Goal: Communication & Community: Answer question/provide support

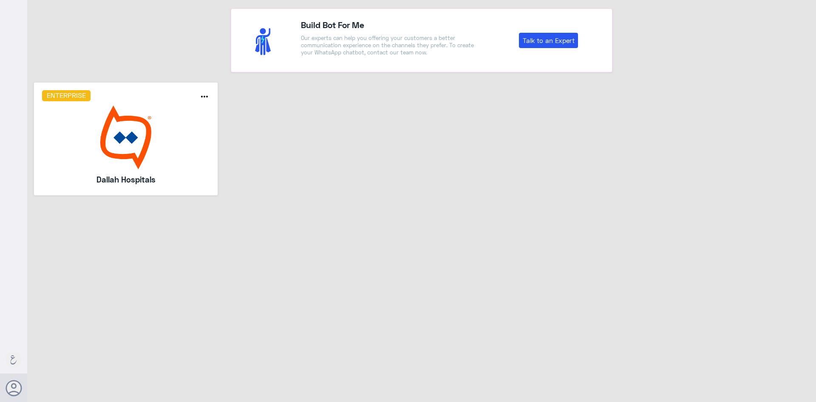
click at [131, 123] on img at bounding box center [126, 137] width 168 height 64
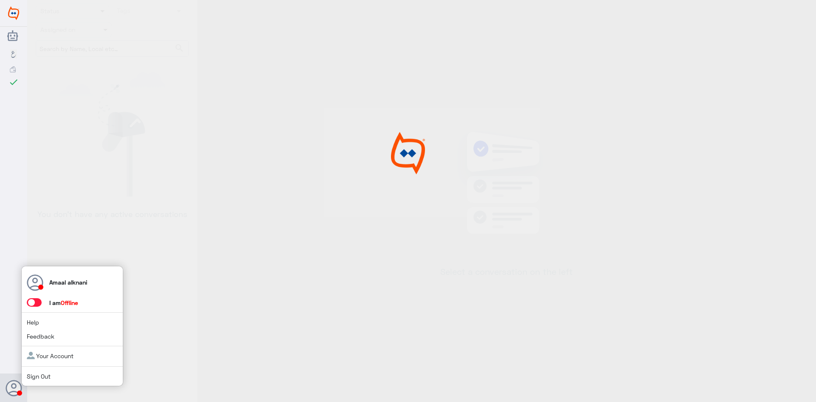
click at [39, 304] on span at bounding box center [34, 302] width 15 height 9
click at [0, 0] on input "checkbox" at bounding box center [0, 0] width 0 height 0
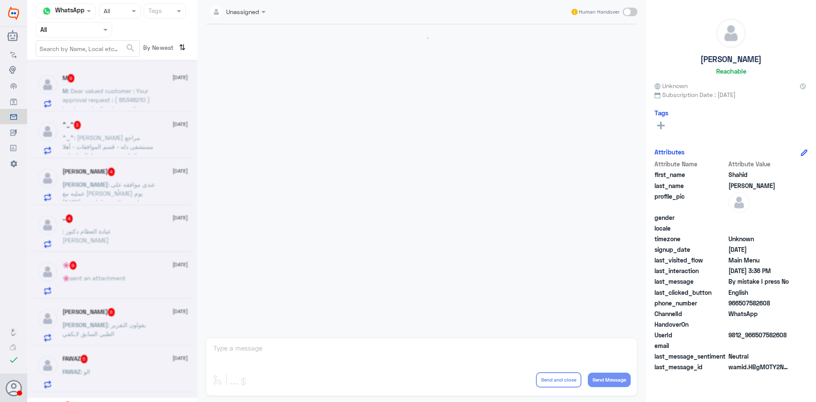
click at [80, 26] on input "text" at bounding box center [63, 30] width 47 height 10
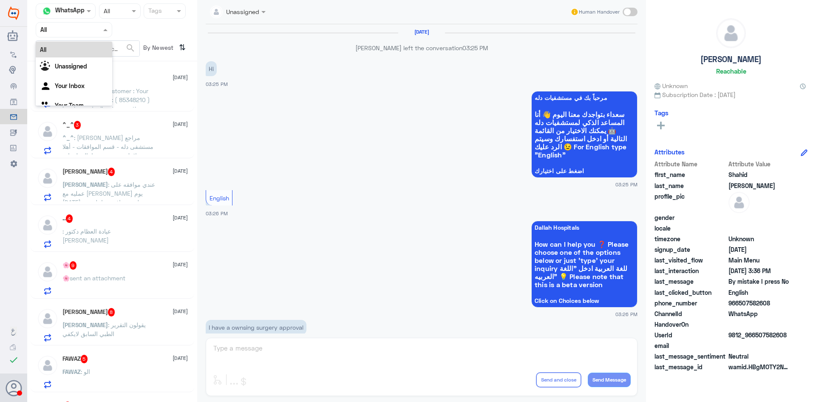
scroll to position [912, 0]
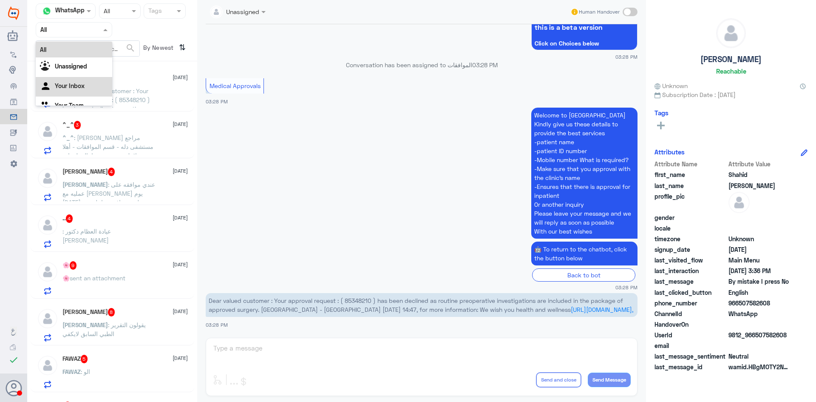
click at [71, 83] on Inbox "Your Inbox" at bounding box center [70, 85] width 30 height 7
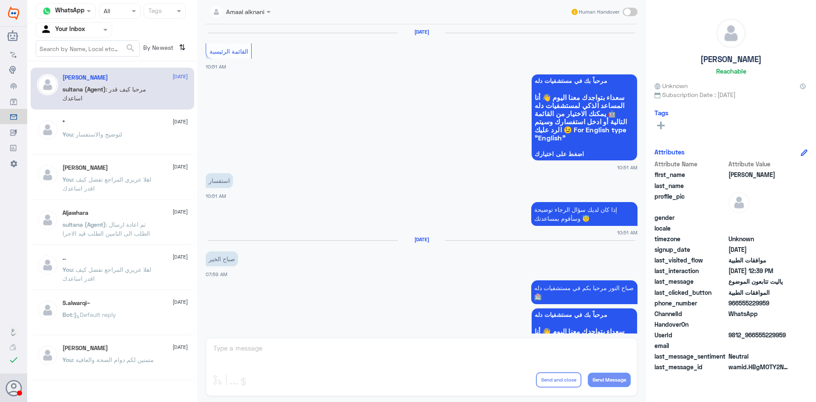
scroll to position [741, 0]
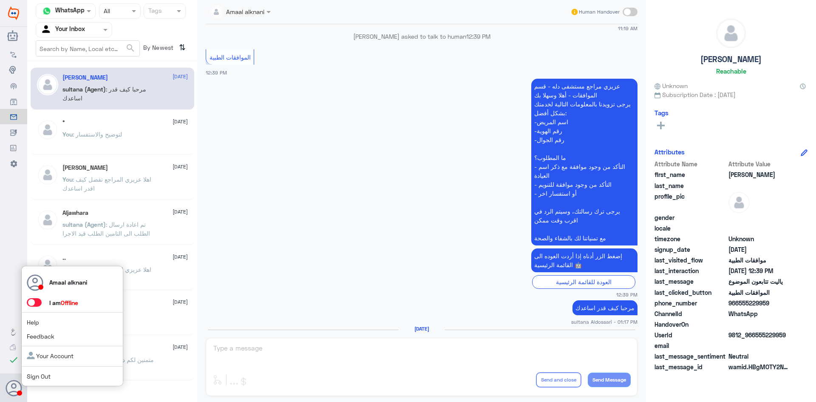
click at [40, 301] on span at bounding box center [34, 302] width 15 height 9
click at [0, 0] on input "checkbox" at bounding box center [0, 0] width 0 height 0
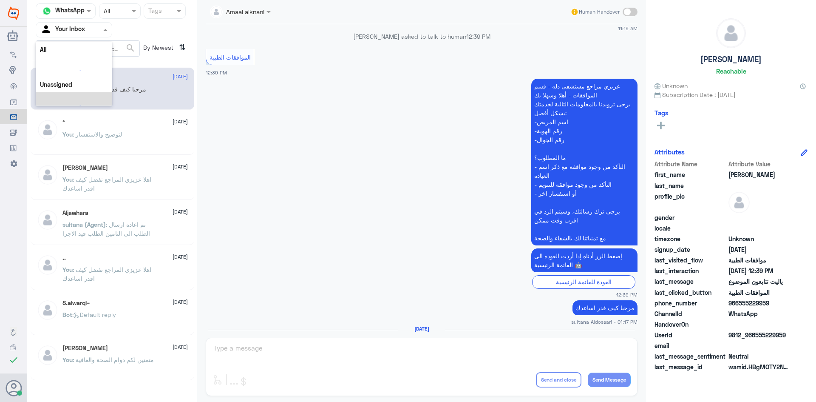
click at [83, 30] on input "text" at bounding box center [63, 30] width 47 height 10
click at [68, 93] on Team "Your Team" at bounding box center [69, 94] width 29 height 7
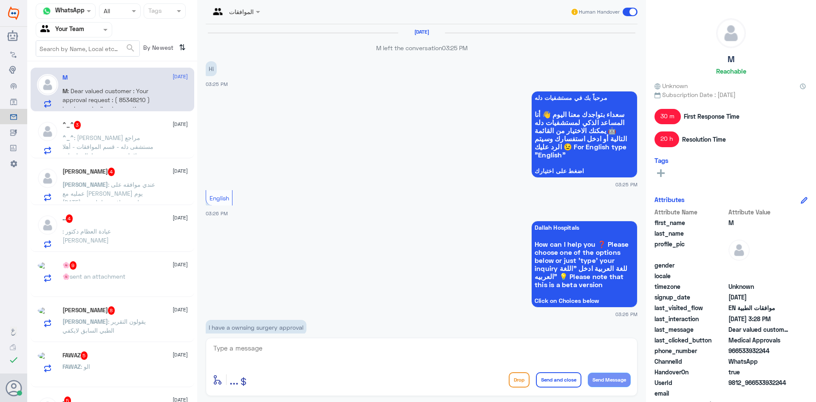
scroll to position [912, 0]
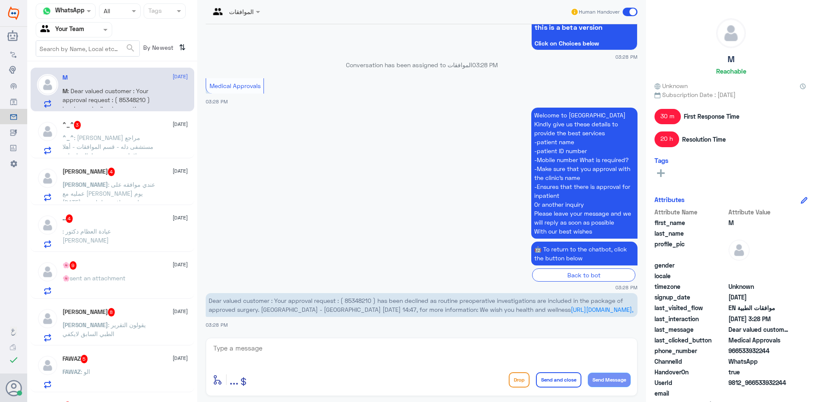
click at [359, 300] on span "Dear valued customer : Your approval request : ( 85348210 ) has been declined a…" at bounding box center [416, 305] width 415 height 16
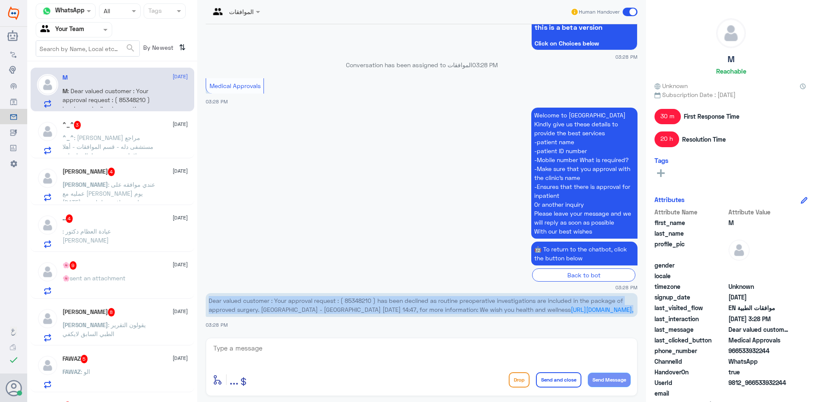
click at [359, 300] on span "Dear valued customer : Your approval request : ( 85348210 ) has been declined a…" at bounding box center [416, 305] width 415 height 16
copy div "Dear valued customer : Your approval request : ( 85348210 ) has been declined a…"
click at [363, 301] on span "Dear valued customer : Your approval request : ( 85348210 ) has been declined a…" at bounding box center [416, 305] width 415 height 16
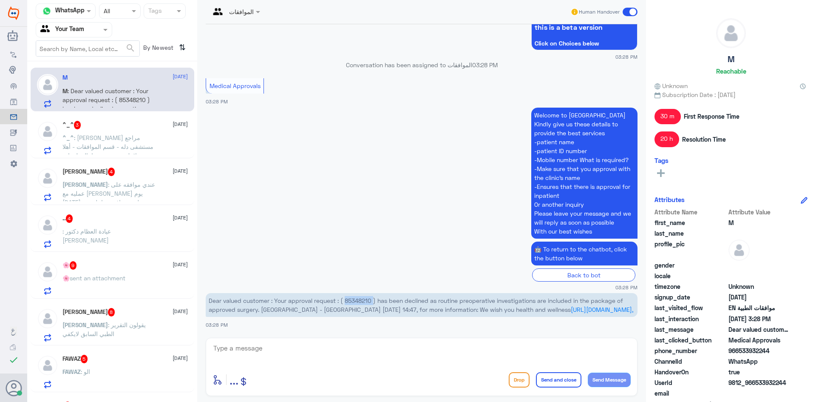
click at [363, 301] on span "Dear valued customer : Your approval request : ( 85348210 ) has been declined a…" at bounding box center [416, 305] width 415 height 16
click at [335, 360] on textarea at bounding box center [422, 352] width 418 height 21
type textarea "اهلا عزيزي المراجع يوجد لديكم عمليه قيد المتابعة من فريق التنسيق للعمليات"
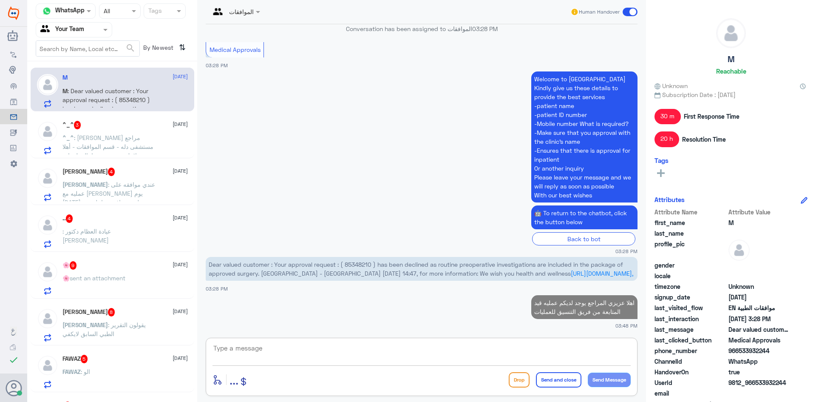
click at [111, 140] on span ": [PERSON_NAME] مراجع مستشفى دله - قسم الموافقات - أهلا وسهلا بك يرجى تزويدنا ب…" at bounding box center [108, 186] width 91 height 105
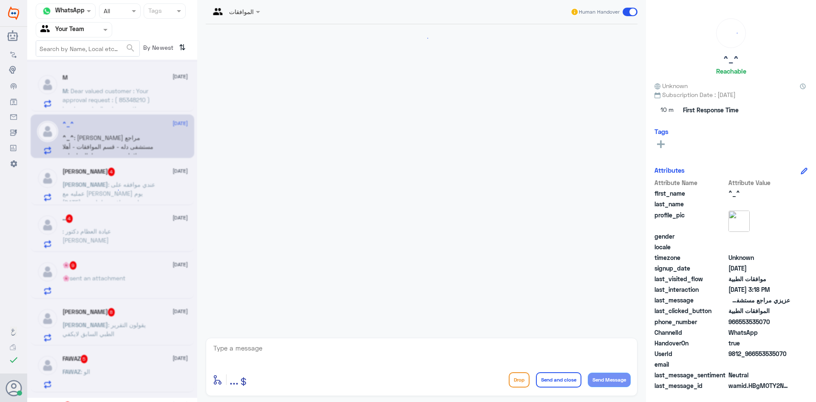
scroll to position [226, 0]
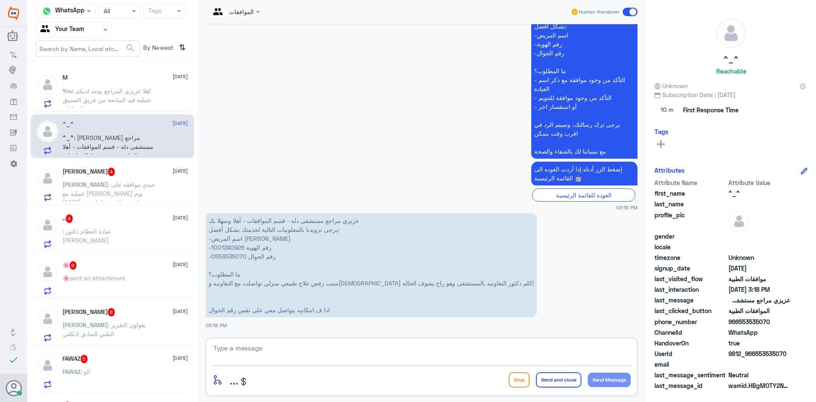
click at [315, 347] on textarea at bounding box center [422, 352] width 418 height 21
type textarea "الرجاء التواصل مع خدمة الرعاية المنزلية حتى يفيدونكم بما يخص الموافقة"
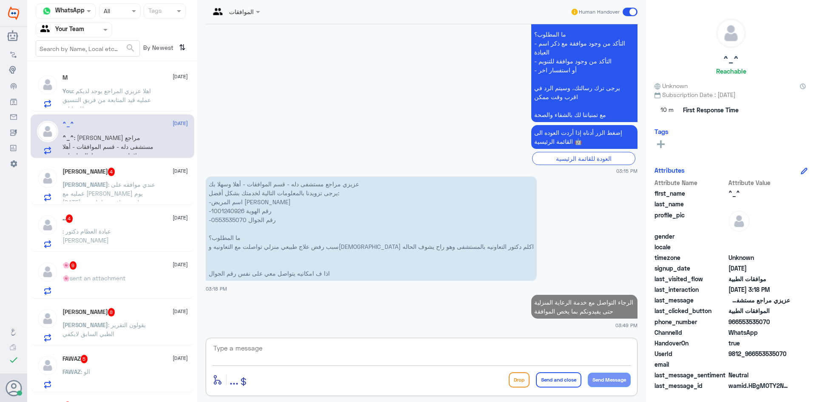
click at [81, 178] on div "[PERSON_NAME] 4 [DATE] [PERSON_NAME] : عندي موافقه على عمليه مع [PERSON_NAME] ي…" at bounding box center [125, 185] width 125 height 34
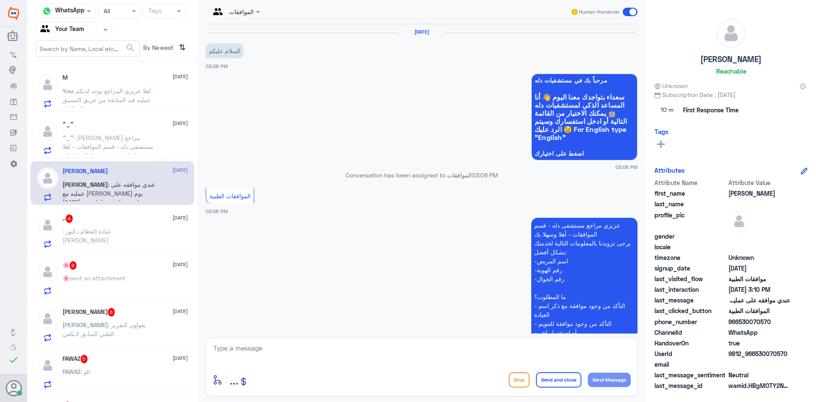
scroll to position [193, 0]
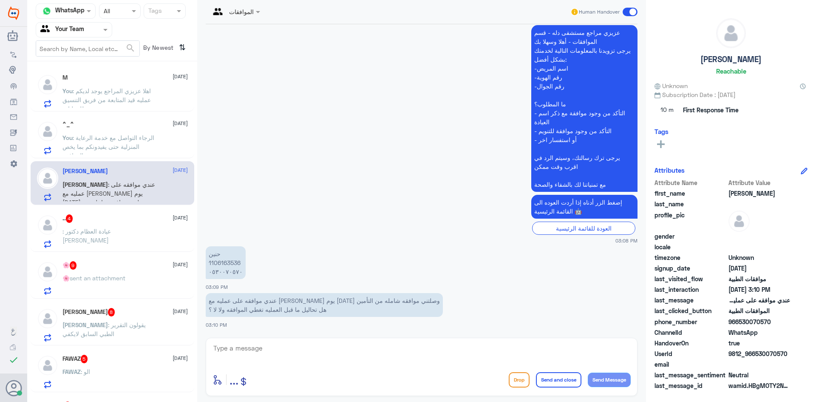
click at [227, 264] on p "حنين 1106163536 ٠٥٣٠٠٧٠٥٧٠" at bounding box center [226, 262] width 40 height 33
click at [242, 350] on textarea at bounding box center [422, 352] width 418 height 21
type textarea "ا"
click at [325, 355] on textarea at bounding box center [422, 352] width 418 height 21
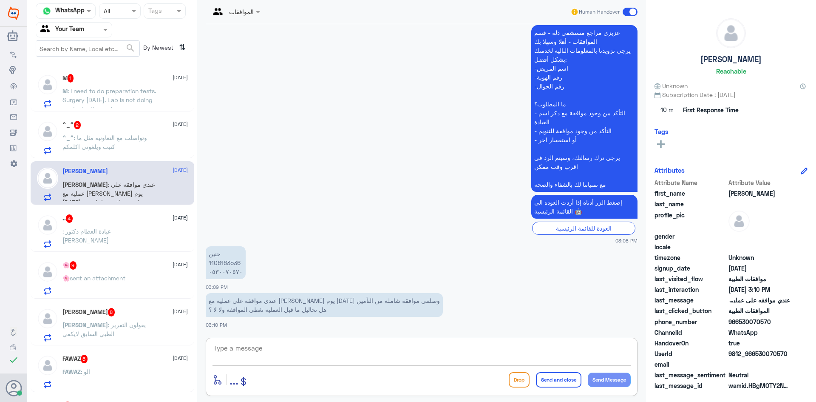
click at [224, 261] on p "حنين 1106163536 ٠٥٣٠٠٧٠٥٧٠" at bounding box center [226, 262] width 40 height 33
copy p "1106163536"
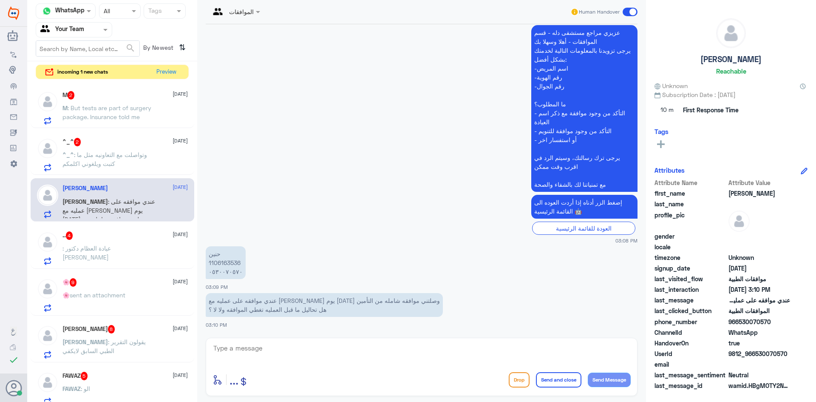
click at [252, 352] on textarea at bounding box center [422, 352] width 418 height 21
click at [428, 349] on textarea "يتم التواصل مع منسق الطبيب حتى يخبركم بالاجراء بعد ذلك والدخول" at bounding box center [422, 352] width 418 height 21
type textarea "يتم التواصل مع منسق الطبيب حتى يخبركم بالاجراء بعد ذلك والدخول والتحاليل"
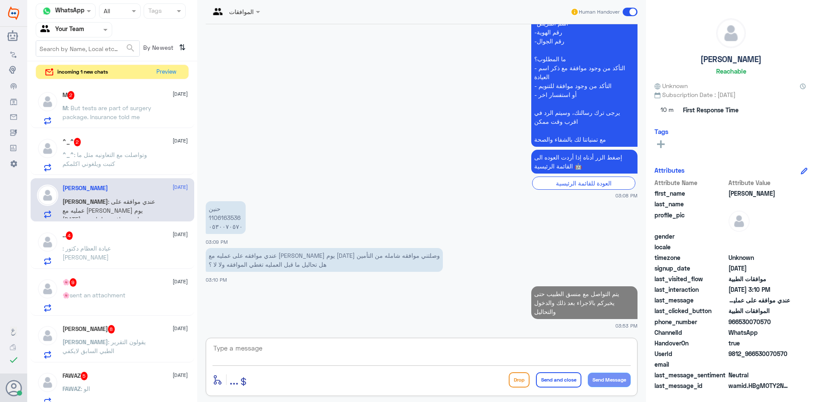
click at [108, 251] on span ": عيادة العظام دكتور [PERSON_NAME]" at bounding box center [87, 252] width 48 height 16
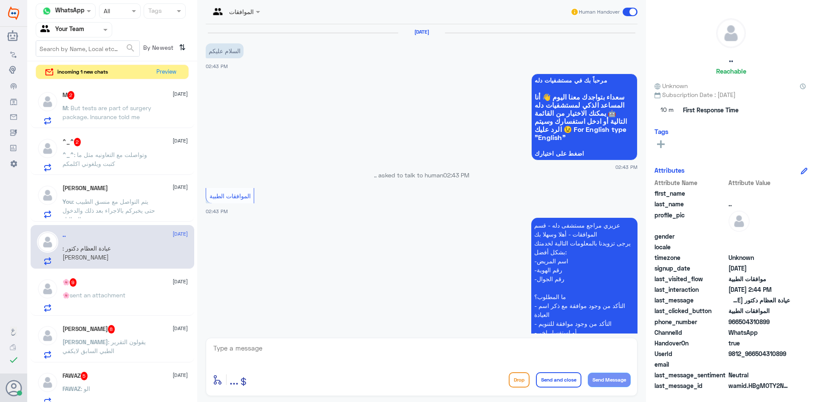
scroll to position [184, 0]
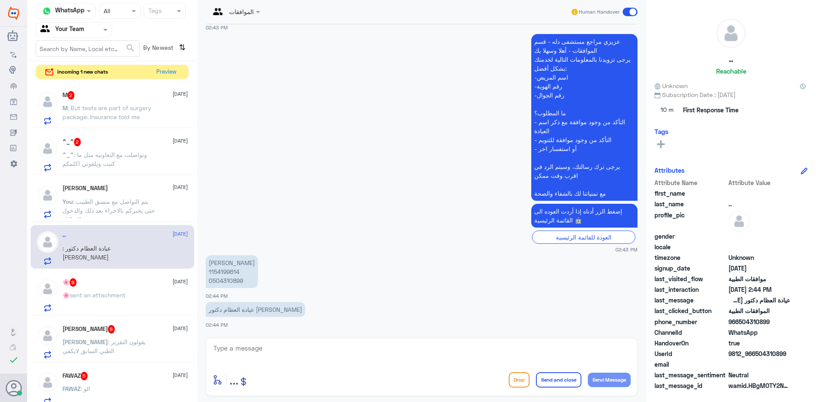
click at [289, 351] on textarea at bounding box center [422, 352] width 418 height 21
click at [236, 278] on p "[PERSON_NAME] 1154199614 0504310899" at bounding box center [232, 271] width 52 height 33
copy p "0504310899"
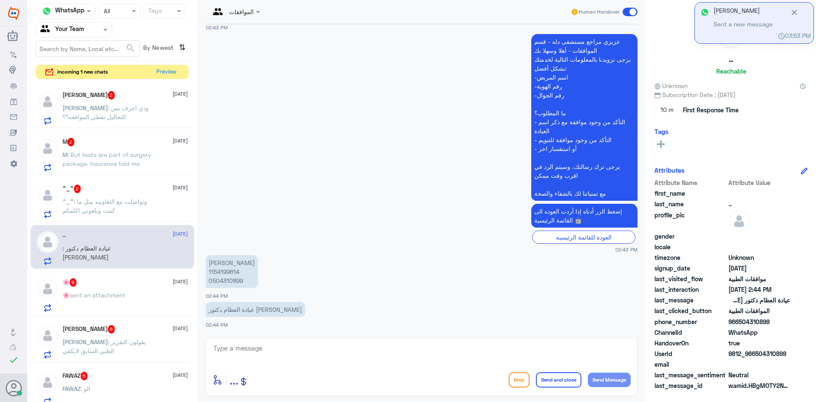
drag, startPoint x: 259, startPoint y: 343, endPoint x: 259, endPoint y: 351, distance: 7.7
click at [259, 348] on div "enter flow name ... Drop Send and close Send Message" at bounding box center [422, 367] width 432 height 58
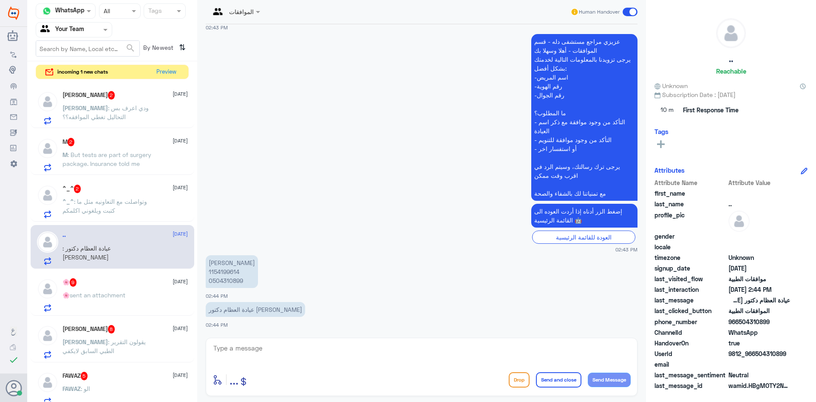
click at [360, 354] on textarea at bounding box center [422, 352] width 418 height 21
type textarea "تم رفع طلبكم للفريق المختص بالعمليات وجاري العمل ع متابعته"
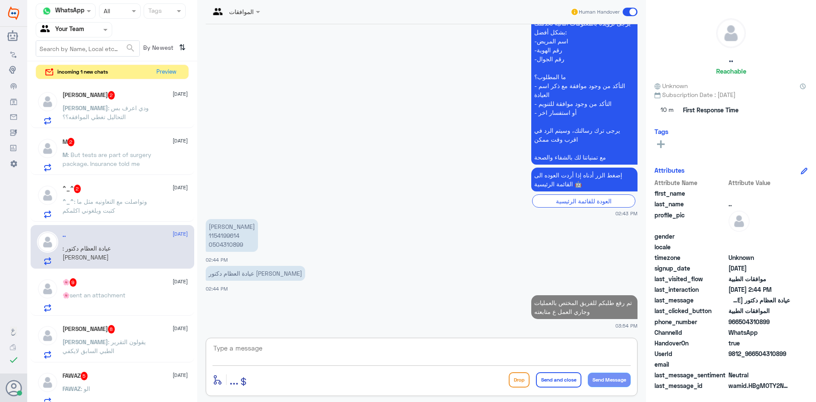
click at [140, 114] on p "[PERSON_NAME] : ودي اعرف بس التحاليل تغطي الموافقه؟؟" at bounding box center [111, 113] width 96 height 21
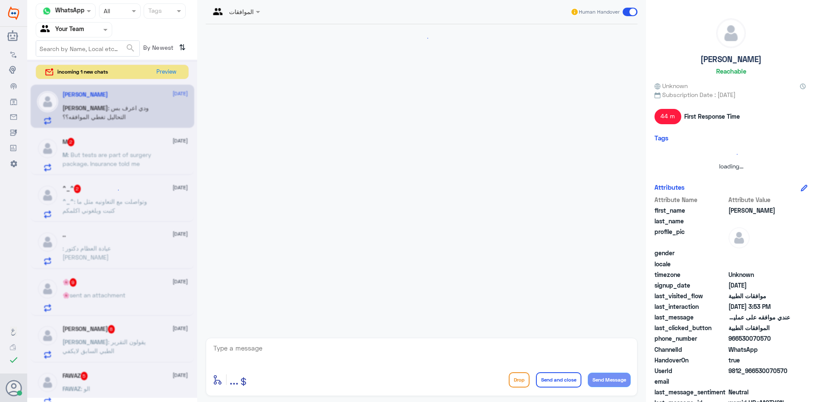
scroll to position [311, 0]
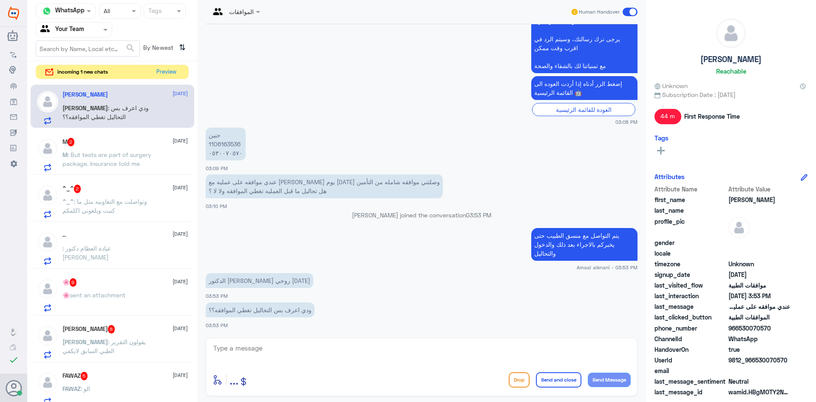
click at [256, 349] on textarea at bounding box center [422, 352] width 418 height 21
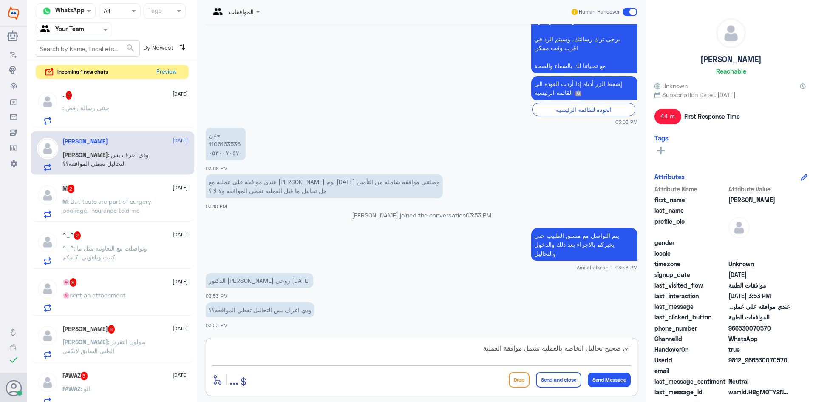
click at [603, 350] on textarea "اي صحيح تحاليل الخاصه بالعمليه تشمل موافقة العملية" at bounding box center [422, 352] width 418 height 21
click at [604, 348] on textarea "اي صحيح تحاليل الخاصه بالعمليه تشمل موافقة العملية" at bounding box center [422, 352] width 418 height 21
type textarea "اي صحيح التحاليل الخاصه بالعمليه تشمل موافقة العملية"
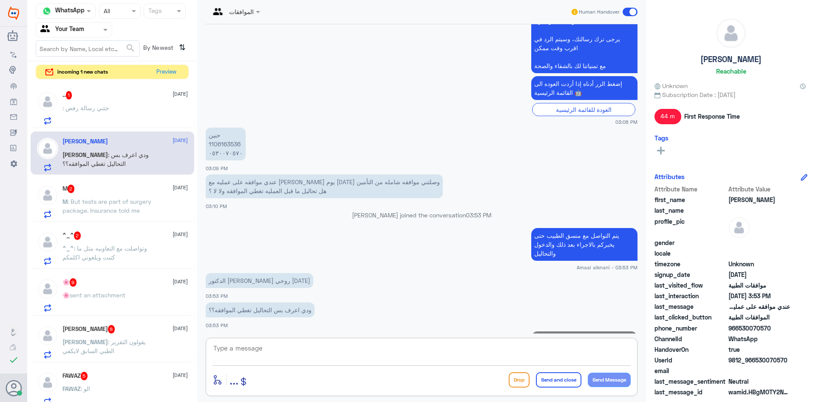
scroll to position [347, 0]
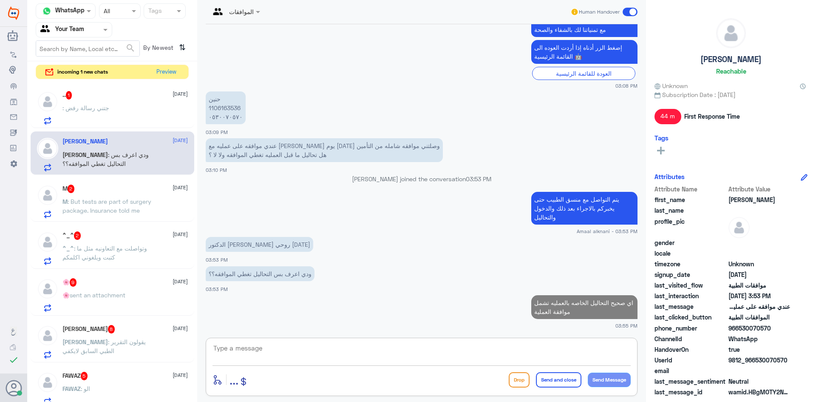
click at [435, 352] on textarea at bounding box center [422, 352] width 418 height 21
click at [82, 110] on span ": جتني رسالة رفض" at bounding box center [86, 107] width 47 height 7
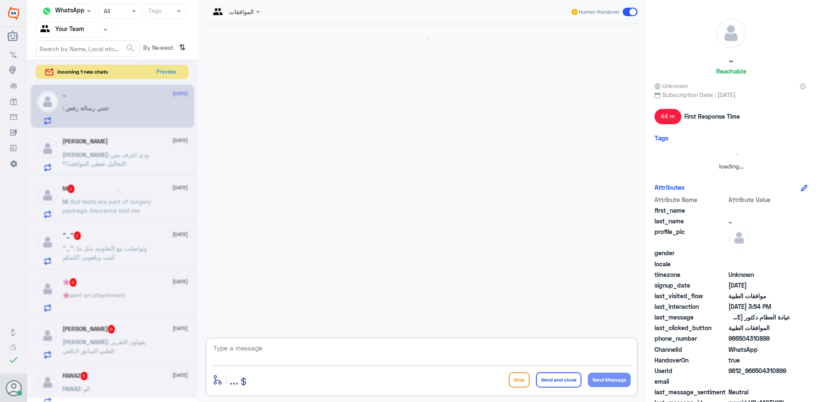
click at [238, 360] on textarea at bounding box center [422, 352] width 418 height 21
click at [238, 358] on textarea at bounding box center [422, 352] width 418 height 21
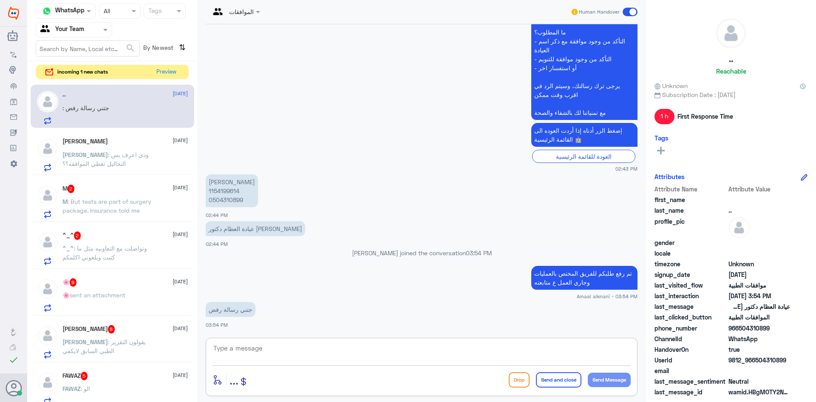
click at [238, 358] on textarea at bounding box center [422, 352] width 418 height 21
click at [244, 346] on textarea at bounding box center [422, 352] width 418 height 21
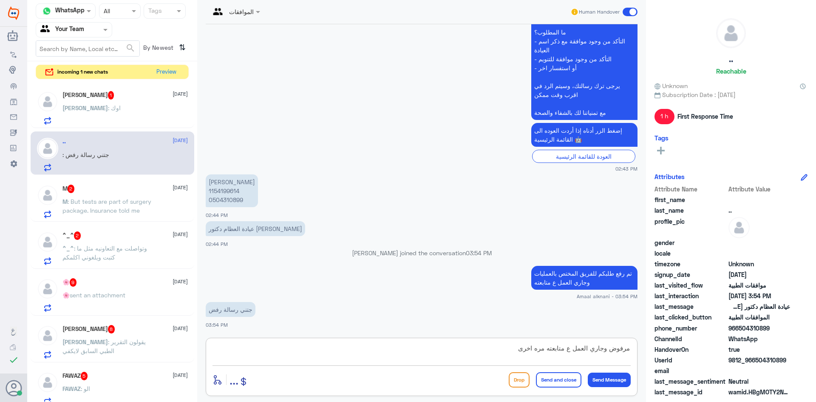
type textarea "مرفوض وجاري العمل ع متابعته مره اخرى"
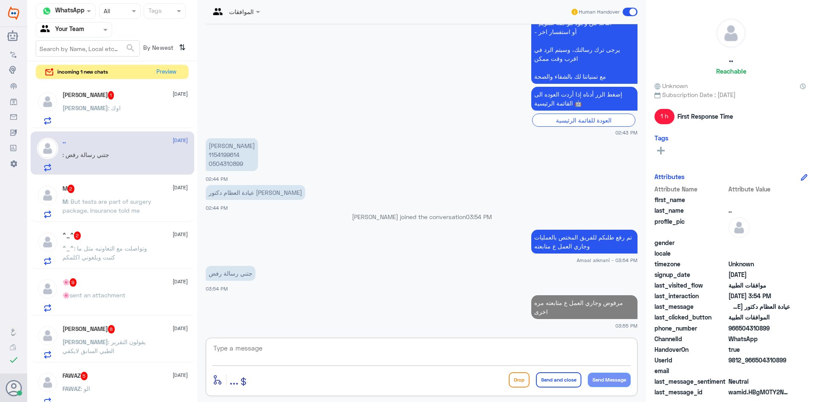
click at [80, 105] on span "[PERSON_NAME]" at bounding box center [85, 107] width 45 height 7
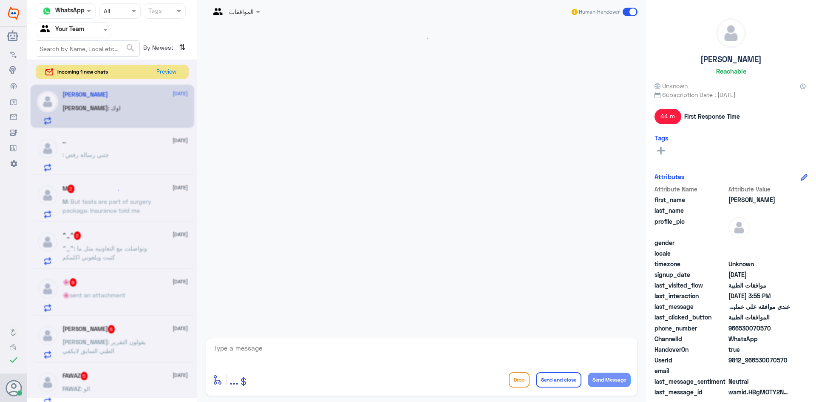
scroll to position [377, 0]
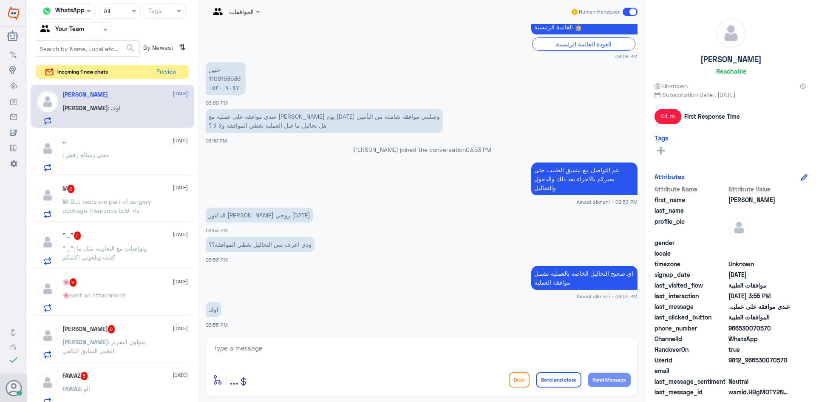
click at [277, 345] on textarea at bounding box center [422, 352] width 418 height 21
click at [281, 347] on textarea at bounding box center [422, 352] width 418 height 21
type textarea "قدامكم العافية"
click at [569, 380] on button "Send and close" at bounding box center [558, 379] width 45 height 15
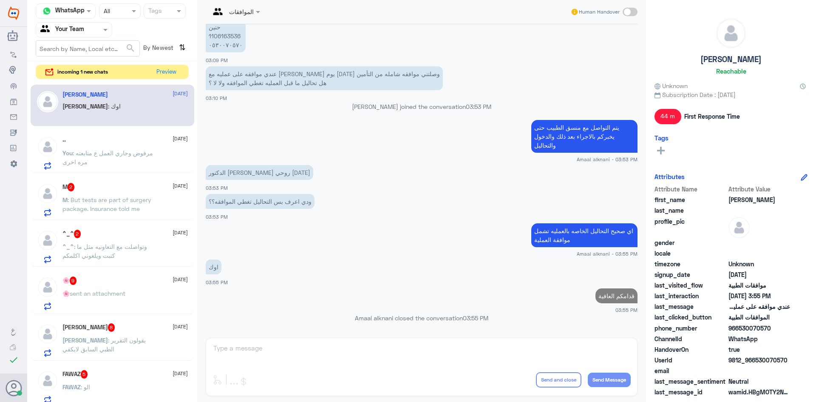
click at [133, 160] on p "You : مرفوض وجاري العمل ع متابعته مره اخرى" at bounding box center [111, 158] width 96 height 21
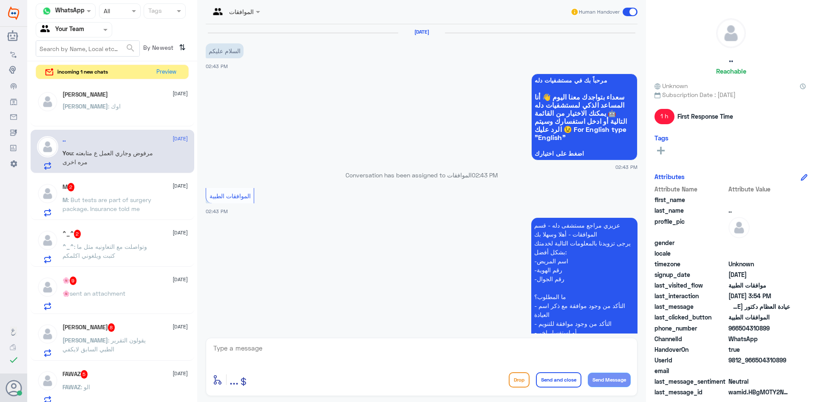
scroll to position [301, 0]
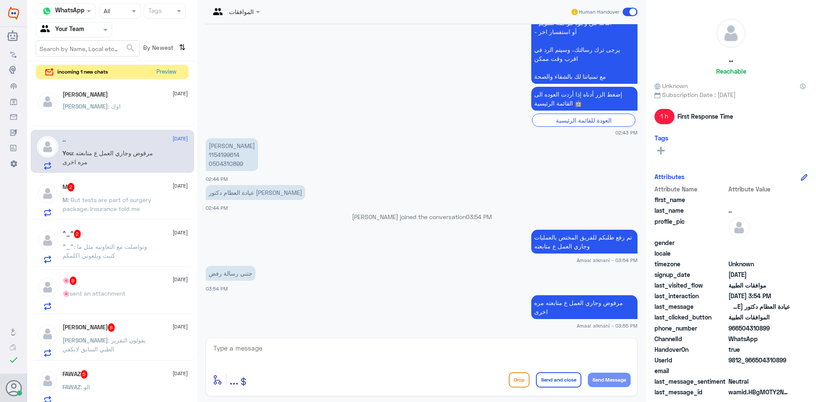
click at [259, 350] on textarea at bounding box center [422, 352] width 418 height 21
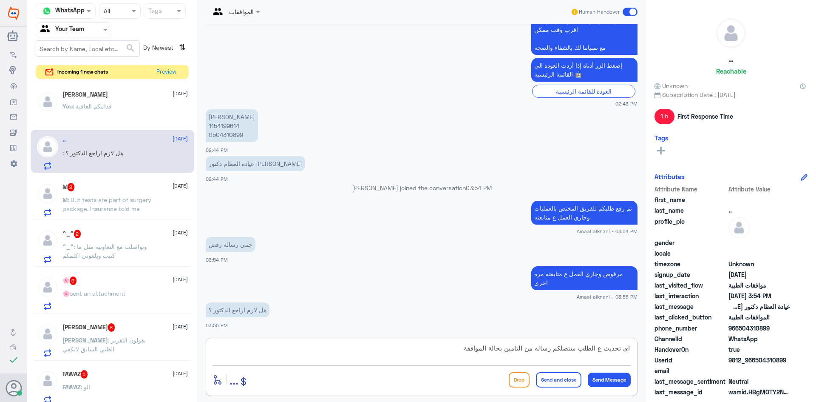
type textarea "اي تحديث ع الطلب ستصلكم رساله من التامين بحالة الموافقة"
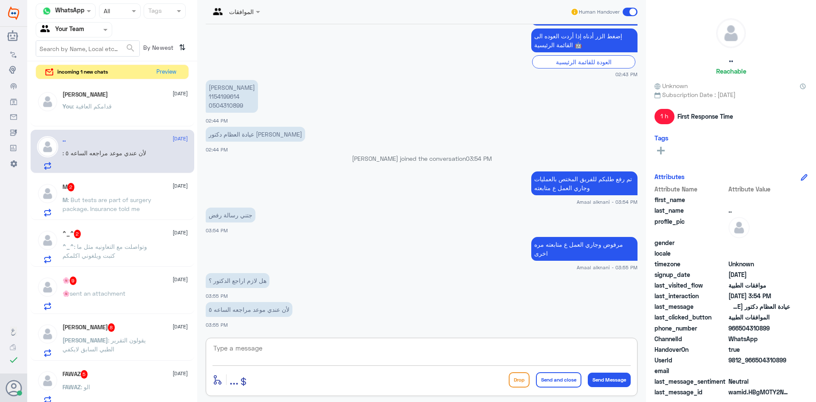
scroll to position [395, 0]
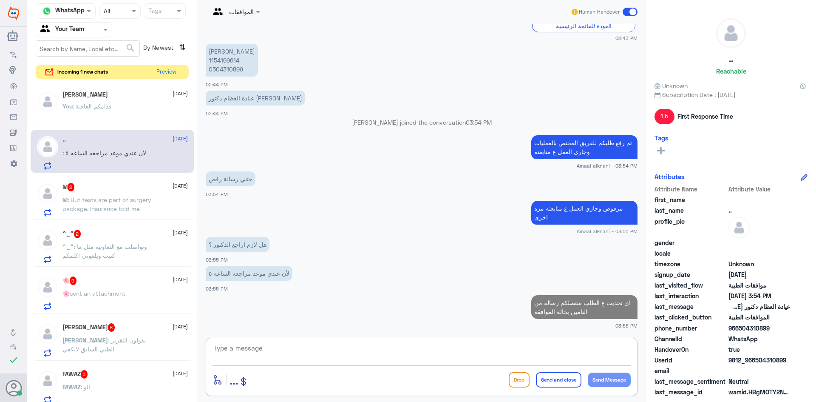
click at [249, 273] on p "لأن عندي موعد مراجعه الساعه ٥" at bounding box center [249, 273] width 87 height 15
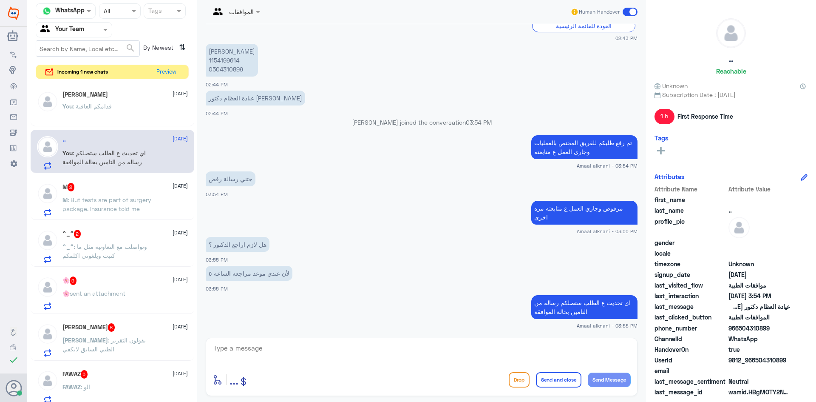
click at [247, 247] on p "هل لازم اراجع الدكتور ؟" at bounding box center [238, 244] width 64 height 15
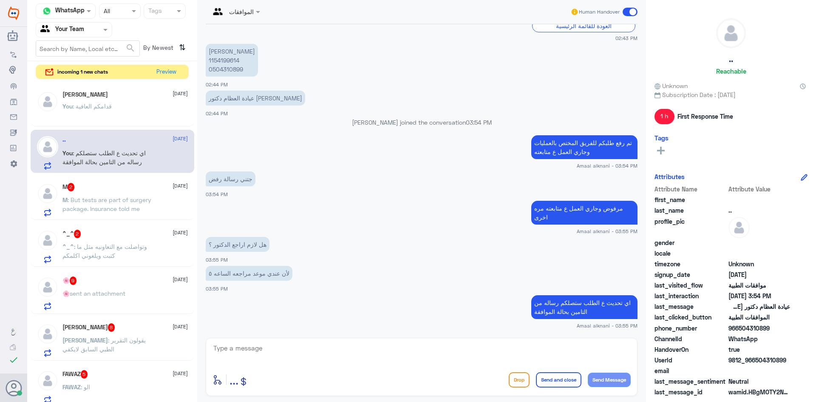
click at [242, 276] on p "لأن عندي موعد مراجعه الساعه ٥" at bounding box center [249, 273] width 87 height 15
click at [244, 349] on textarea at bounding box center [422, 352] width 418 height 21
type textarea "يمكنك اذا لديكم مراجعة [DATE] مراجعة مكتب تنسيق التنويم للموافقات لمعرفة تفاصيل…"
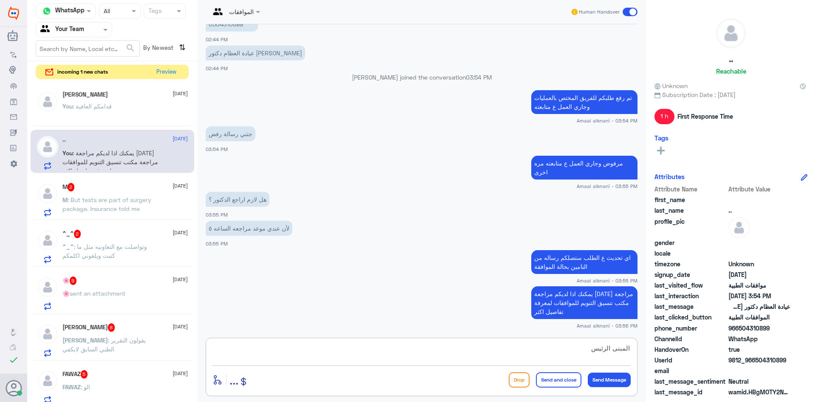
type textarea "المبنى الرئيسي"
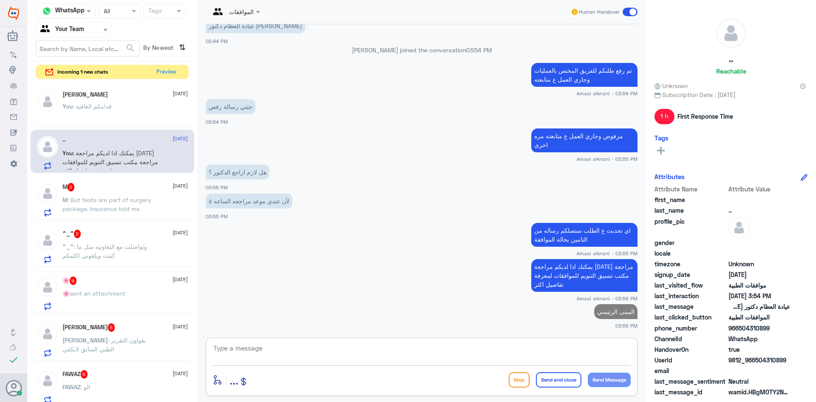
click at [127, 190] on div "M 2 [DATE]" at bounding box center [125, 187] width 125 height 9
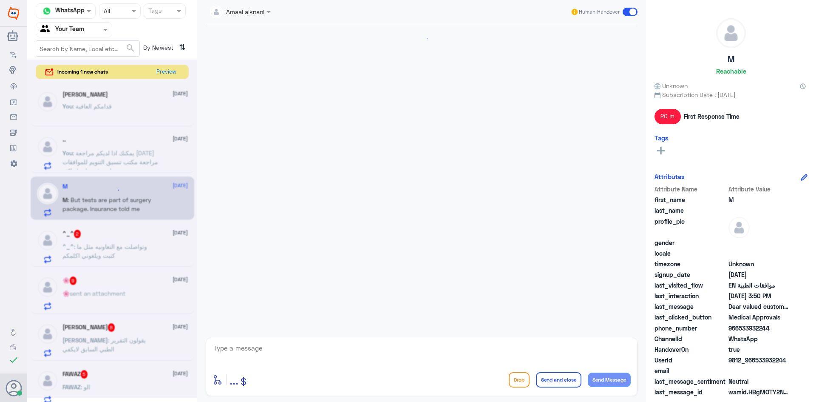
scroll to position [845, 0]
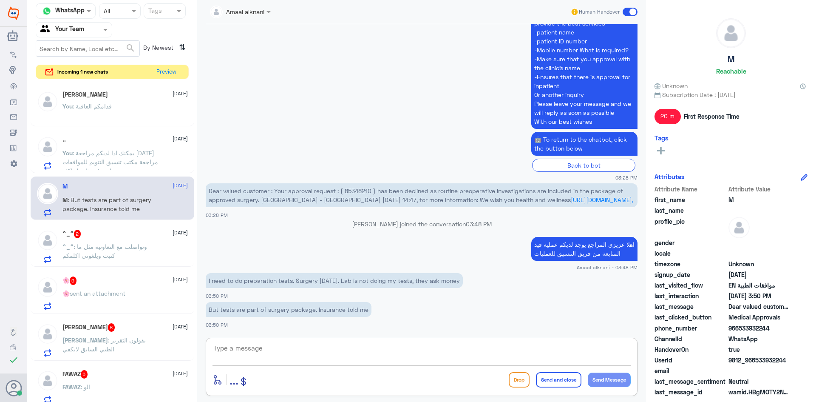
click at [246, 350] on textarea at bounding box center [422, 352] width 418 height 21
click at [258, 284] on p "I need to do preparation tests. Surgery [DATE]. Lab is not doing my tests, they…" at bounding box center [334, 280] width 257 height 15
click at [258, 281] on p "I need to do preparation tests. Surgery [DATE]. Lab is not doing my tests, they…" at bounding box center [334, 280] width 257 height 15
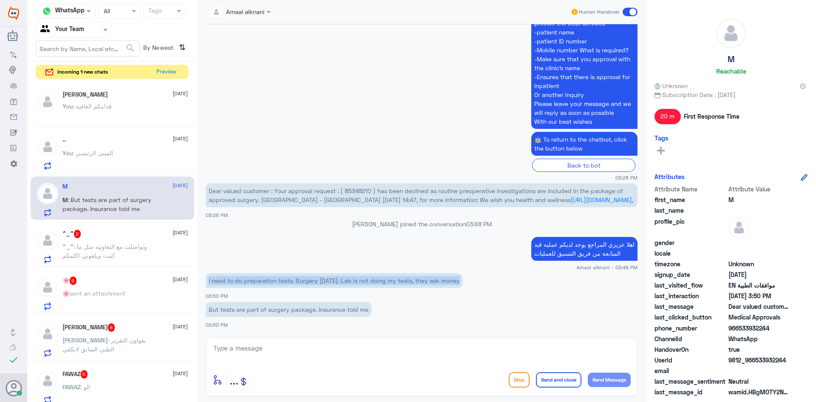
copy div "I need to do preparation tests. Surgery [DATE]. Lab is not doing my tests, they…"
click at [297, 310] on p "But tests are part of surgery package. Insurance told me" at bounding box center [289, 309] width 166 height 15
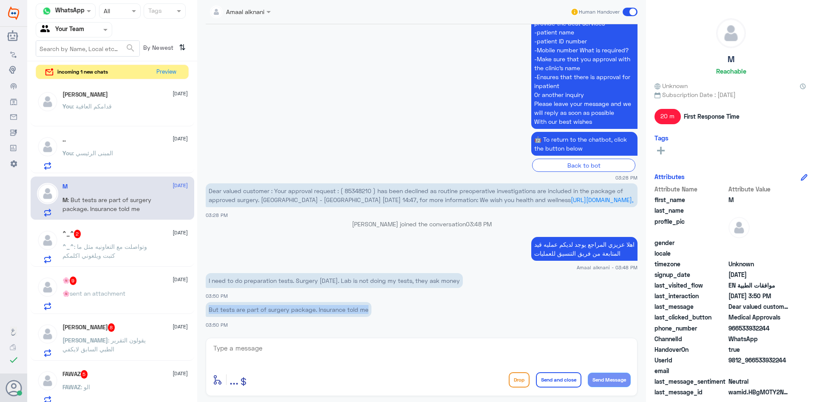
click at [297, 310] on p "But tests are part of surgery package. Insurance told me" at bounding box center [289, 309] width 166 height 15
copy div "But tests are part of surgery package. Insurance told me"
click at [312, 347] on textarea at bounding box center [422, 352] width 418 height 21
paste textarea "The process has not yet been approved."
type textarea "The process has not yet been approved."
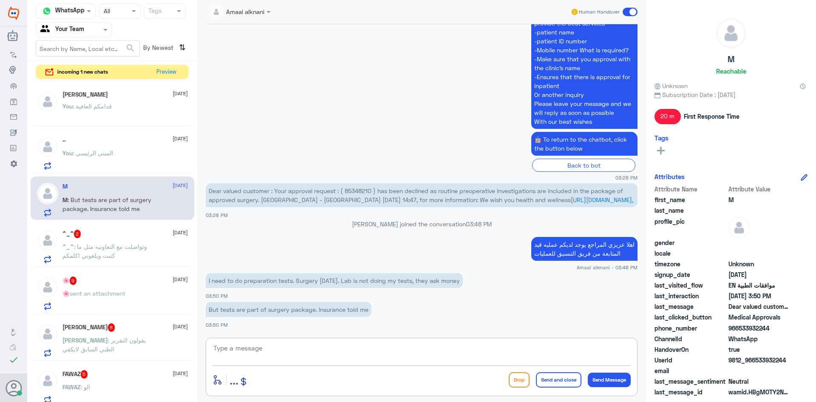
scroll to position [881, 0]
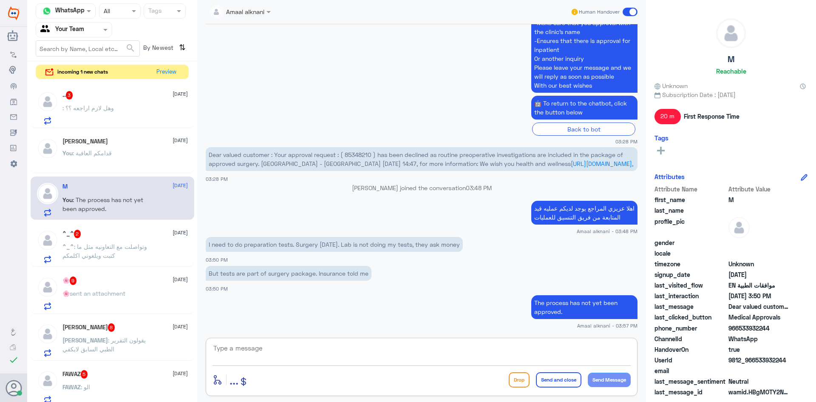
drag, startPoint x: 284, startPoint y: 358, endPoint x: 267, endPoint y: 340, distance: 25.3
click at [285, 348] on textarea at bounding box center [422, 352] width 418 height 21
paste textarea "The surgery request was rejected. The insurance needs additional information. T…"
type textarea "The surgery request was rejected. The insurance needs additional information. T…"
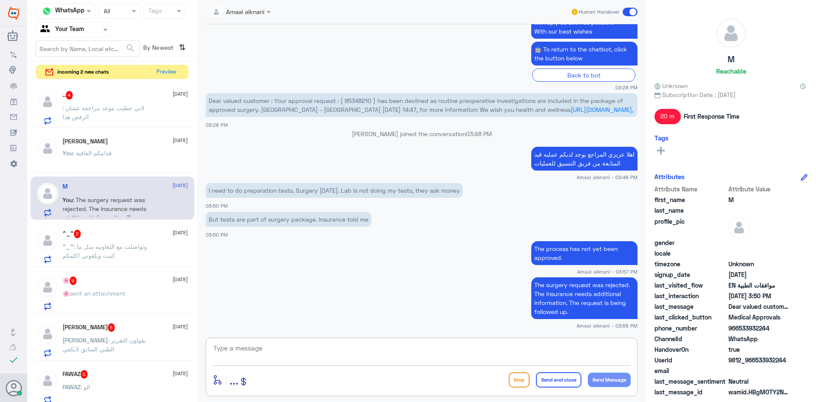
click at [134, 116] on p ": لاني حطيت موعد مراجعه عشان الرفض هذا" at bounding box center [111, 113] width 96 height 21
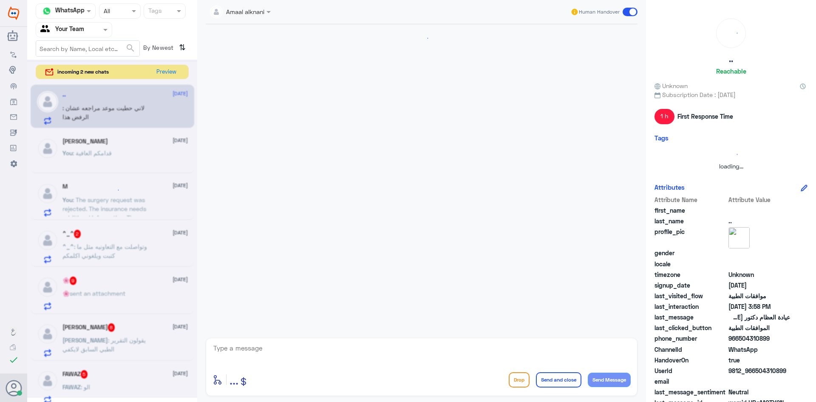
scroll to position [563, 0]
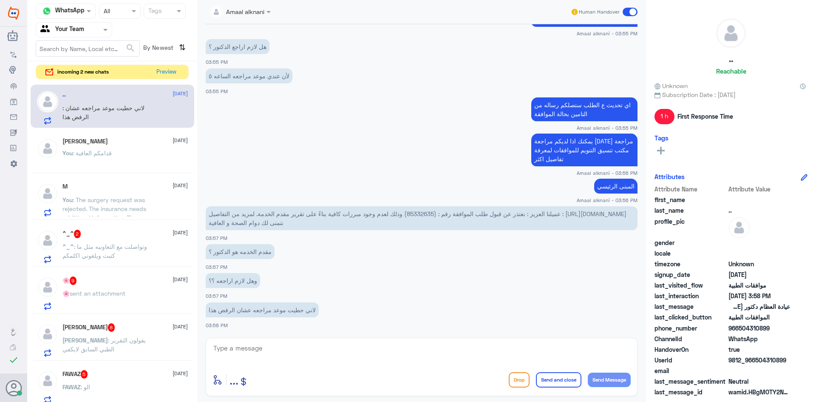
click at [338, 354] on textarea at bounding box center [422, 352] width 418 height 21
click at [426, 211] on span "عميلنا العزيز : نعتذر عن قبول طلب الموافقة رقم : (85332635) وذلك لعدم وجود مبرر…" at bounding box center [418, 218] width 418 height 16
click at [289, 354] on textarea at bounding box center [422, 352] width 418 height 21
click at [318, 357] on textarea at bounding box center [422, 352] width 418 height 21
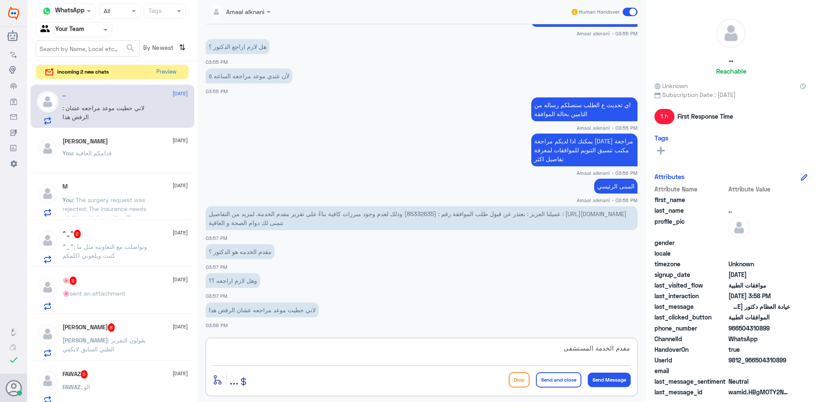
type textarea "مقدم الخدمة المستشفى"
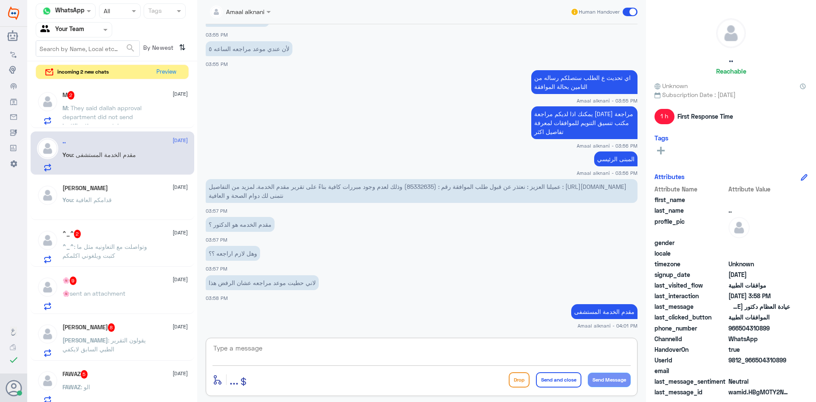
click at [261, 352] on textarea at bounding box center [422, 352] width 418 height 21
click at [246, 351] on textarea at bounding box center [422, 352] width 418 height 21
click at [423, 182] on p "عميلنا العزيز : نعتذر عن قبول طلب الموافقة رقم : (85332635) وذلك لعدم وجود مبرر…" at bounding box center [422, 191] width 432 height 24
copy span "85332635"
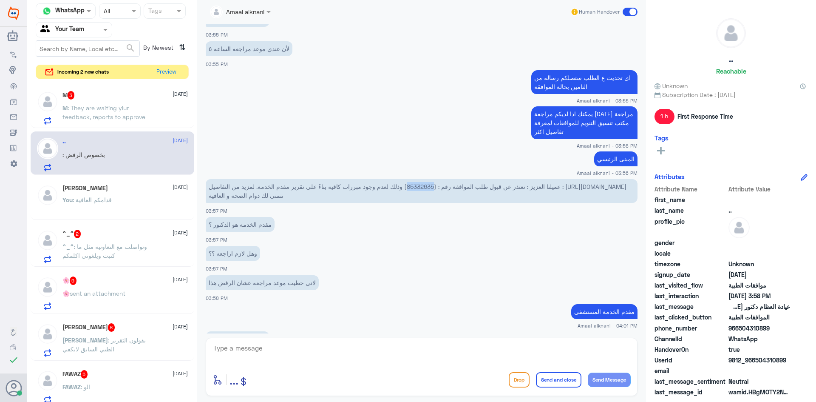
scroll to position [649, 0]
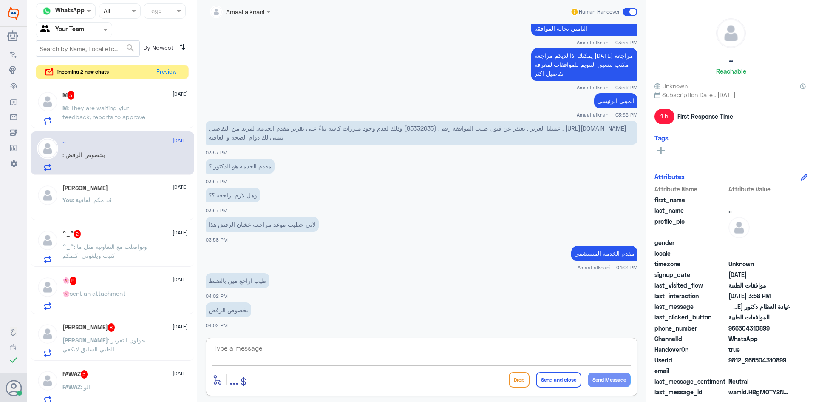
click at [229, 346] on textarea at bounding box center [422, 352] width 418 height 21
type textarea "انا ارسلتها لفريق الموافقات للعمليات"
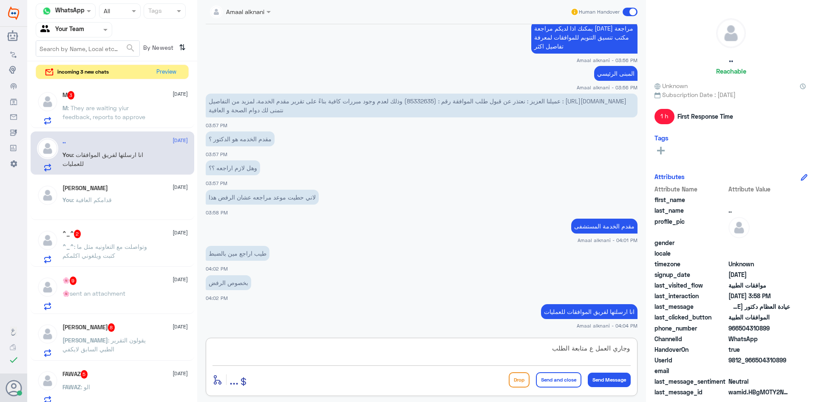
type textarea "وجاري العمل ع متابعة الطلب"
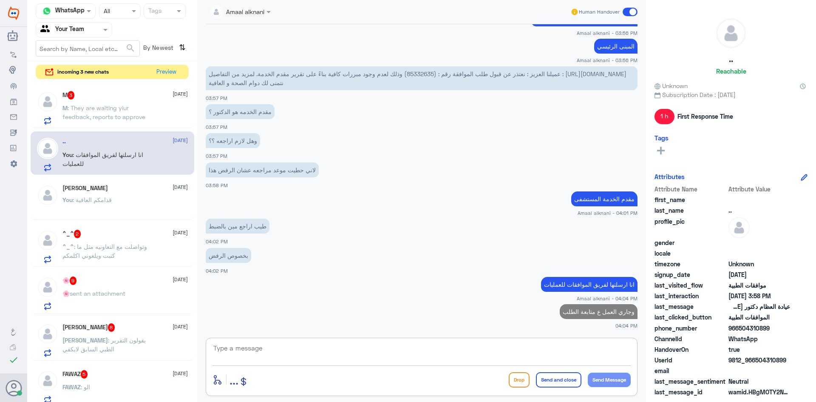
click at [101, 111] on span ": They are waiting yiur feedback, reports to approve" at bounding box center [104, 112] width 83 height 16
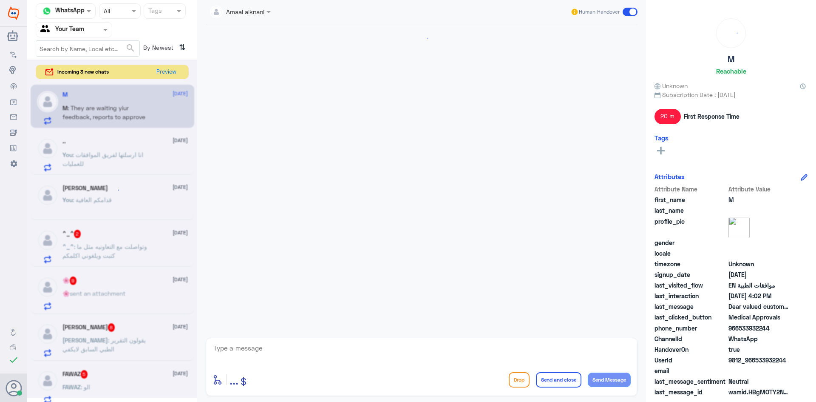
scroll to position [665, 0]
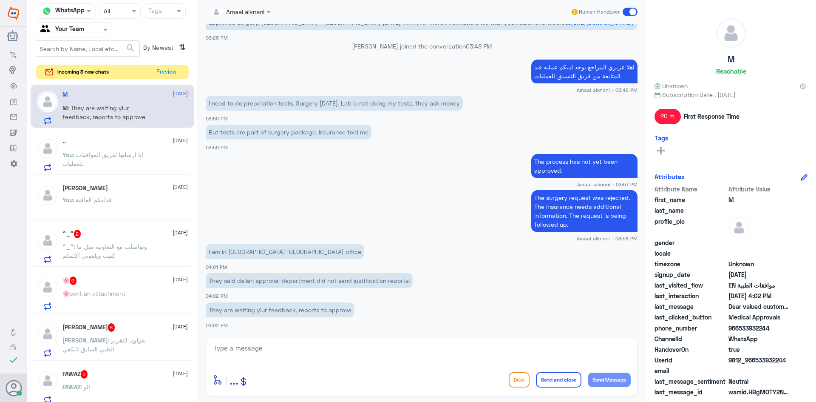
click at [253, 347] on textarea at bounding box center [422, 352] width 418 height 21
click at [259, 251] on p "I am in [GEOGRAPHIC_DATA] [GEOGRAPHIC_DATA] office" at bounding box center [285, 251] width 159 height 15
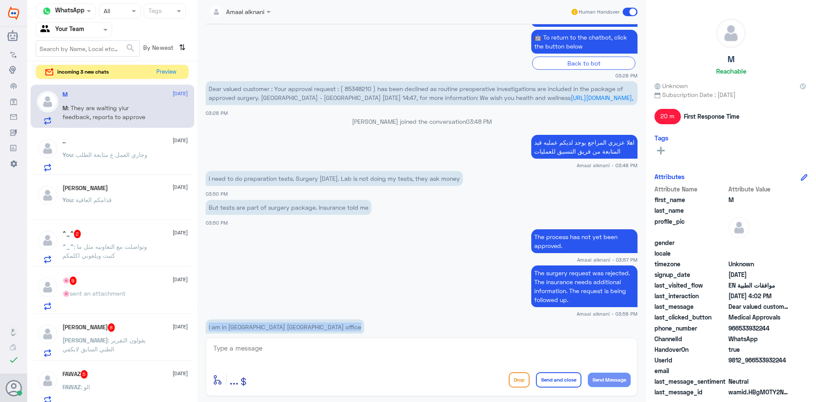
scroll to position [537, 0]
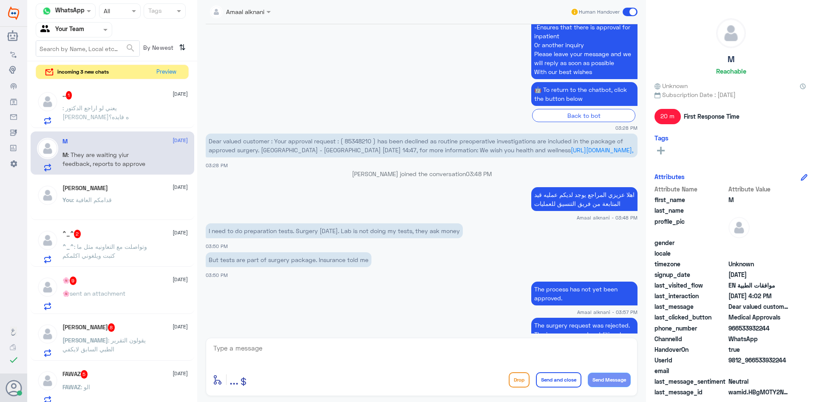
click at [271, 225] on p "I need to do preparation tests. Surgery [DATE]. Lab is not doing my tests, they…" at bounding box center [334, 230] width 257 height 15
click at [271, 229] on p "I need to do preparation tests. Surgery [DATE]. Lab is not doing my tests, they…" at bounding box center [334, 230] width 257 height 15
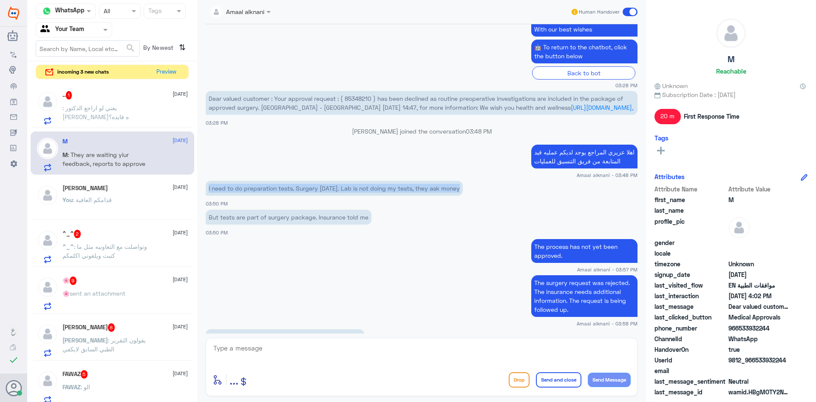
scroll to position [665, 0]
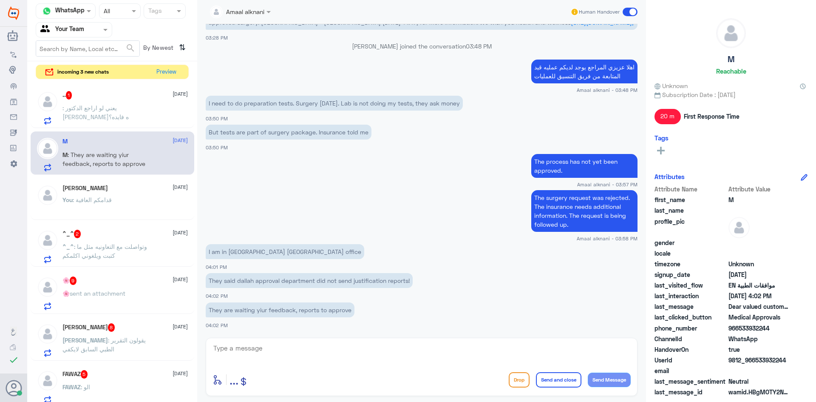
click at [270, 253] on p "I am in [GEOGRAPHIC_DATA] [GEOGRAPHIC_DATA] office" at bounding box center [285, 251] width 159 height 15
copy div "I am in [GEOGRAPHIC_DATA] [GEOGRAPHIC_DATA] office"
click at [254, 281] on p "They said dallah approval department did not send justification reports!" at bounding box center [309, 280] width 207 height 15
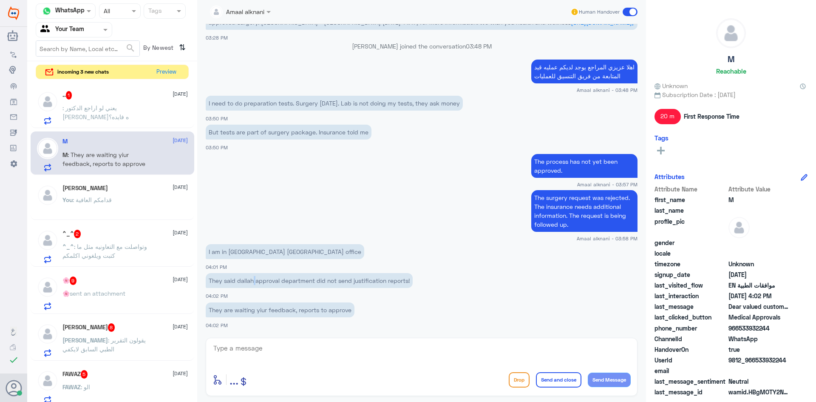
click at [254, 281] on p "They said dallah approval department did not send justification reports!" at bounding box center [309, 280] width 207 height 15
copy div "They said dallah approval department did not send justification reports!"
click at [250, 314] on p "They are waiting yiur feedback, reports to approve" at bounding box center [280, 309] width 149 height 15
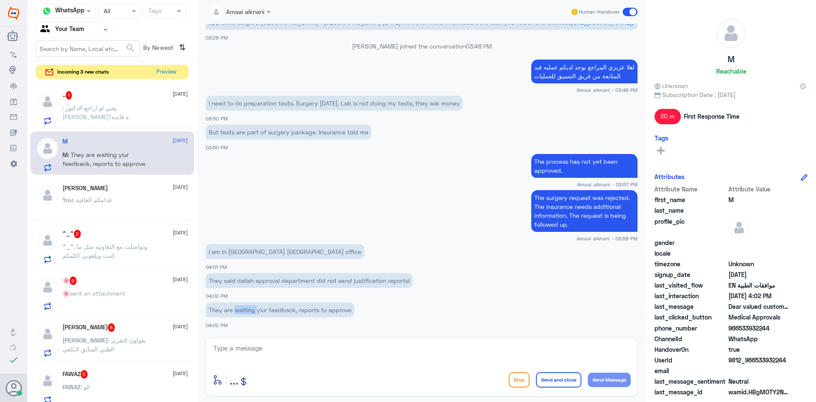
click at [250, 314] on p "They are waiting yiur feedback, reports to approve" at bounding box center [280, 309] width 149 height 15
copy div "They are waiting yiur feedback, reports to approve"
click at [99, 112] on p ": يعني لو اراجع الدكتور [PERSON_NAME]ه فايده؟" at bounding box center [111, 113] width 96 height 21
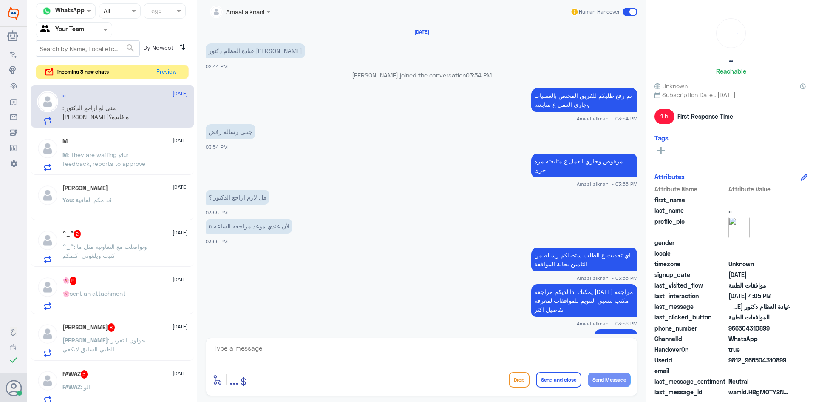
scroll to position [319, 0]
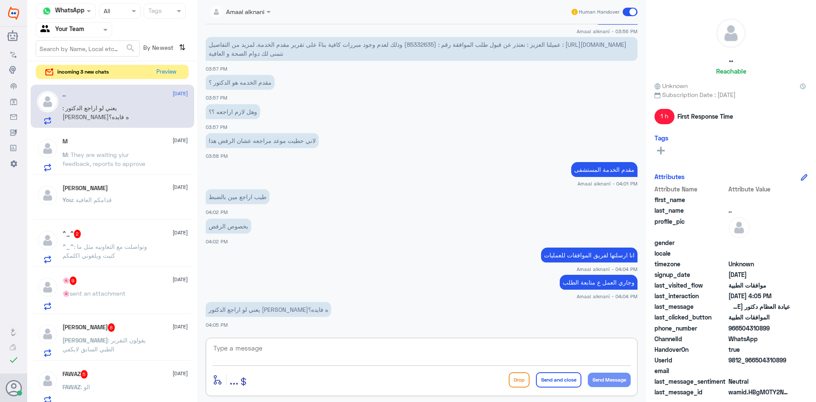
click at [296, 353] on textarea at bounding box center [422, 352] width 418 height 21
type textarea "الا اكيد لو يكتب تقرير مفصل بالحاله ويرفقونه فريق العمليات"
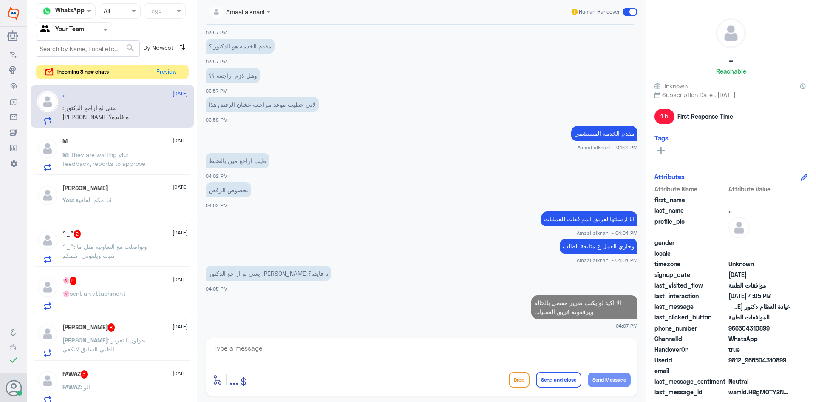
click at [140, 262] on p "^_^ : وتواصلت مع التعاونيه مثل ما كتبت ويلغوني اكلمكم" at bounding box center [111, 252] width 96 height 21
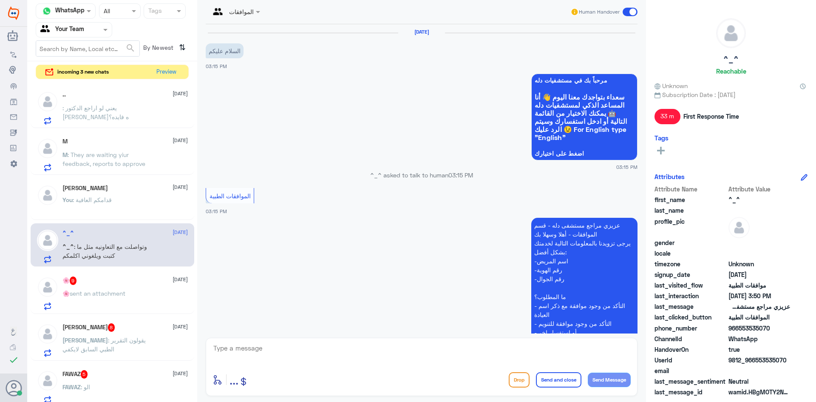
scroll to position [336, 0]
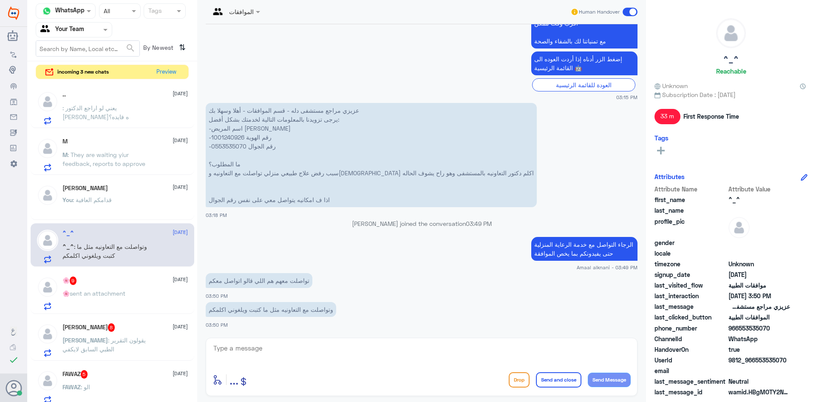
click at [273, 359] on textarea at bounding box center [422, 352] width 418 height 21
click at [225, 144] on p "عزيزي مراجع مستشفى دله - قسم الموافقات - أهلا وسهلا بك يرجى تزويدنا بالمعلومات …" at bounding box center [371, 155] width 331 height 104
click at [219, 138] on p "عزيزي مراجع مستشفى دله - قسم الموافقات - أهلا وسهلا بك يرجى تزويدنا بالمعلومات …" at bounding box center [371, 155] width 331 height 104
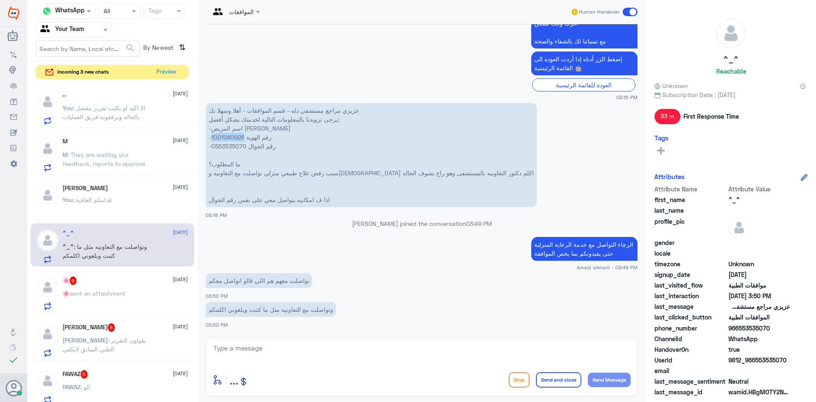
copy p "1001240926"
click at [300, 351] on textarea at bounding box center [422, 352] width 418 height 21
paste textarea "We have attached the case report to the request. However, the x-ray results hav…"
type textarea "We have attached the case report to the request. However, the x-ray results hav…"
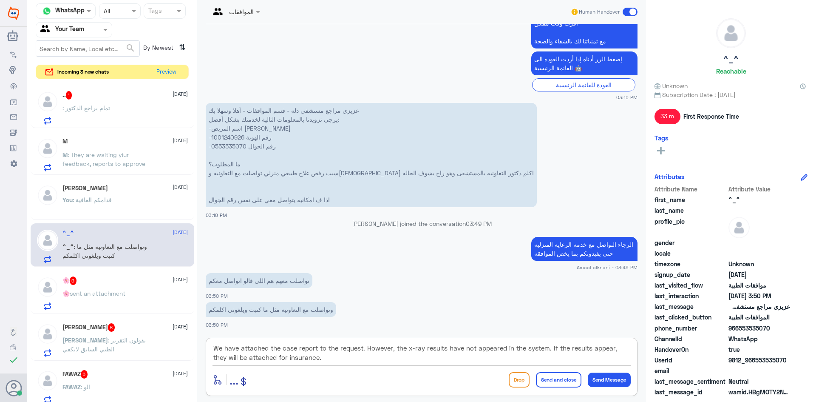
scroll to position [0, 0]
drag, startPoint x: 332, startPoint y: 353, endPoint x: 193, endPoint y: 243, distance: 176.7
click at [193, 243] on div "Channel WhatsApp Status × All Tags Agent Filter Your Team search By Newest ⇅ in…" at bounding box center [421, 202] width 789 height 404
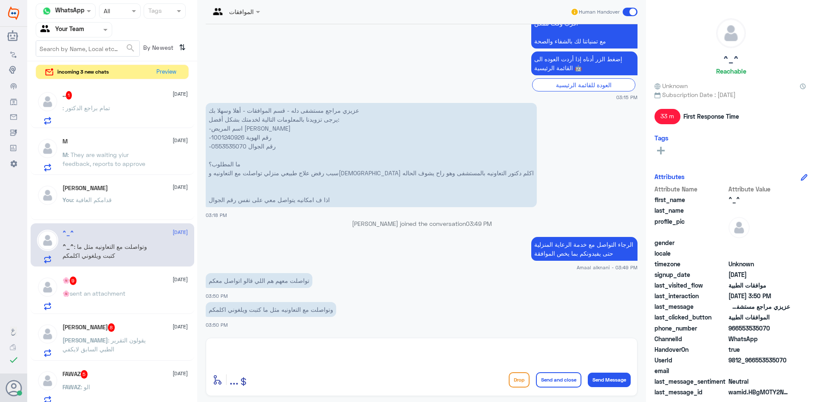
click at [109, 153] on span ": They are waiting yiur feedback, reports to approve" at bounding box center [104, 159] width 83 height 16
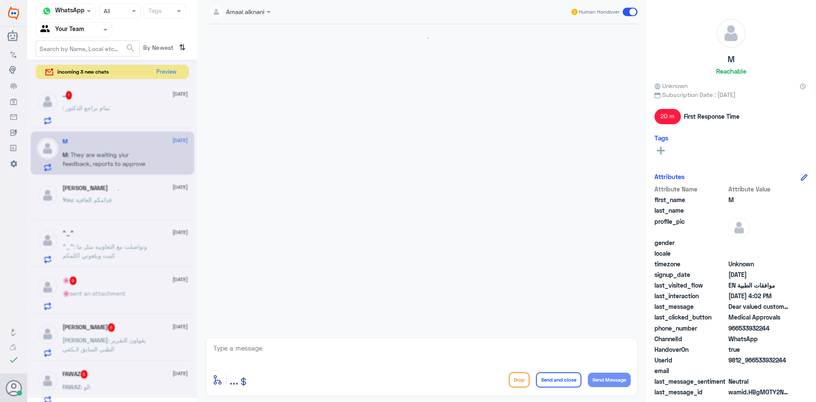
scroll to position [665, 0]
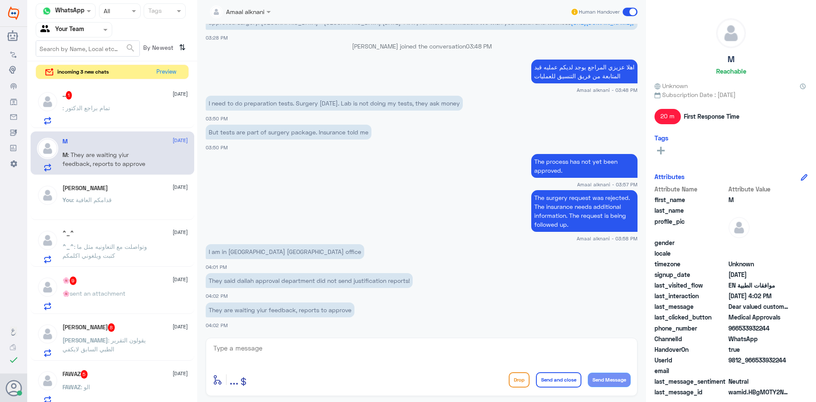
click at [274, 342] on textarea at bounding box center [422, 352] width 418 height 21
paste textarea "We have attached the case report to the request. However, the x-ray results hav…"
type textarea "We have attached the case report to the request. However, the x-ray results hav…"
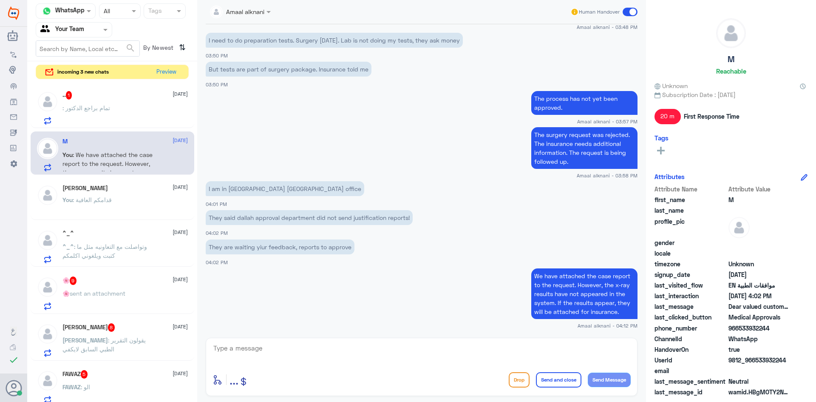
click at [134, 107] on div ": تمام براجع الدكتور" at bounding box center [125, 114] width 125 height 19
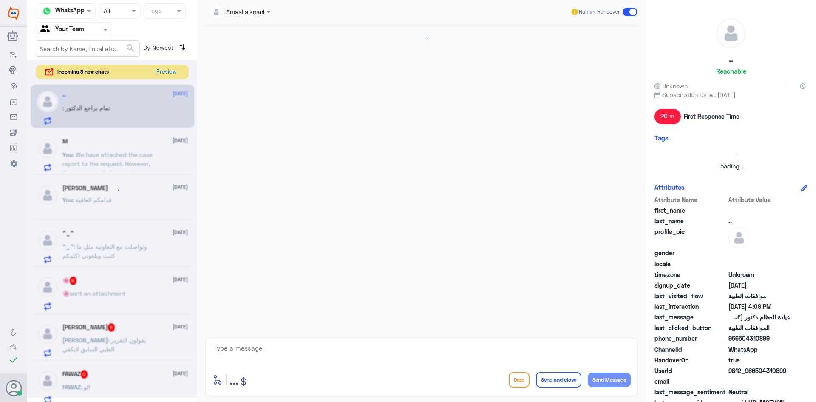
scroll to position [340, 0]
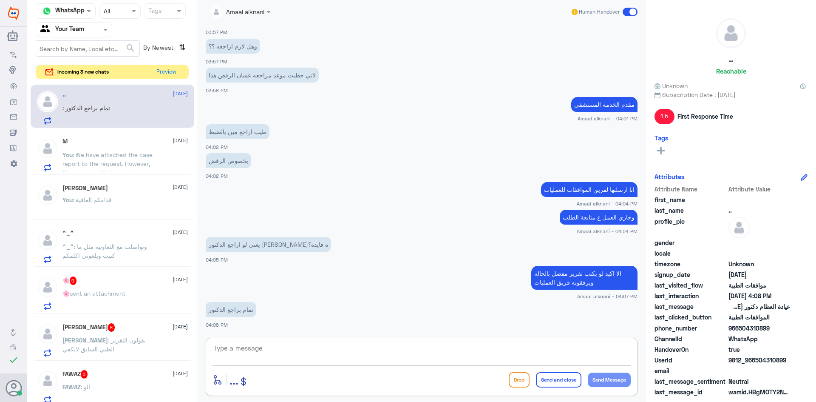
click at [252, 347] on textarea at bounding box center [422, 352] width 418 height 21
click at [103, 247] on span ": وتواصلت مع التعاونيه مثل ما كتبت ويلغوني اكلمكم" at bounding box center [105, 251] width 85 height 16
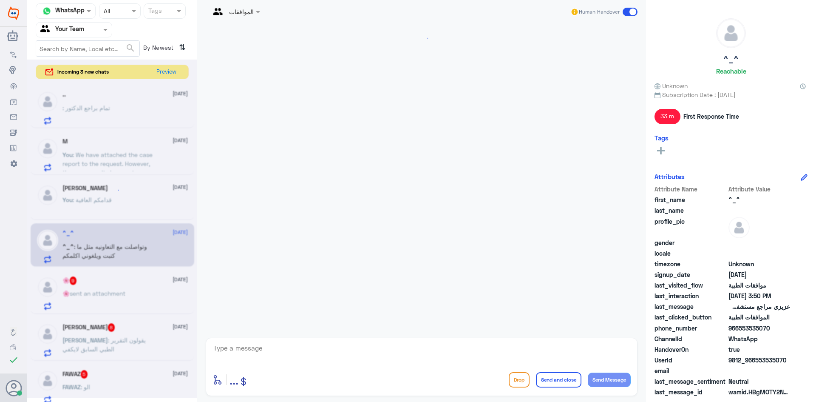
scroll to position [336, 0]
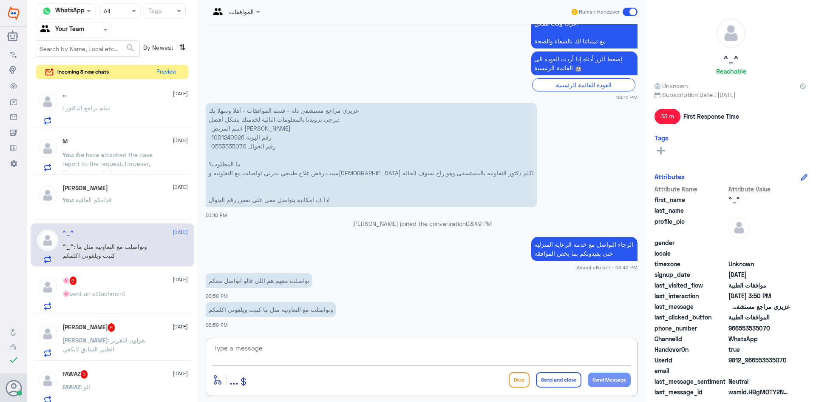
click at [264, 349] on textarea at bounding box center [422, 352] width 418 height 21
click at [134, 198] on div "You : قدامكم العافية" at bounding box center [125, 206] width 125 height 19
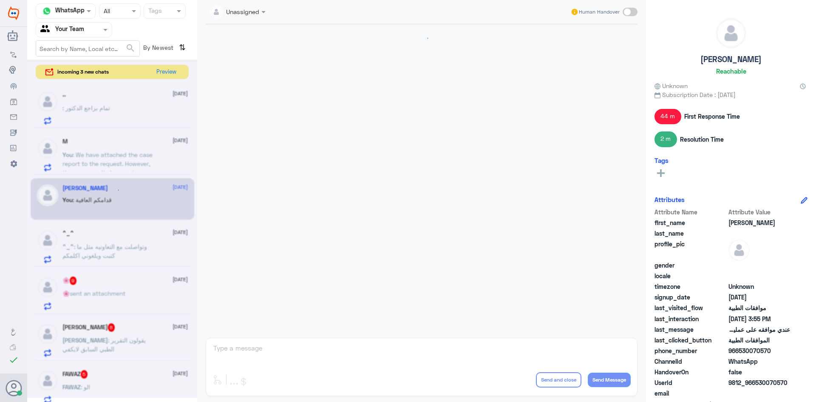
scroll to position [419, 0]
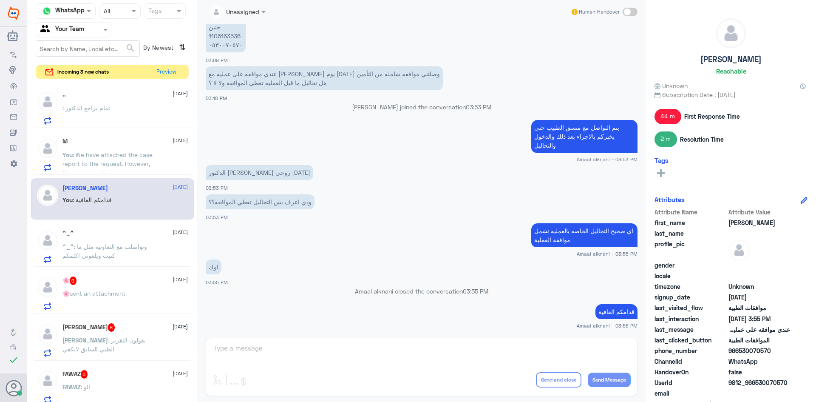
click at [256, 348] on div "Unassigned Human Handover [DATE] السلام عليكم 03:08 PM مرحباً بك في مستشفيات دل…" at bounding box center [421, 202] width 449 height 404
click at [105, 159] on p "You : We have attached the case report to the request. However, the x-ray resul…" at bounding box center [111, 160] width 96 height 21
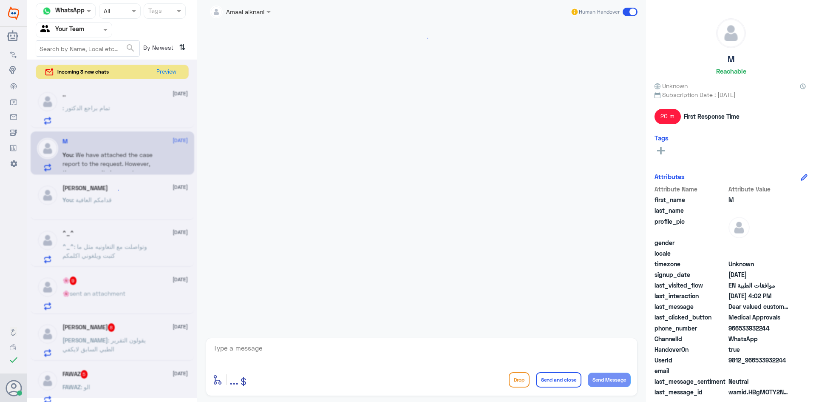
scroll to position [699, 0]
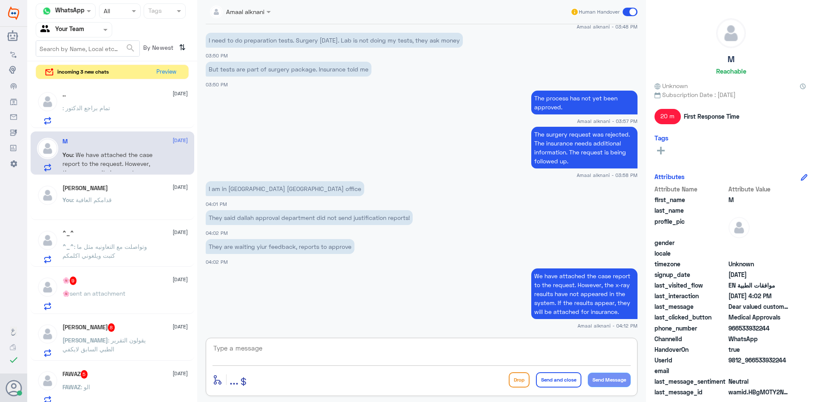
click at [230, 351] on textarea at bounding box center [422, 352] width 418 height 21
click at [125, 102] on div ".. [DATE] : تمام براجع الدكتور" at bounding box center [125, 108] width 125 height 34
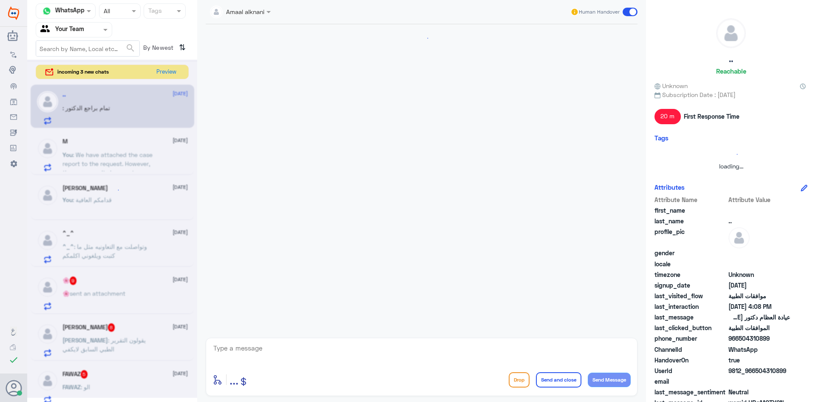
scroll to position [340, 0]
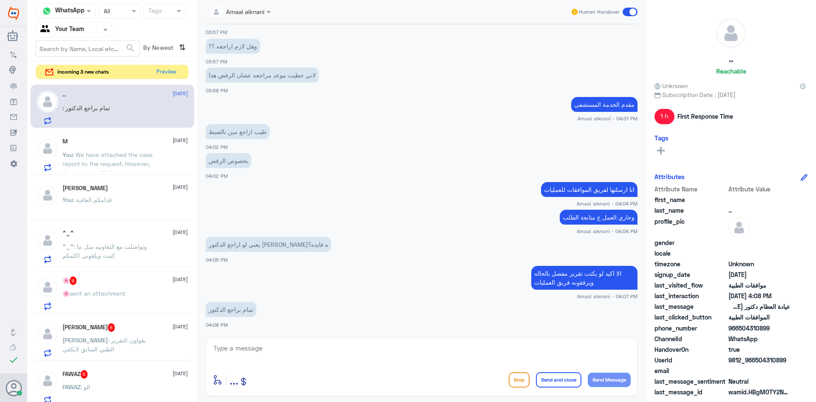
click at [266, 357] on textarea at bounding box center [422, 352] width 418 height 21
type textarea "ع"
type textarea "ع كل حال طلبكم تحت الاجراء وقد المتابعة اي تحديث ستصلكم رساله من التامين بحالة …"
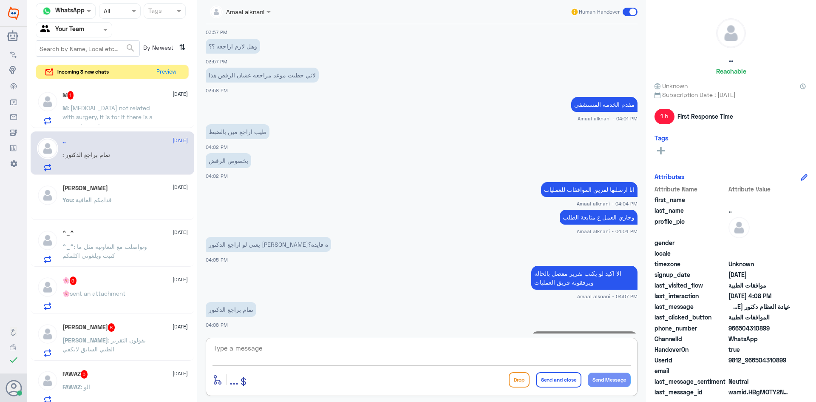
scroll to position [385, 0]
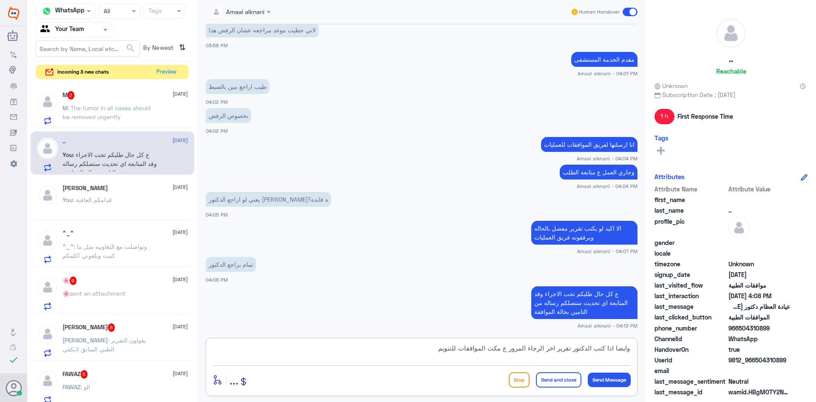
type textarea "وايضا اذا كتب الدكتور تقرير اخر الرجاء المرور ع مكت الموافقات للتنويم"
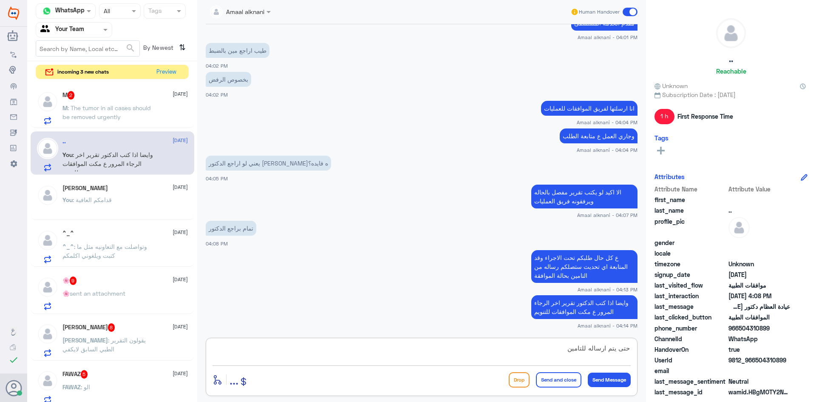
type textarea "حتى يتم ارساله للتامين"
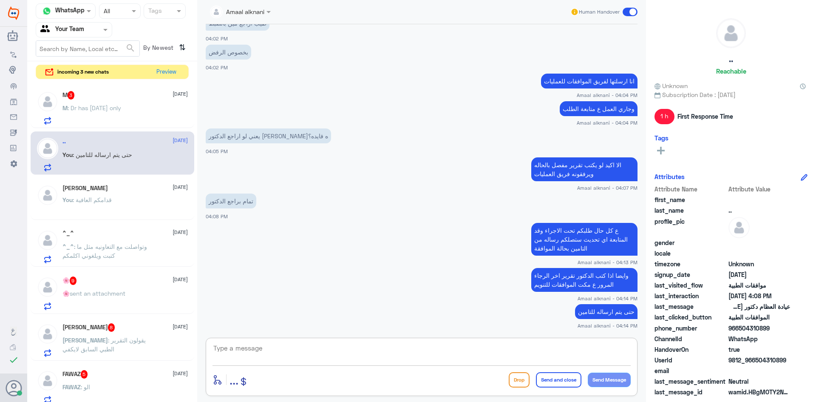
click at [118, 117] on p "M : Dr has [DATE] only" at bounding box center [92, 113] width 59 height 21
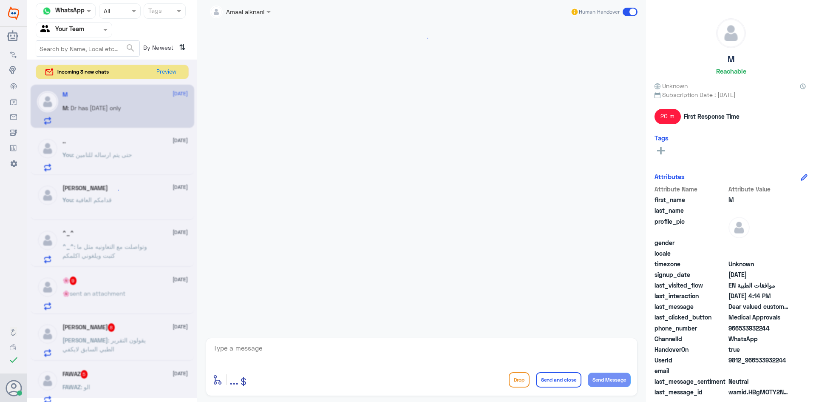
scroll to position [548, 0]
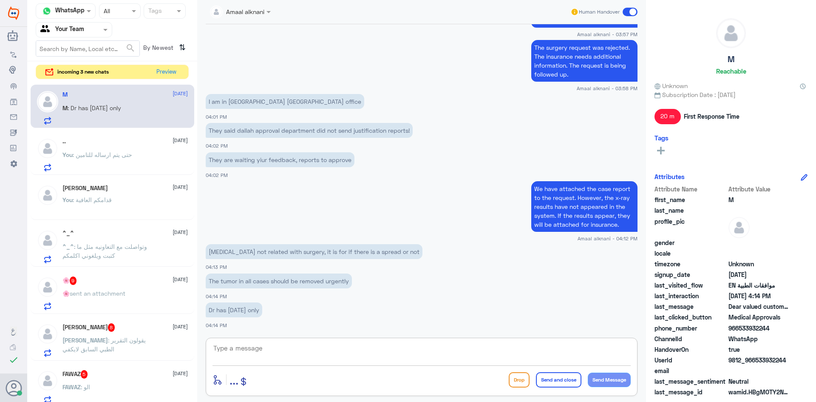
click at [298, 357] on textarea at bounding box center [422, 352] width 418 height 21
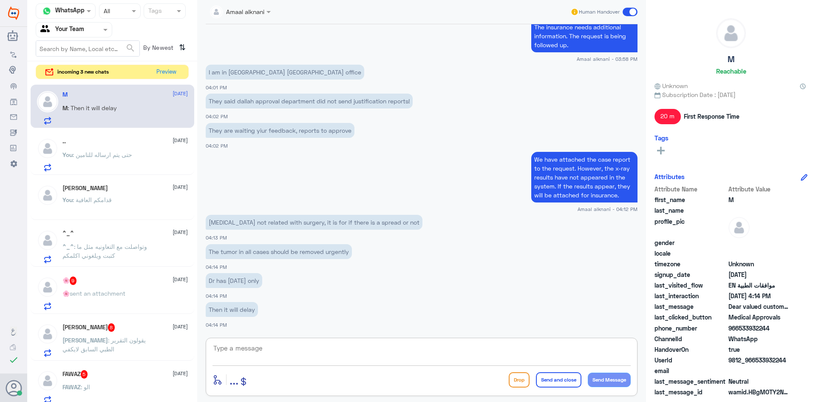
scroll to position [606, 0]
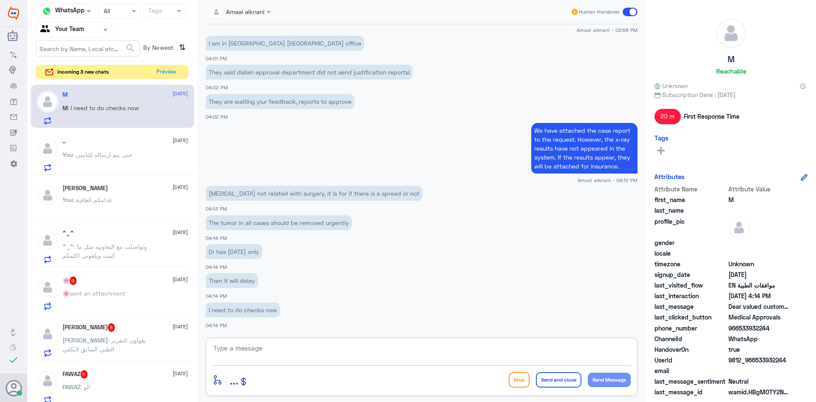
click at [272, 199] on p "[MEDICAL_DATA] not related with surgery, it is for if there is a spread or not" at bounding box center [314, 193] width 217 height 15
click at [268, 192] on p "[MEDICAL_DATA] not related with surgery, it is for if there is a spread or not" at bounding box center [314, 193] width 217 height 15
click at [250, 224] on p "The tumor in all cases should be removed urgently" at bounding box center [279, 222] width 146 height 15
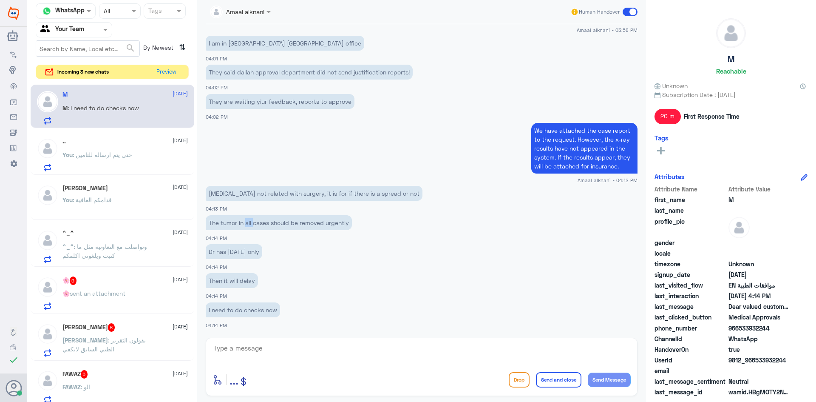
click at [250, 224] on p "The tumor in all cases should be removed urgently" at bounding box center [279, 222] width 146 height 15
click at [246, 252] on p "Dr has [DATE] only" at bounding box center [234, 251] width 57 height 15
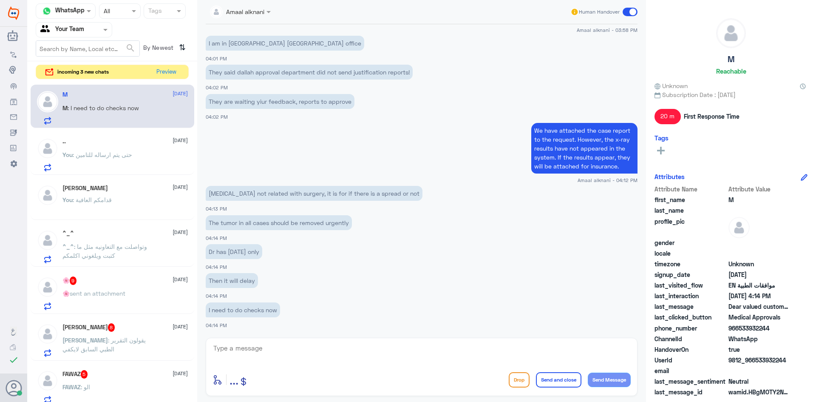
click at [227, 282] on p "Then it will delay" at bounding box center [232, 280] width 52 height 15
click at [239, 311] on p "I need to do checks now" at bounding box center [243, 309] width 74 height 15
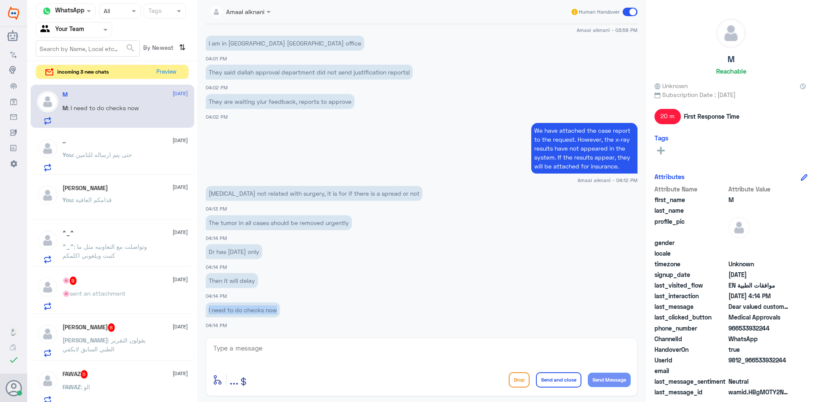
click at [239, 311] on p "I need to do checks now" at bounding box center [243, 309] width 74 height 15
click at [292, 349] on textarea at bounding box center [422, 352] width 418 height 21
paste textarea "as per the reply from the insurance need to attach investigations justifying re…"
type textarea "as per the reply from the insurance need to attach investigations justifying re…"
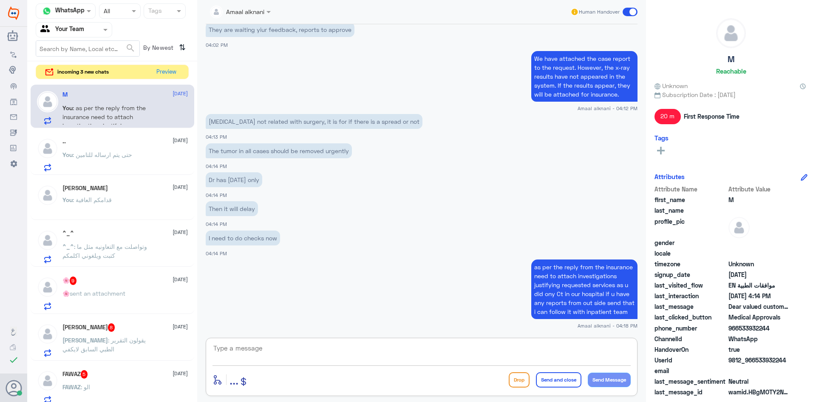
click at [288, 352] on textarea at bounding box center [422, 352] width 418 height 21
paste textarea "they already send the medical report from the treating Dr its under process now"
type textarea "they already send the medical report from the treating Dr its under process now"
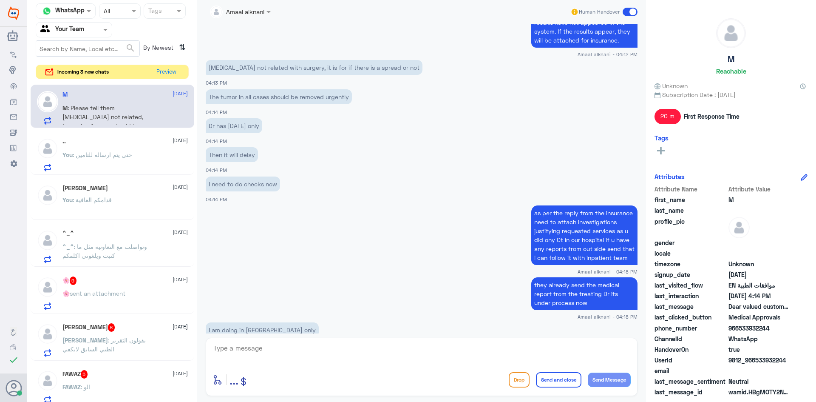
scroll to position [790, 0]
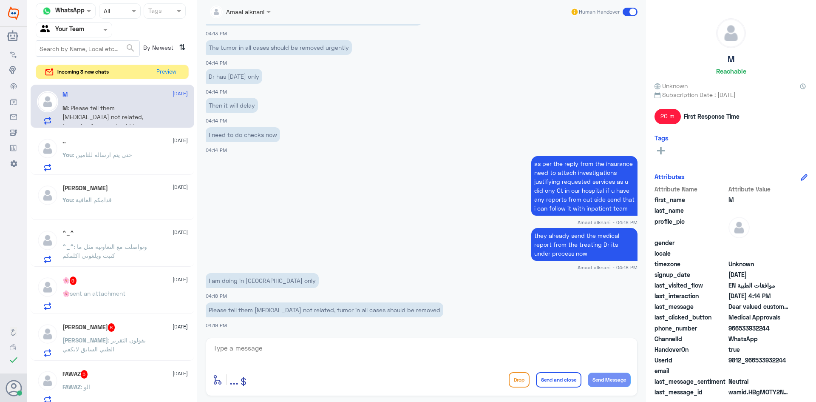
click at [284, 310] on p "Please tell them [MEDICAL_DATA] not related, tumor in all cases should be remov…" at bounding box center [325, 309] width 238 height 15
click at [77, 281] on span "9" at bounding box center [73, 280] width 7 height 9
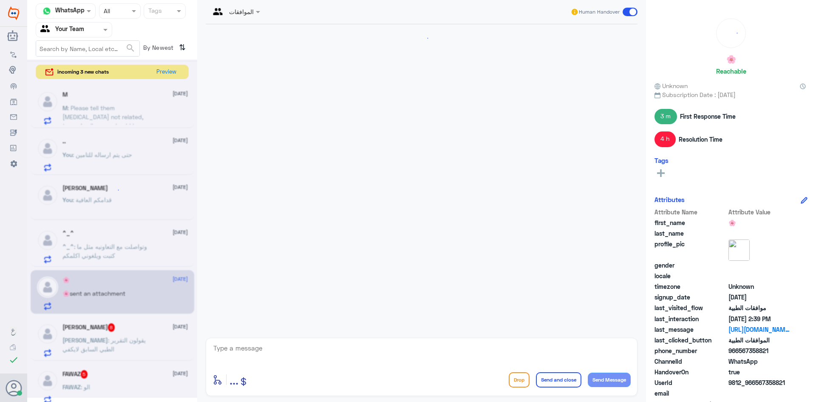
scroll to position [705, 0]
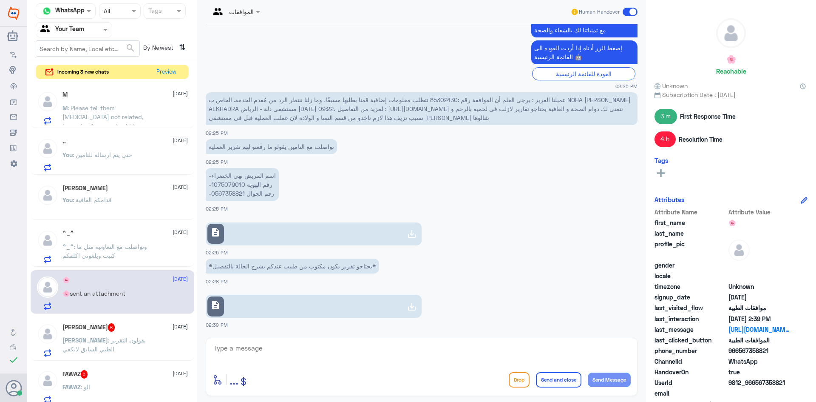
click at [93, 256] on span ": وتواصلت مع التعاونيه مثل ما كتبت ويلغوني اكلمكم" at bounding box center [105, 251] width 85 height 16
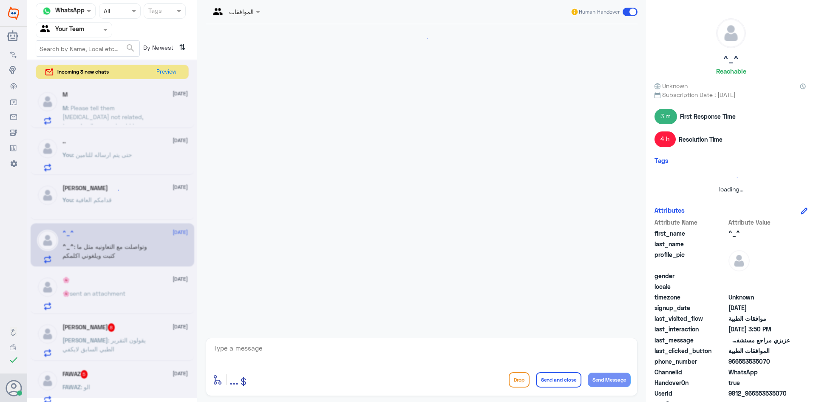
scroll to position [336, 0]
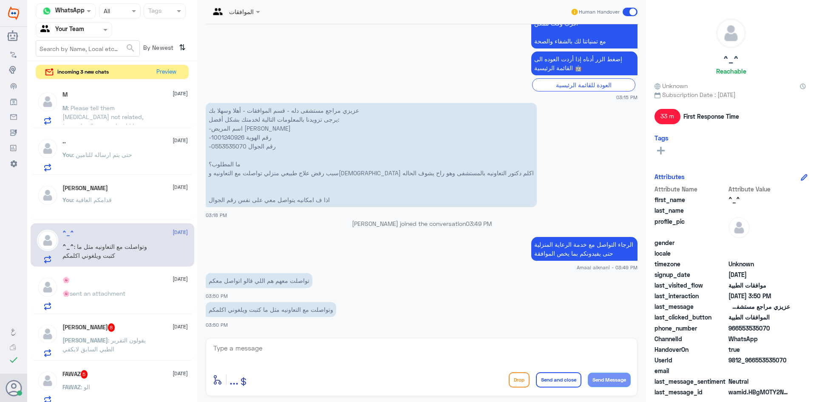
click at [289, 359] on textarea at bounding box center [422, 352] width 418 height 21
type textarea "ا"
click at [235, 146] on p "عزيزي مراجع مستشفى دله - قسم الموافقات - أهلا وسهلا بك يرجى تزويدنا بالمعلومات …" at bounding box center [371, 155] width 331 height 104
click at [234, 136] on p "عزيزي مراجع مستشفى دله - قسم الموافقات - أهلا وسهلا بك يرجى تزويدنا بالمعلومات …" at bounding box center [371, 155] width 331 height 104
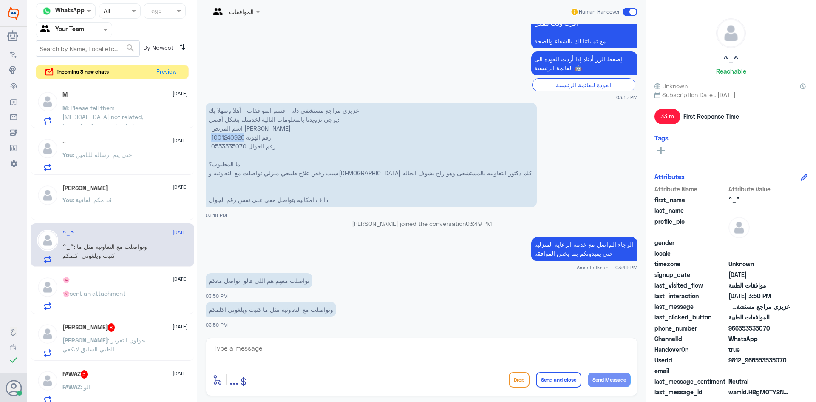
click at [234, 136] on p "عزيزي مراجع مستشفى دله - قسم الموافقات - أهلا وسهلا بك يرجى تزويدنا بالمعلومات …" at bounding box center [371, 155] width 331 height 104
click at [259, 352] on textarea at bounding box center [422, 352] width 418 height 21
click at [346, 345] on textarea "فيه اشعة لكم ع الكتف" at bounding box center [422, 352] width 418 height 21
type textarea "فيه اشعة لكم ع الكتف؟"
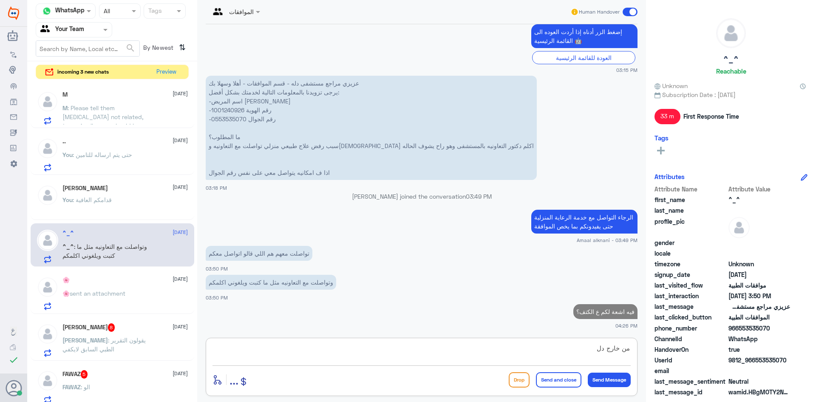
type textarea "من خارج [GEOGRAPHIC_DATA]"
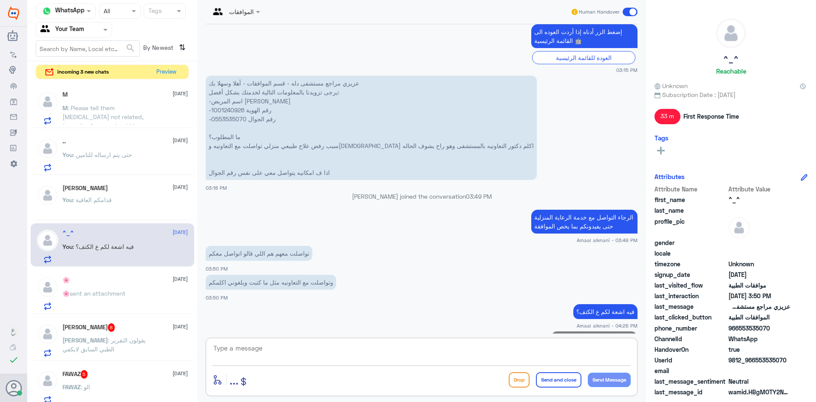
scroll to position [390, 0]
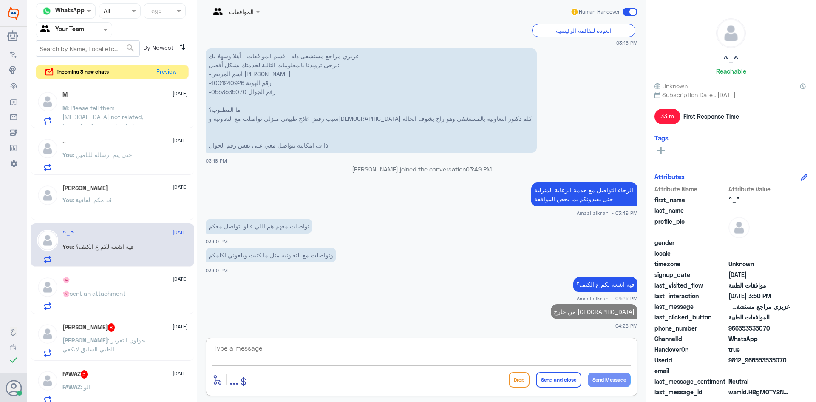
click at [119, 296] on span "sent an attachment" at bounding box center [98, 293] width 56 height 7
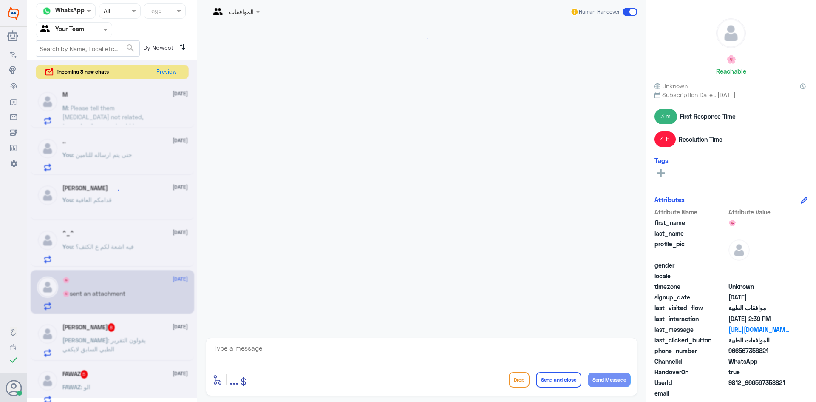
scroll to position [705, 0]
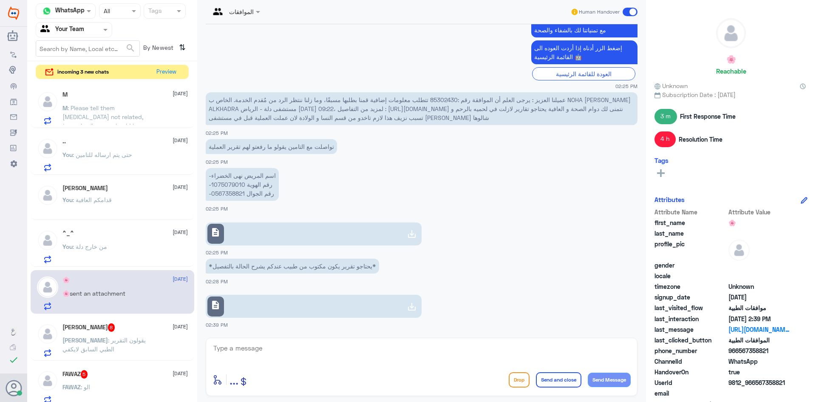
click at [452, 100] on span "عميلنا العزيز : يرجى العلم أن الموافقة رقم :85302430 تتطلب معلومات إضافية قمنا …" at bounding box center [420, 108] width 422 height 25
click at [241, 241] on link "description" at bounding box center [314, 233] width 216 height 23
click at [290, 309] on link "description" at bounding box center [314, 306] width 216 height 23
click at [234, 348] on textarea at bounding box center [422, 352] width 418 height 21
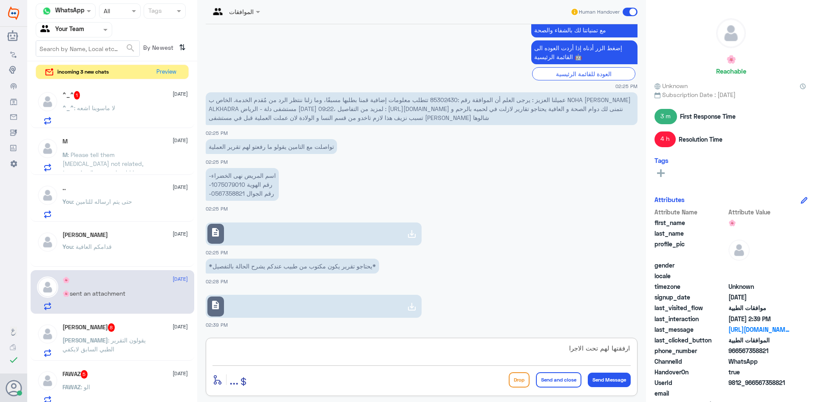
type textarea "ارفقتها لهم تحت الاجراء"
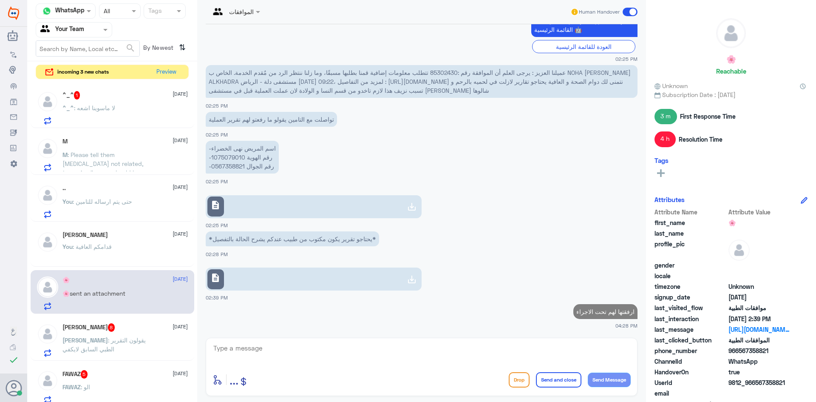
click at [114, 109] on span ": لا ماسوينا اشعه" at bounding box center [94, 107] width 41 height 7
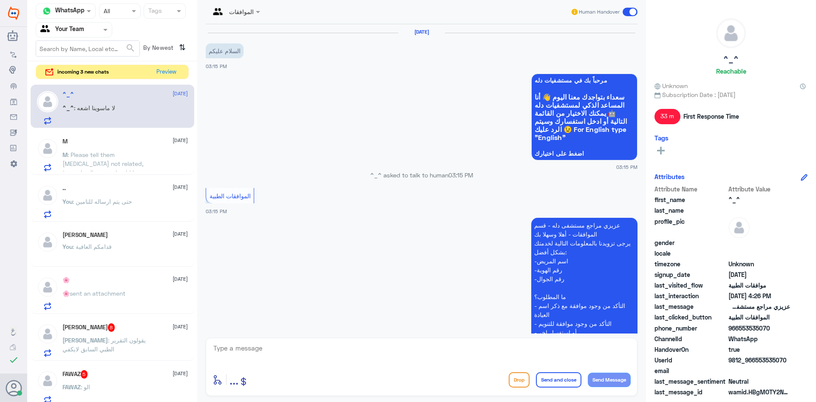
scroll to position [419, 0]
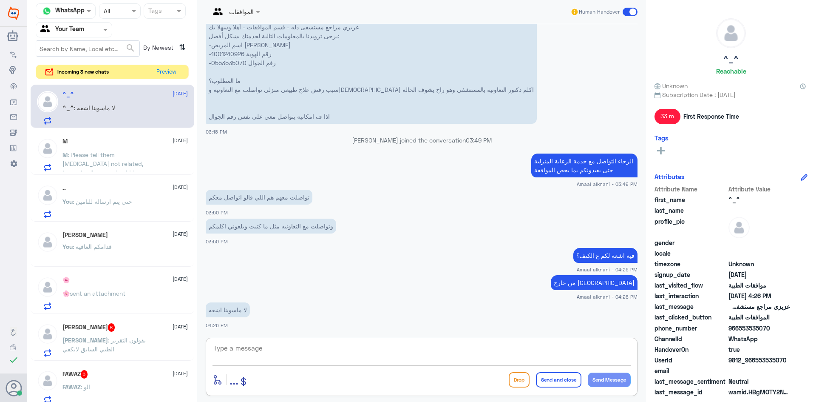
click at [292, 359] on textarea at bounding box center [422, 352] width 418 height 21
type textarea "طالبين اشعة التامين تثبت الحاله"
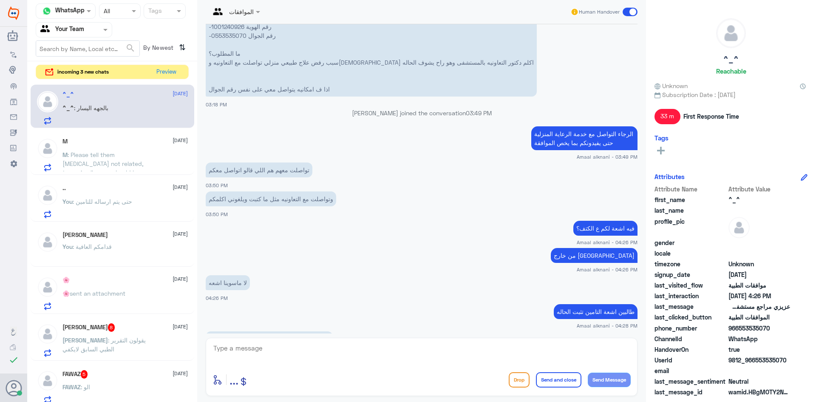
scroll to position [505, 0]
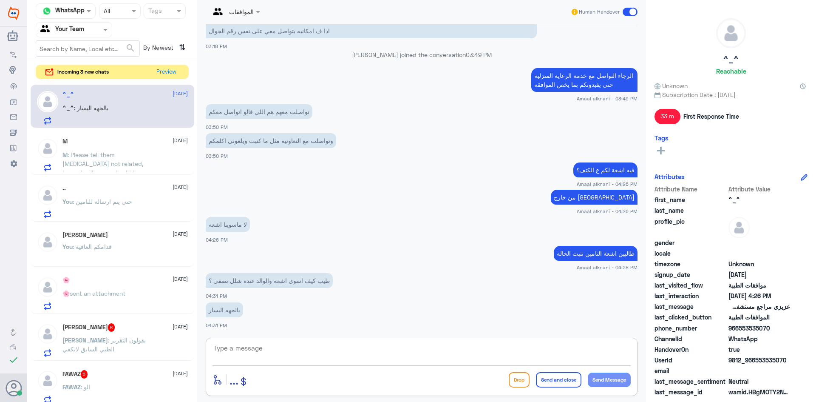
click at [321, 346] on textarea at bounding box center [422, 352] width 418 height 21
click at [269, 346] on textarea at bounding box center [422, 352] width 418 height 21
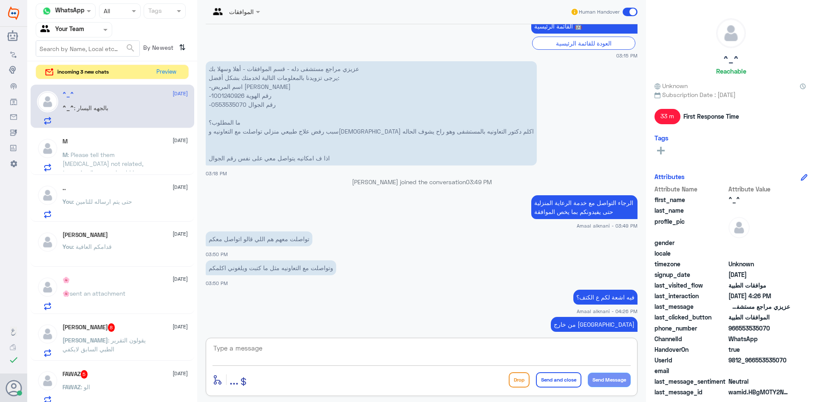
scroll to position [377, 0]
click at [224, 102] on p "عزيزي مراجع مستشفى دله - قسم الموافقات - أهلا وسهلا بك يرجى تزويدنا بالمعلومات …" at bounding box center [371, 114] width 331 height 104
click at [221, 93] on p "عزيزي مراجع مستشفى دله - قسم الموافقات - أهلا وسهلا بك يرجى تزويدنا بالمعلومات …" at bounding box center [371, 114] width 331 height 104
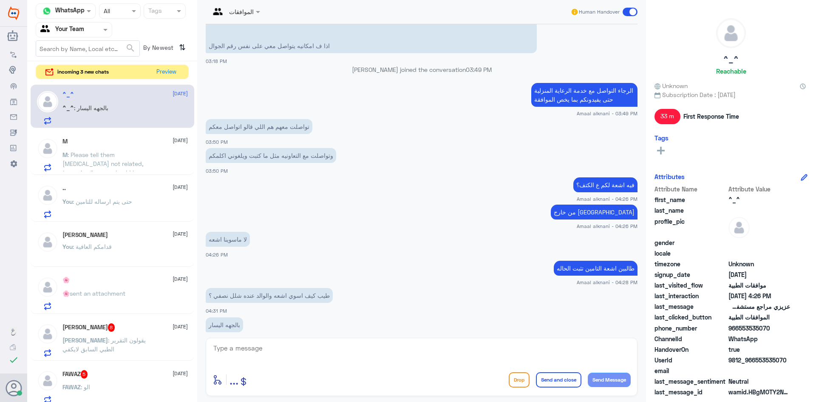
scroll to position [505, 0]
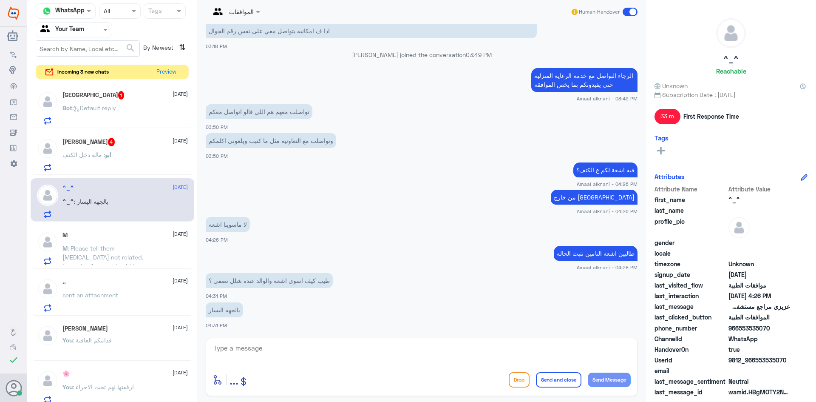
click at [245, 353] on textarea at bounding box center [422, 352] width 418 height 21
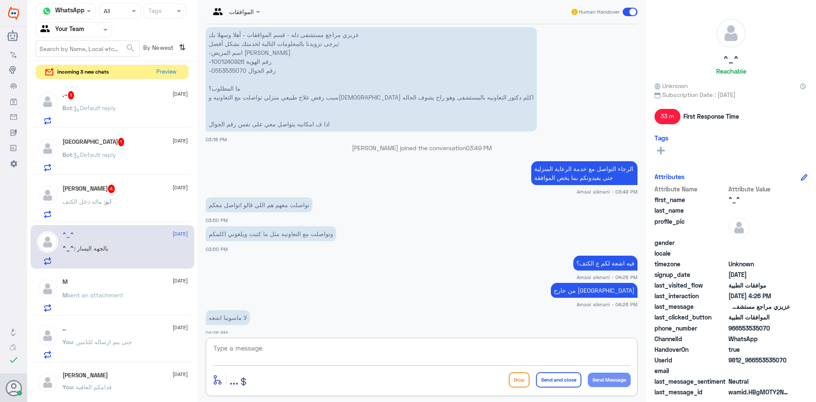
scroll to position [335, 0]
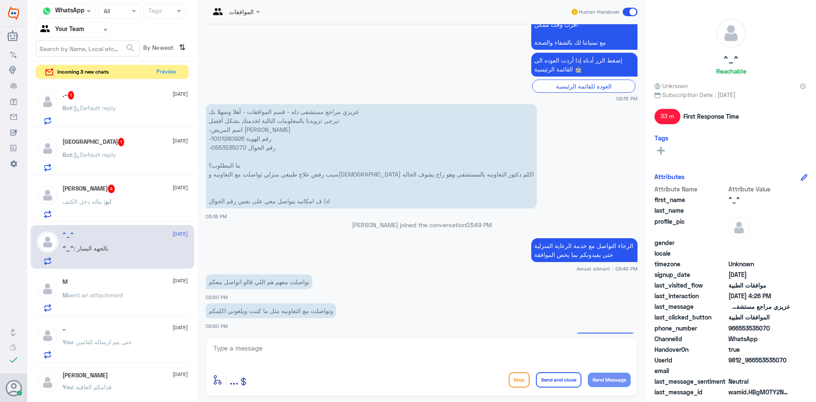
click at [234, 138] on p "عزيزي مراجع مستشفى دله - قسم الموافقات - أهلا وسهلا بك يرجى تزويدنا بالمعلومات …" at bounding box center [371, 156] width 331 height 104
click at [393, 372] on div "enter flow name ... Drop Send and close Send Message" at bounding box center [422, 379] width 418 height 19
drag, startPoint x: 446, startPoint y: 369, endPoint x: 380, endPoint y: 339, distance: 72.5
click at [446, 369] on div "enter flow name ... Drop Send and close Send Message" at bounding box center [422, 367] width 432 height 58
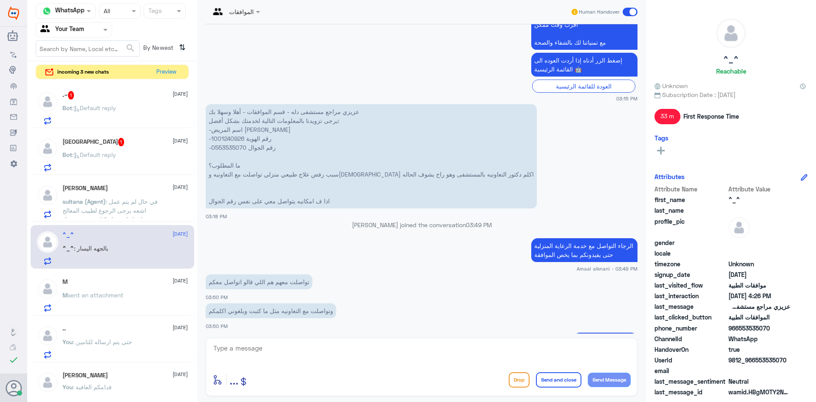
click at [134, 167] on div "Bot : Default reply" at bounding box center [125, 161] width 125 height 19
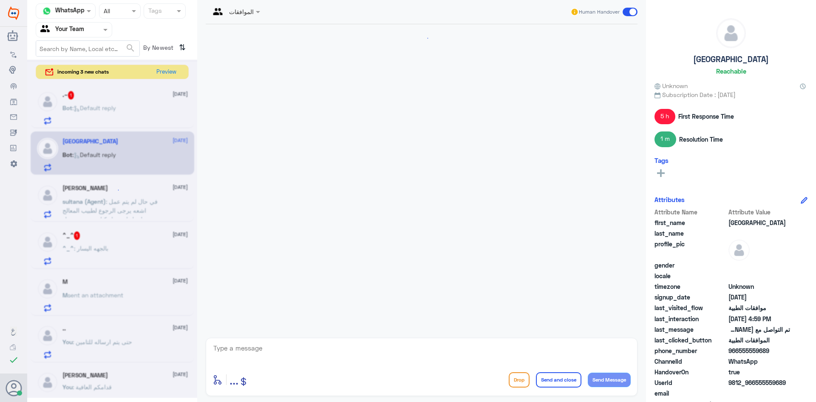
scroll to position [685, 0]
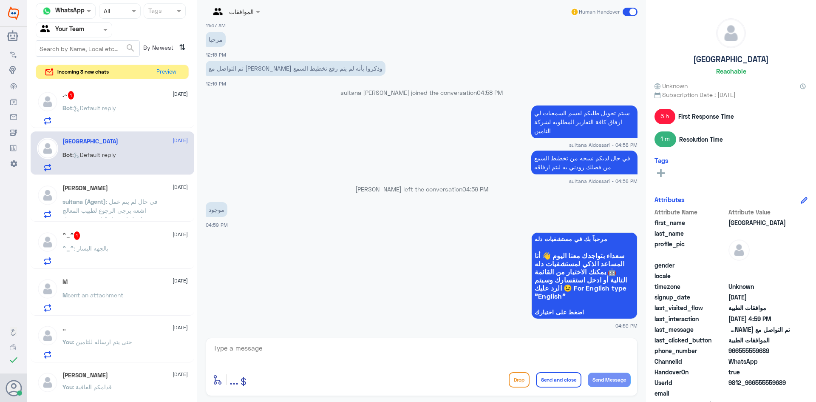
click at [130, 193] on div "ابو وائل [DATE] [PERSON_NAME] (Agent) : في حال لم يتم عمل اشعه يرجى الرجوع لطبي…" at bounding box center [125, 202] width 125 height 34
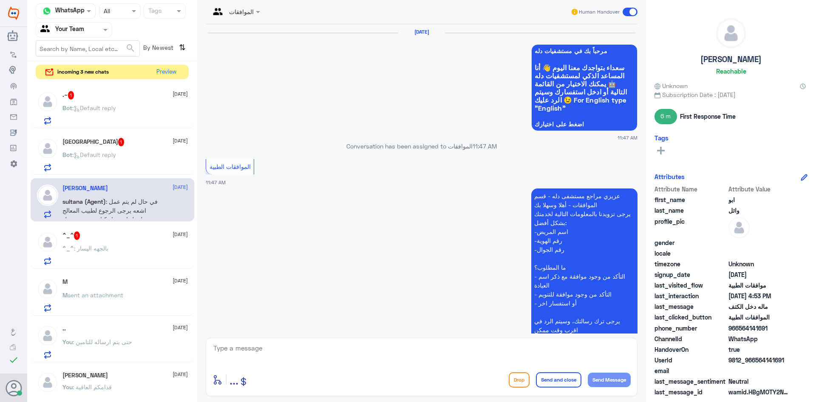
scroll to position [825, 0]
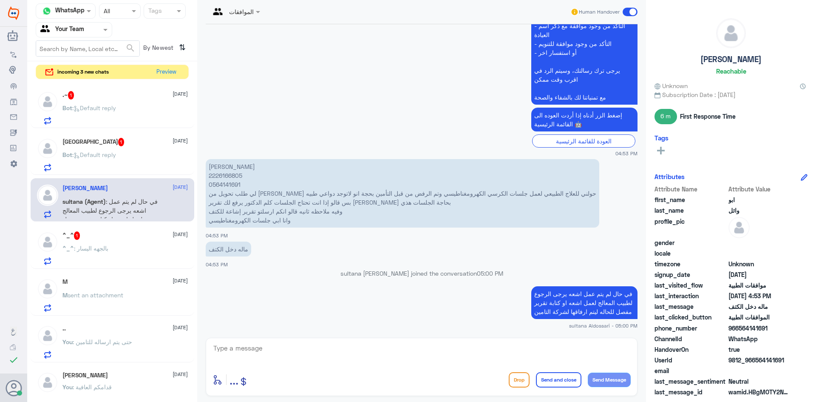
click at [114, 108] on span ": Default reply" at bounding box center [94, 107] width 44 height 7
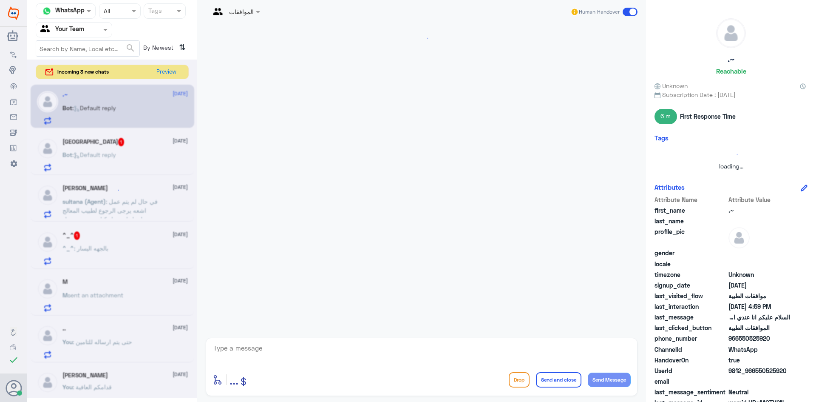
scroll to position [295, 0]
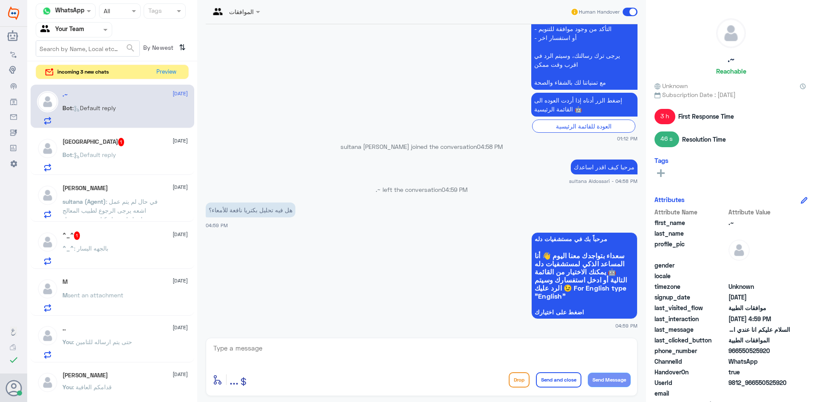
click at [301, 344] on textarea at bounding box center [422, 352] width 418 height 21
click at [298, 351] on textarea at bounding box center [422, 352] width 418 height 21
type textarea "الرجاء التواصل مع الرقم الموحد لخدمة العملاء 920012222 لافادتكم"
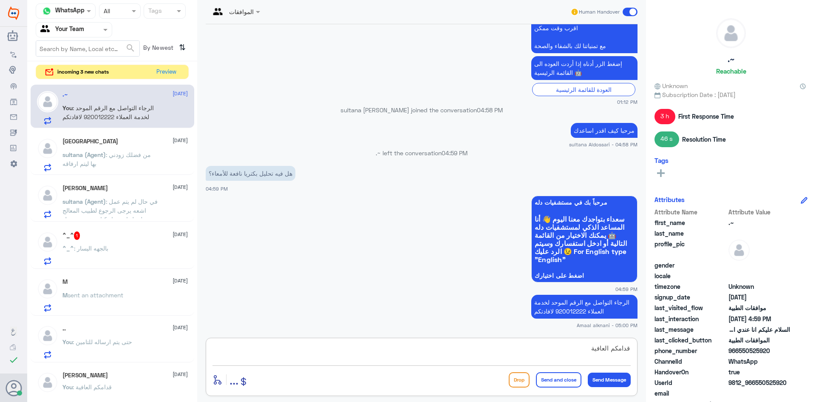
type textarea "قدامكم العافية"
click at [567, 377] on button "Send and close" at bounding box center [558, 379] width 45 height 15
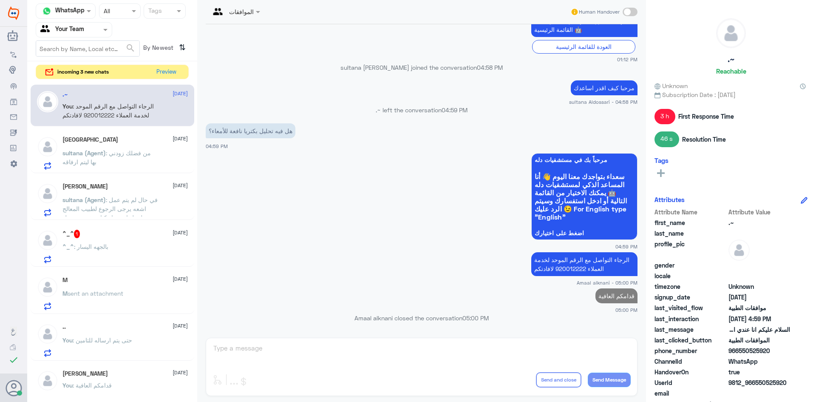
click at [133, 159] on p "sultana (Agent) : من فضلك زودني بها ليتم ارفاقه" at bounding box center [111, 158] width 96 height 21
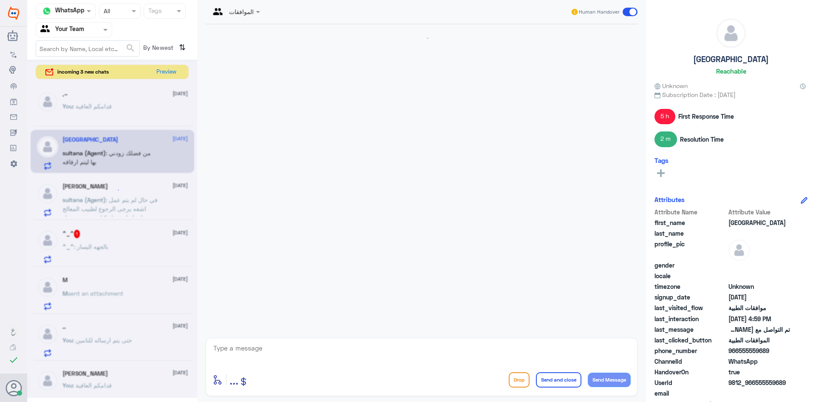
scroll to position [686, 0]
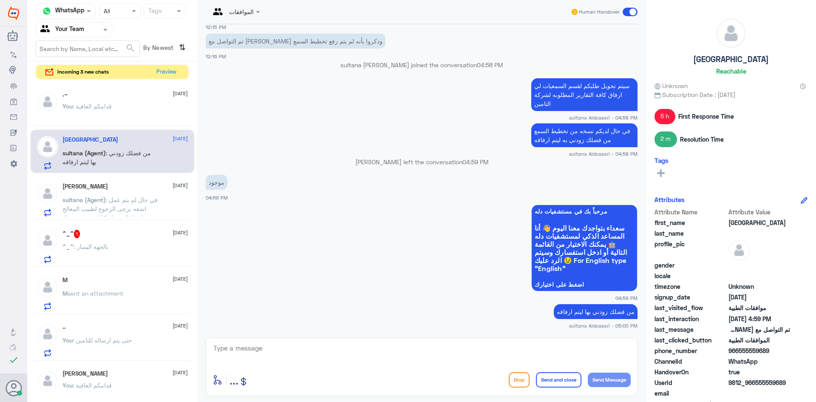
click at [256, 340] on div "enter flow name ... Drop Send and close Send Message" at bounding box center [422, 367] width 432 height 58
click at [96, 210] on span ": في حال لم يتم عمل اشعه يرجى الرجوع لطبيب المعالج لعمل اشعه او كتابة تقرير مفص…" at bounding box center [110, 213] width 95 height 34
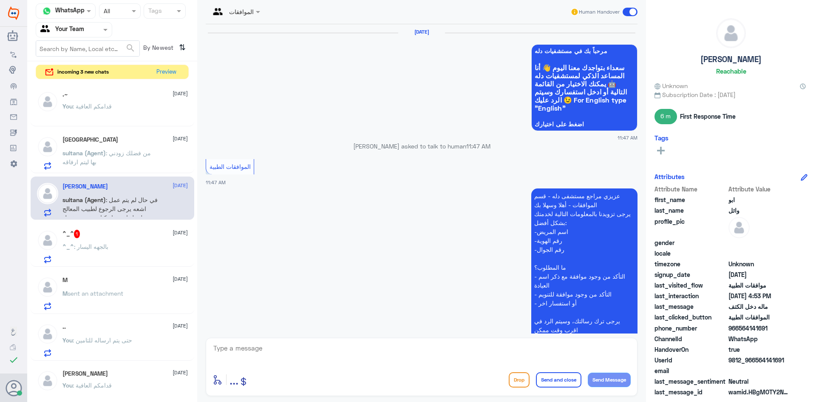
scroll to position [825, 0]
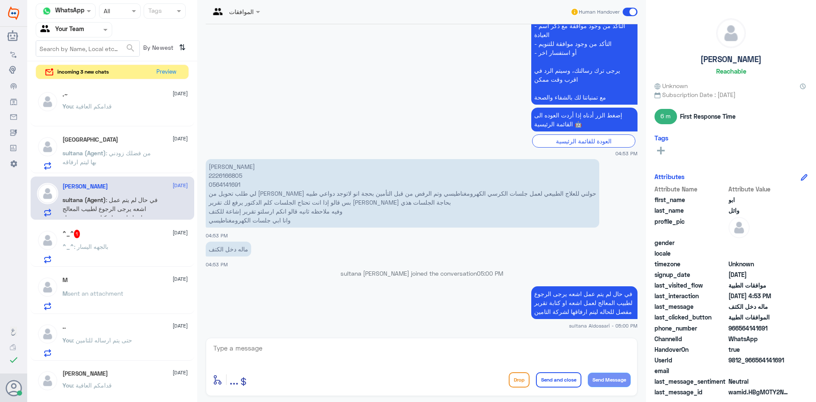
click at [253, 357] on textarea at bounding box center [422, 352] width 418 height 21
click at [77, 247] on span ": بالجهه اليسار" at bounding box center [91, 246] width 34 height 7
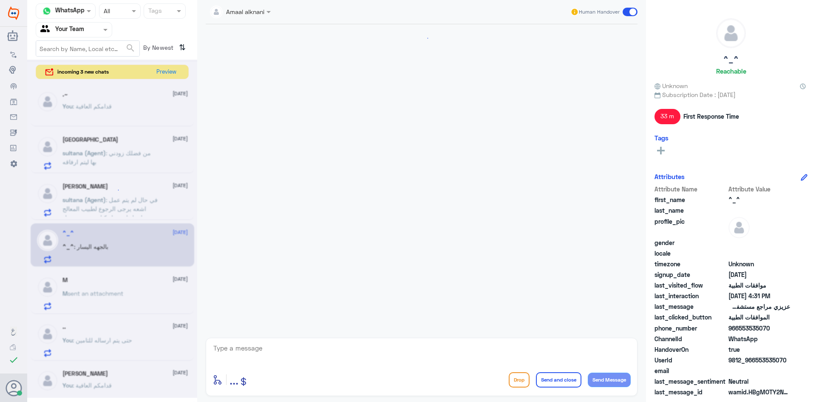
scroll to position [505, 0]
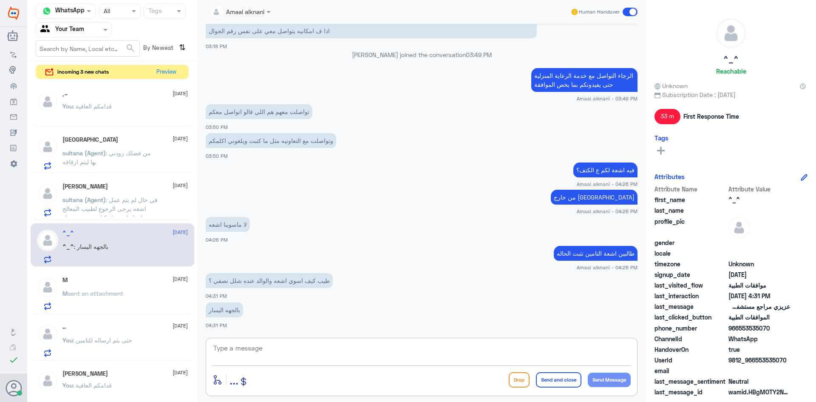
click at [263, 355] on textarea at bounding box center [422, 352] width 418 height 21
click at [141, 291] on div "M sent an attachment" at bounding box center [125, 300] width 125 height 19
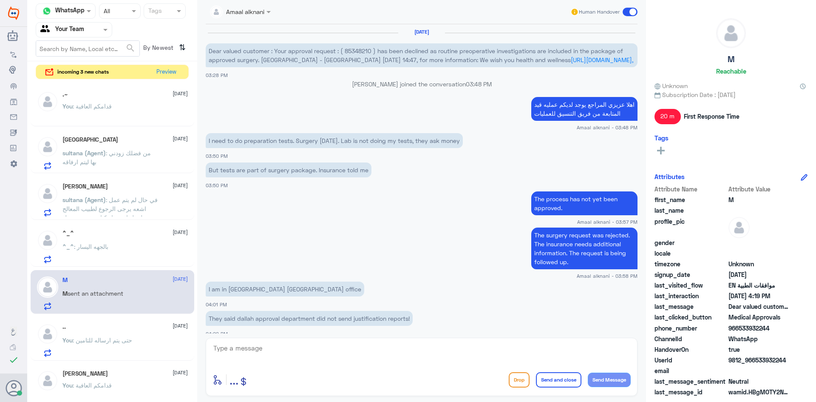
scroll to position [430, 0]
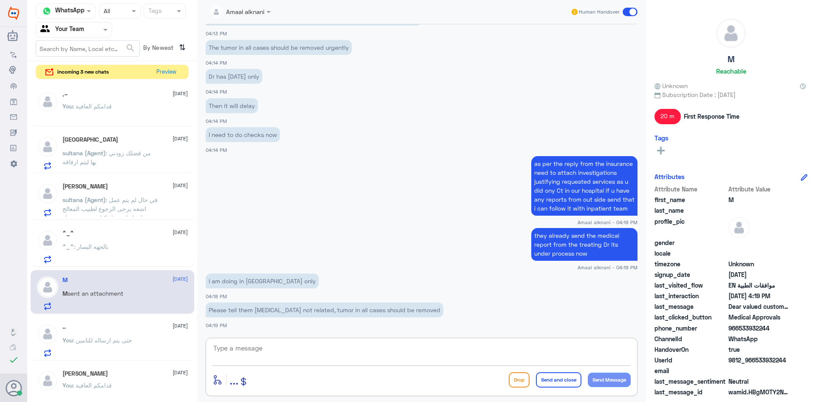
click at [265, 359] on textarea at bounding box center [422, 352] width 418 height 21
click at [117, 336] on p "You : حتى يتم ارساله للتامين" at bounding box center [98, 345] width 70 height 21
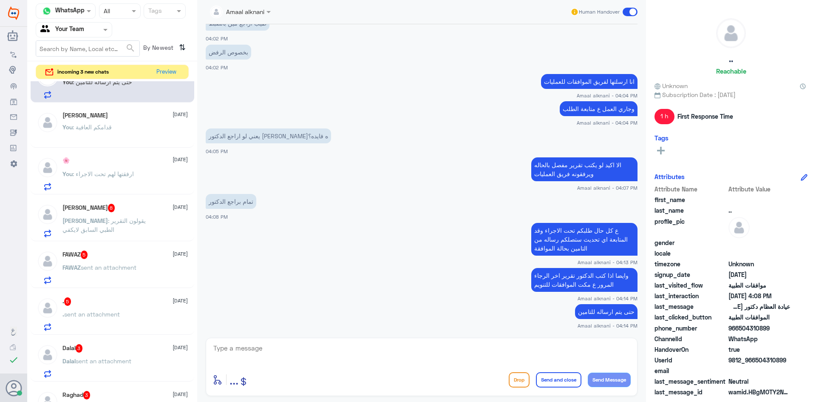
scroll to position [213, 0]
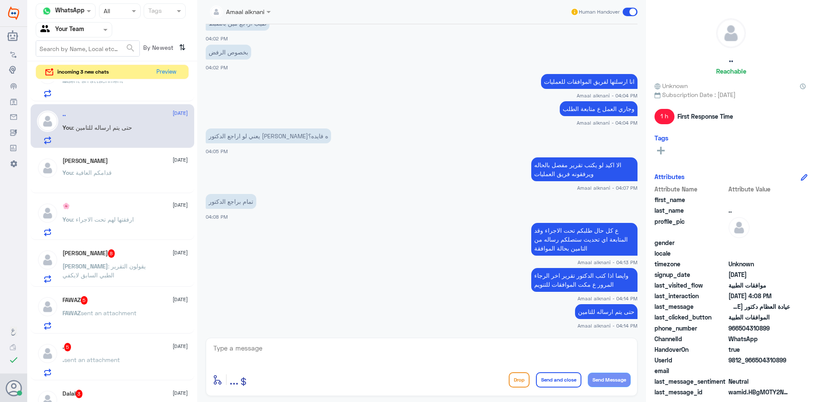
click at [105, 261] on div "[PERSON_NAME] 8 [DATE] [PERSON_NAME] : يقولون التقرير الطبي السابق [PERSON_NAME]" at bounding box center [125, 266] width 125 height 34
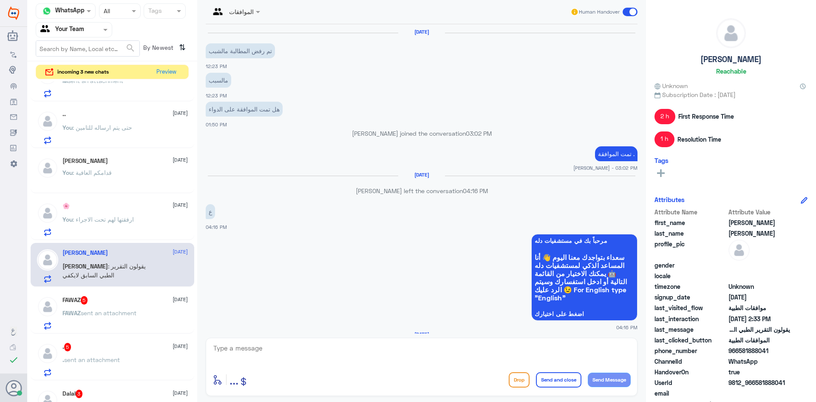
scroll to position [647, 0]
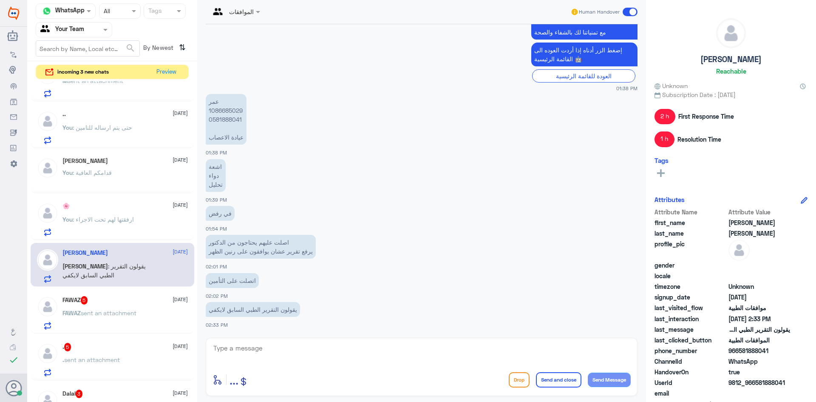
click at [309, 355] on textarea at bounding box center [422, 352] width 418 height 21
click at [276, 351] on textarea at bounding box center [422, 352] width 418 height 21
click at [253, 351] on textarea at bounding box center [422, 352] width 418 height 21
click at [233, 120] on p "عمر 1086685029 0581888041 عيادة الاعصاب" at bounding box center [226, 119] width 41 height 51
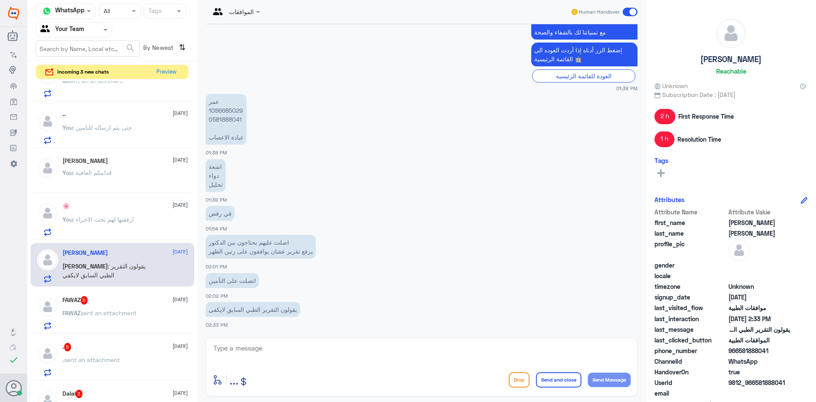
click at [330, 352] on textarea at bounding box center [422, 352] width 418 height 21
type textarea "ا"
type textarea "لابد من معاودة طبيبكم لكتابة تقرير مفصل بالحاله 3"
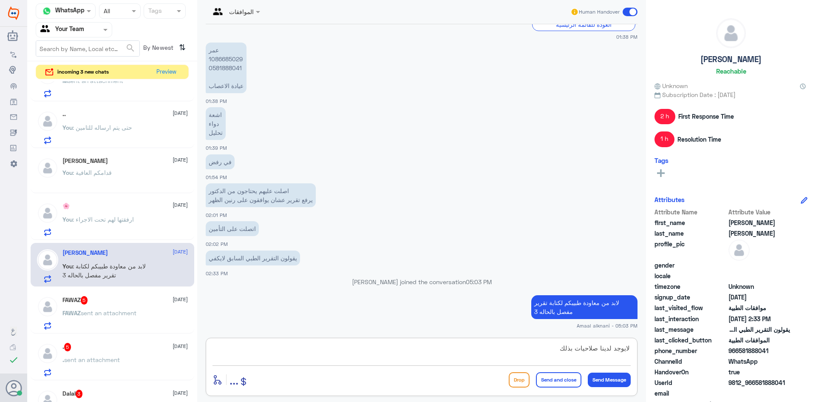
type textarea "لايوجد لدينا صلاحيات بذلك"
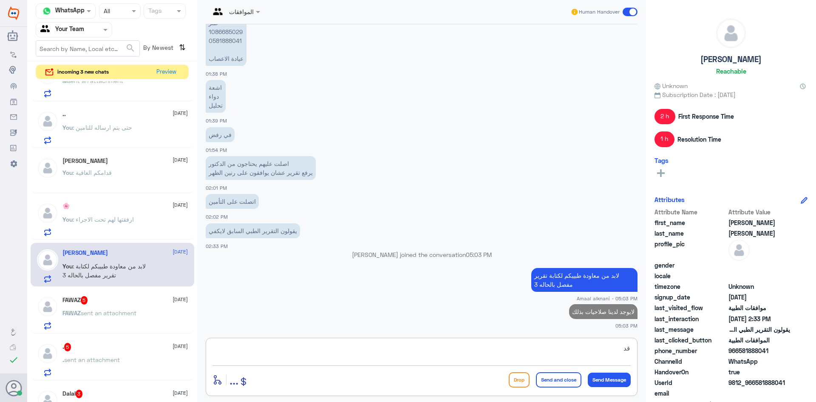
type textarea "ق"
click at [478, 347] on textarea "علما بانه تم متابعة طلبكم بجميع المعلومات الاضافية الخاثة بالحاله" at bounding box center [422, 352] width 418 height 21
type textarea "علما بانه تم متابعة طلبكم بجميع المعلومات الاضافية الخاصة بالحاله"
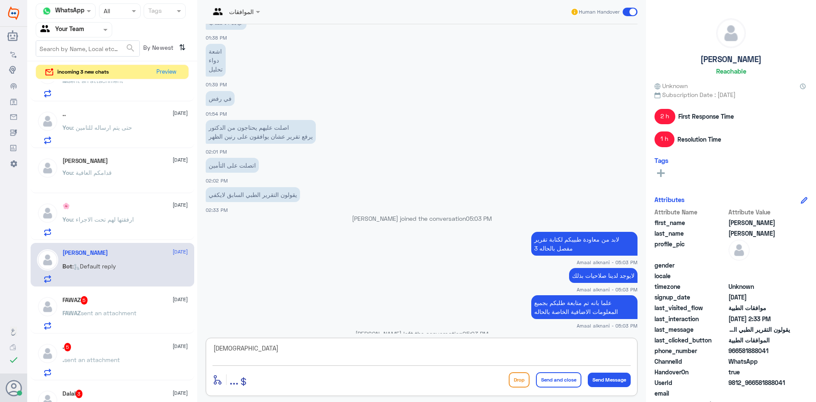
scroll to position [891, 0]
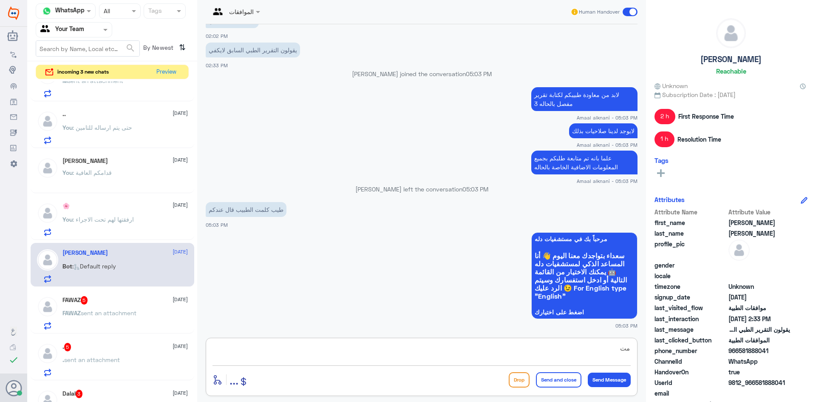
type textarea "م"
click at [99, 323] on p "[PERSON_NAME] sent an attachment" at bounding box center [100, 318] width 74 height 21
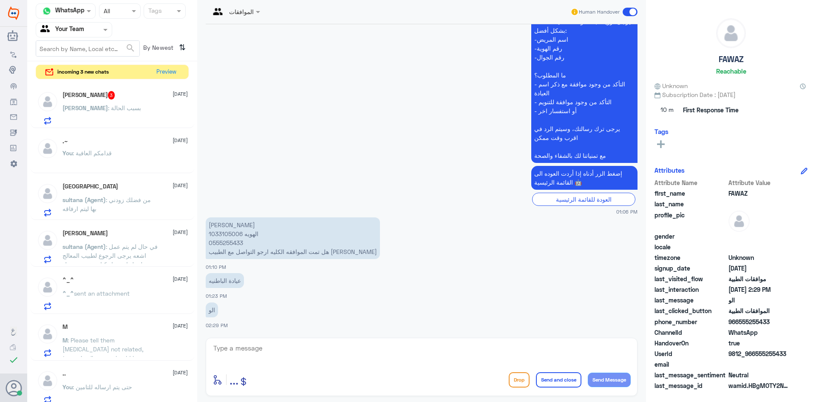
click at [121, 153] on div "You : قدامكم العافية" at bounding box center [125, 160] width 125 height 19
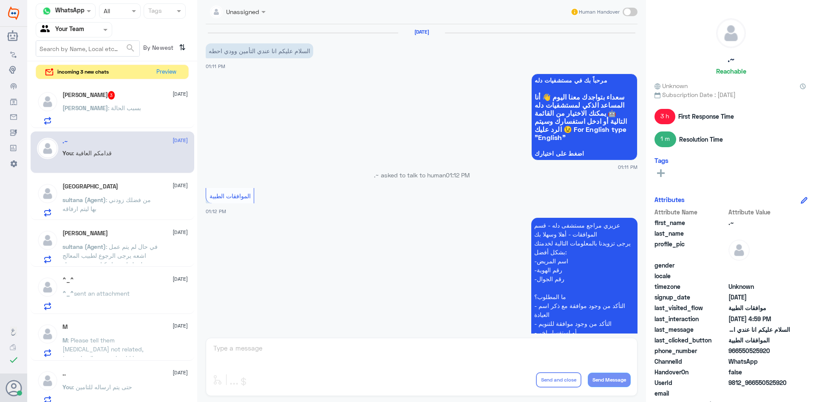
scroll to position [374, 0]
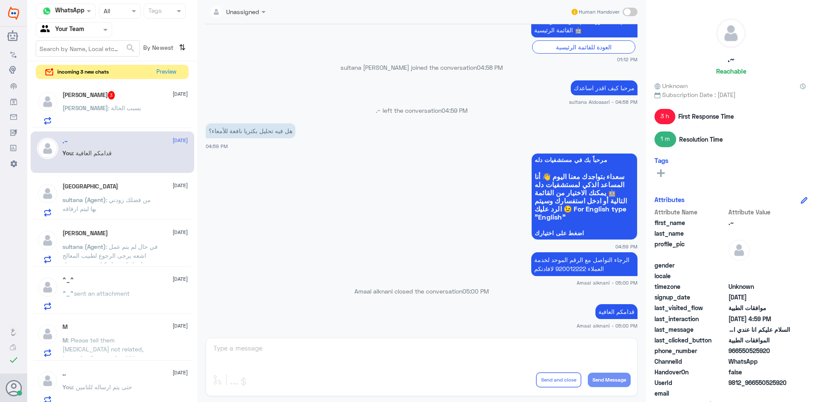
click at [130, 193] on div "Turki [DATE] sultana (Agent) : من فضلك زودني بها ليتم ارفاقه" at bounding box center [125, 200] width 125 height 34
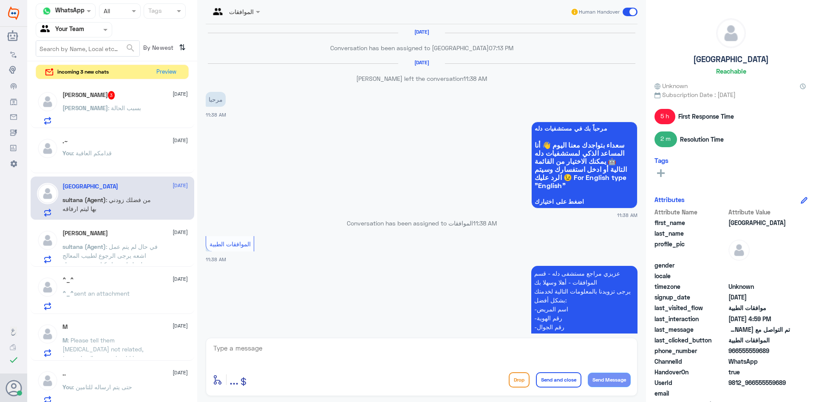
scroll to position [686, 0]
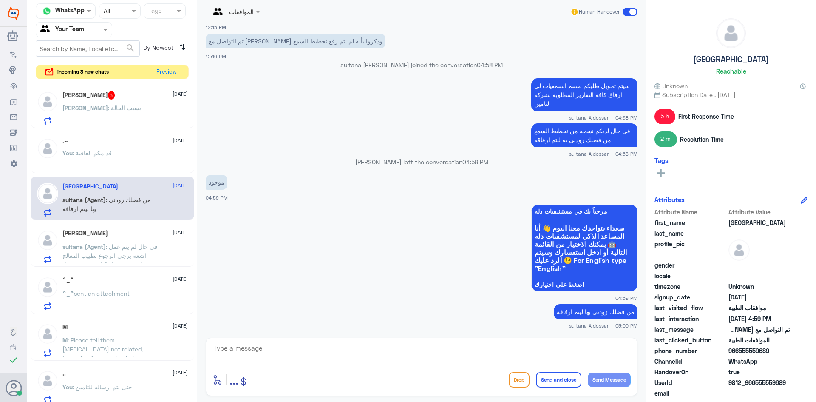
click at [122, 241] on div "ابو وائل [DATE] [PERSON_NAME] (Agent) : في حال لم يتم عمل اشعه يرجى الرجوع لطبي…" at bounding box center [125, 247] width 125 height 34
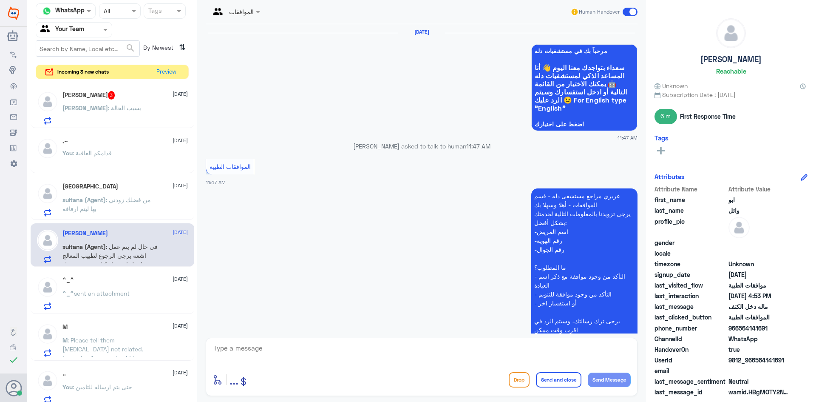
scroll to position [825, 0]
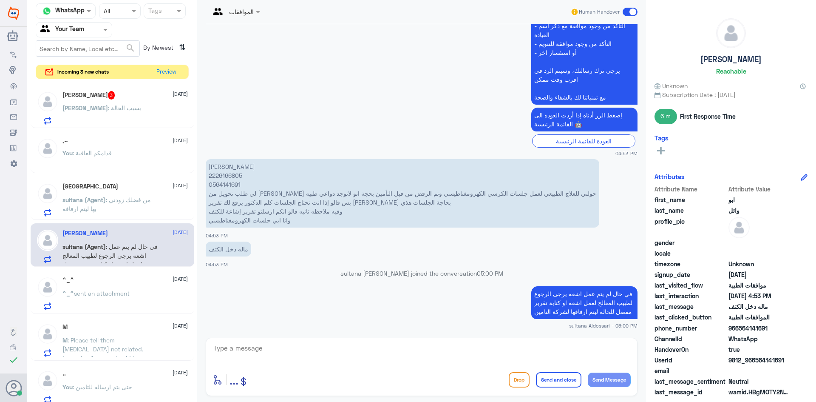
click at [98, 288] on div "^_^ [DATE] ^_^ sent an attachment" at bounding box center [125, 293] width 125 height 34
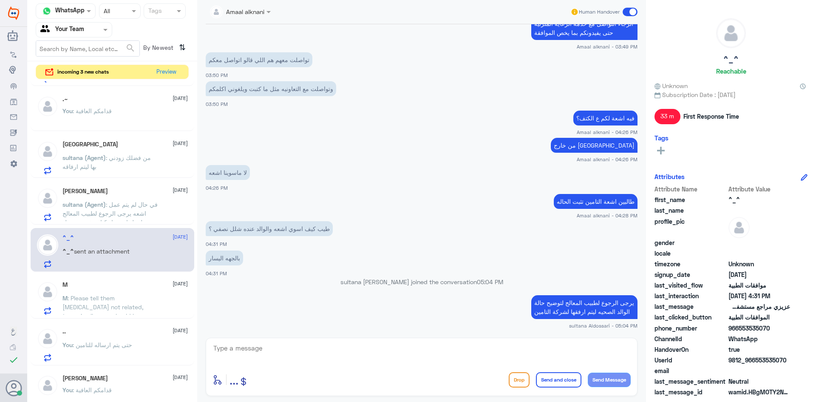
scroll to position [43, 0]
click at [127, 298] on span ": Please tell them [MEDICAL_DATA] not related, tumor in all cases should be rem…" at bounding box center [103, 311] width 81 height 34
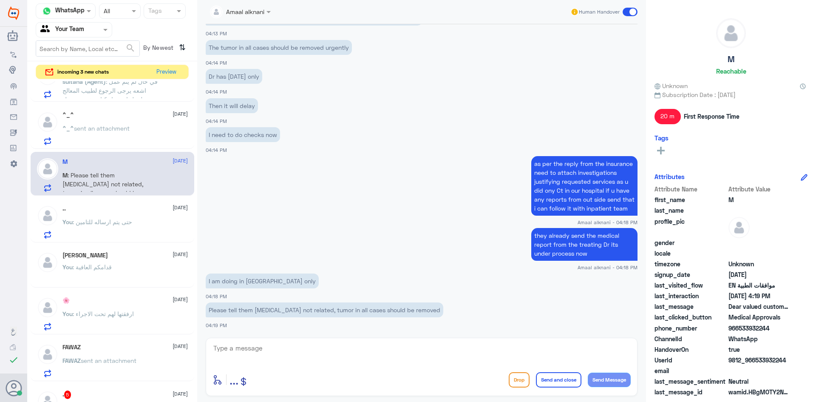
scroll to position [170, 0]
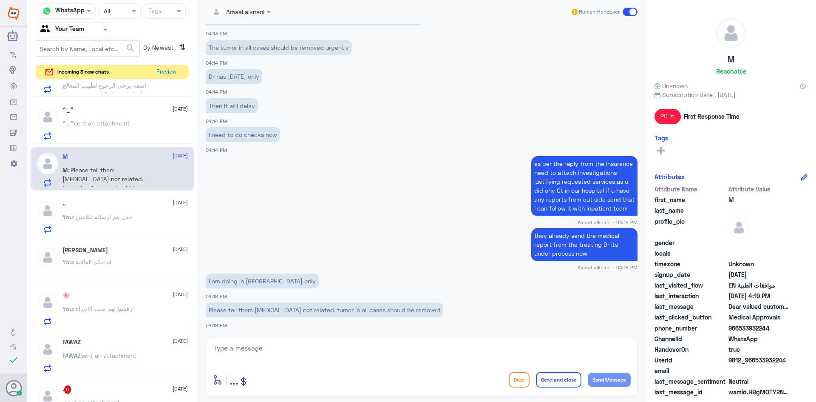
click at [121, 222] on p "You : حتى يتم ارساله للتامين" at bounding box center [98, 222] width 70 height 21
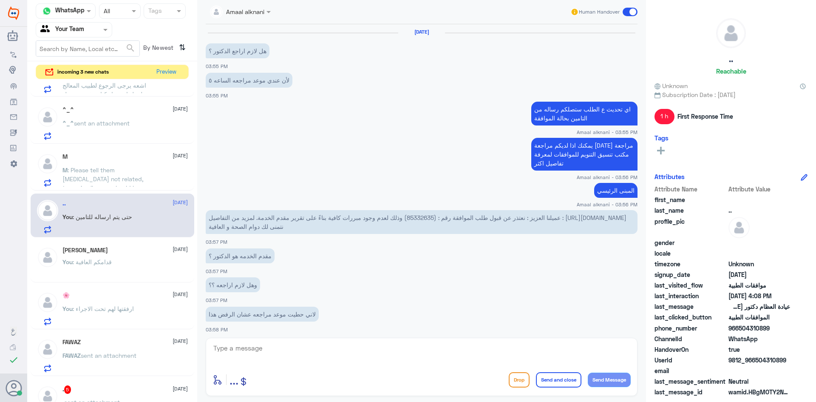
scroll to position [347, 0]
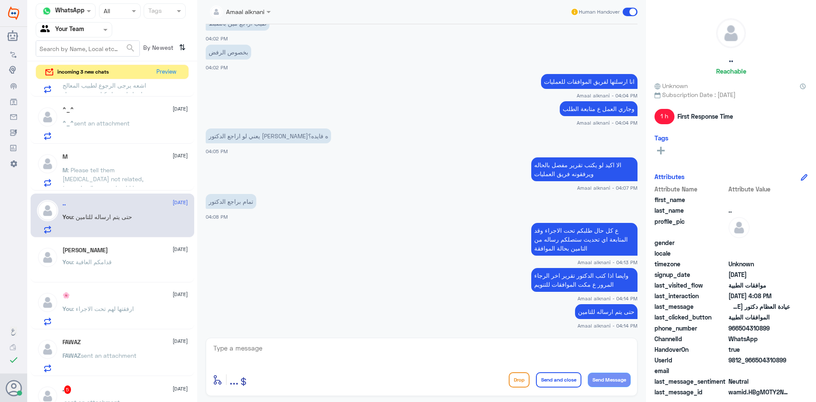
click at [114, 253] on div "Haneen [DATE]" at bounding box center [125, 250] width 125 height 7
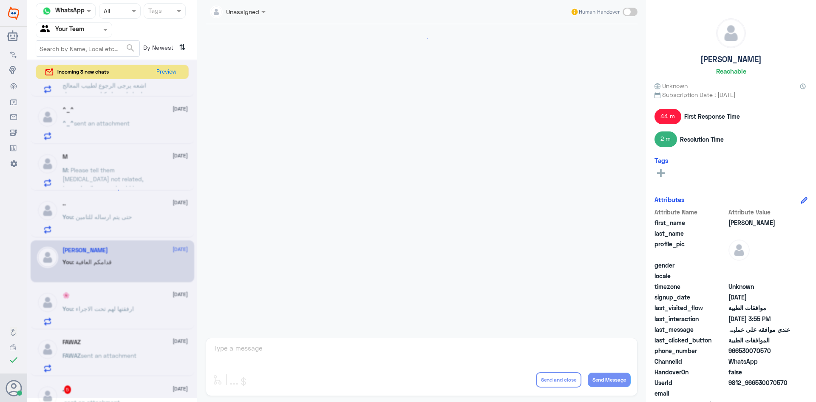
scroll to position [419, 0]
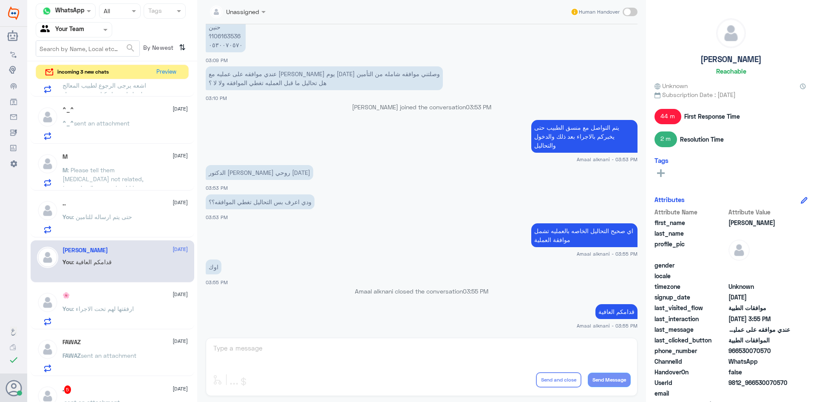
click at [116, 219] on span ": حتى يتم ارساله للتامين" at bounding box center [103, 216] width 60 height 7
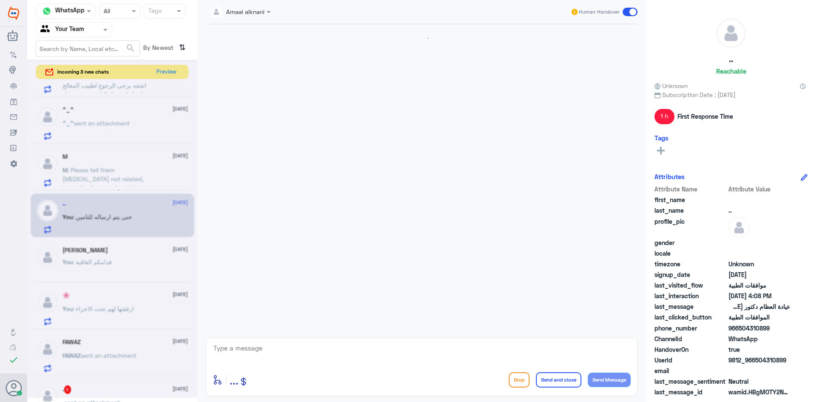
scroll to position [347, 0]
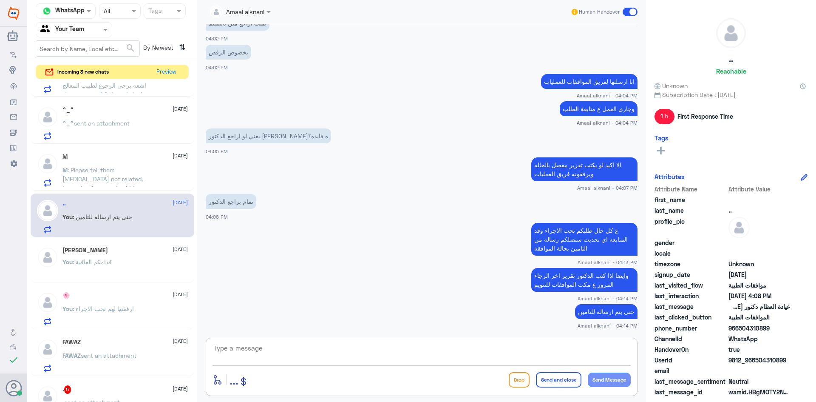
click at [524, 359] on textarea at bounding box center [422, 352] width 418 height 21
click at [297, 353] on textarea at bounding box center [422, 352] width 418 height 21
click at [73, 286] on div "🌸 [DATE] You : ارفقتها لهم تحت الاجراء" at bounding box center [113, 307] width 164 height 44
click at [91, 310] on span ": ارفقتها لهم تحت الاجراء" at bounding box center [103, 308] width 61 height 7
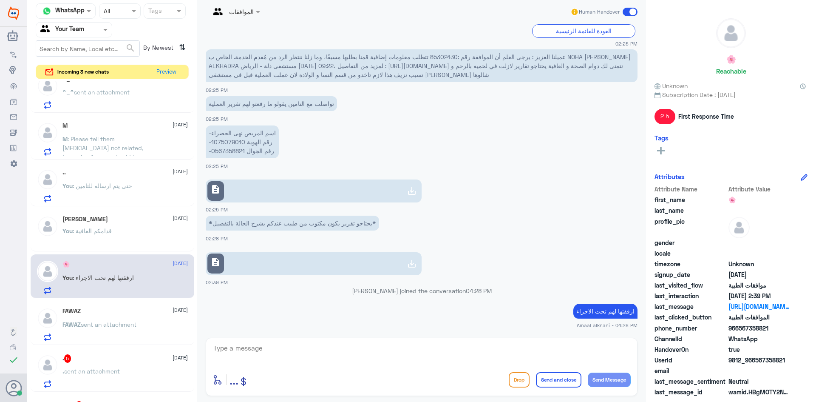
scroll to position [213, 0]
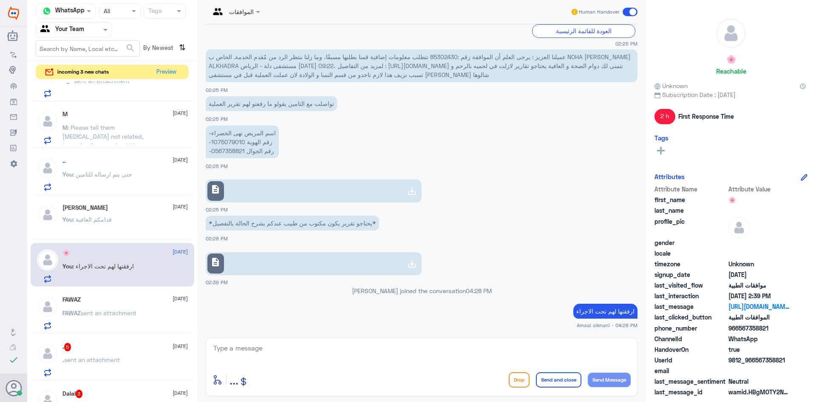
click at [99, 298] on div "FAWAZ [DATE]" at bounding box center [125, 299] width 125 height 7
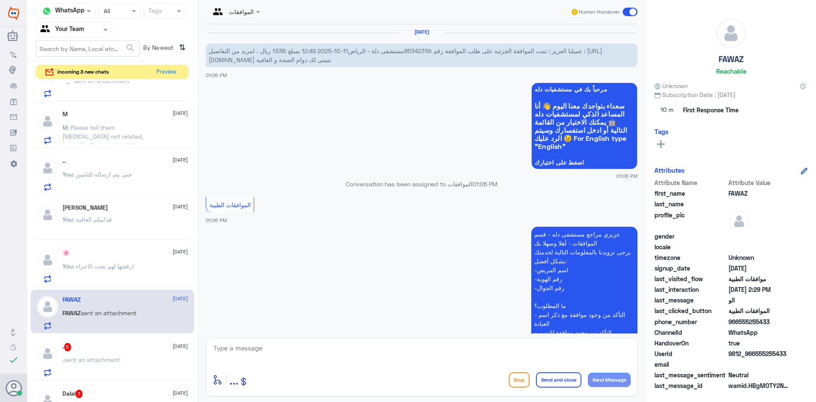
scroll to position [230, 0]
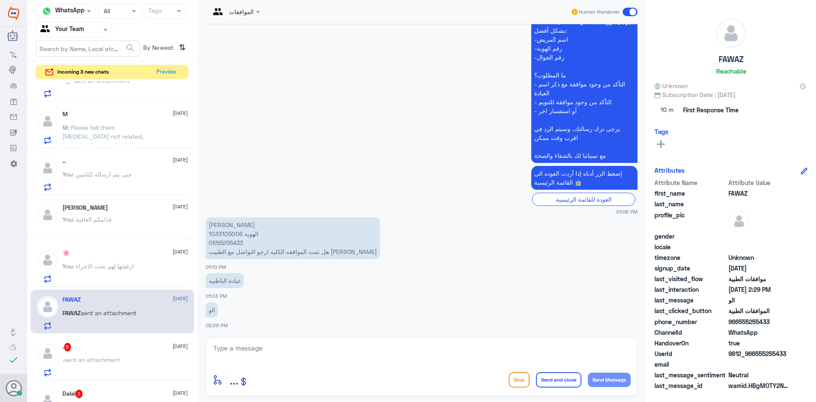
click at [231, 234] on p "[PERSON_NAME] الهويه 1033105006 0555255433 هل تمت الموافقه الكليه ارجو التواصل …" at bounding box center [293, 238] width 174 height 42
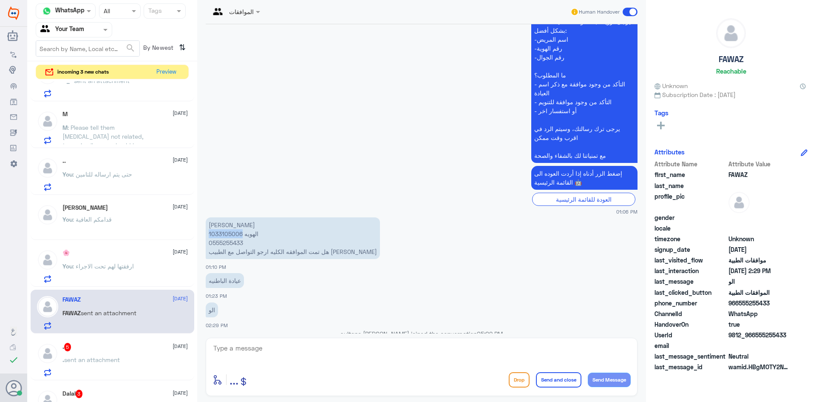
scroll to position [291, 0]
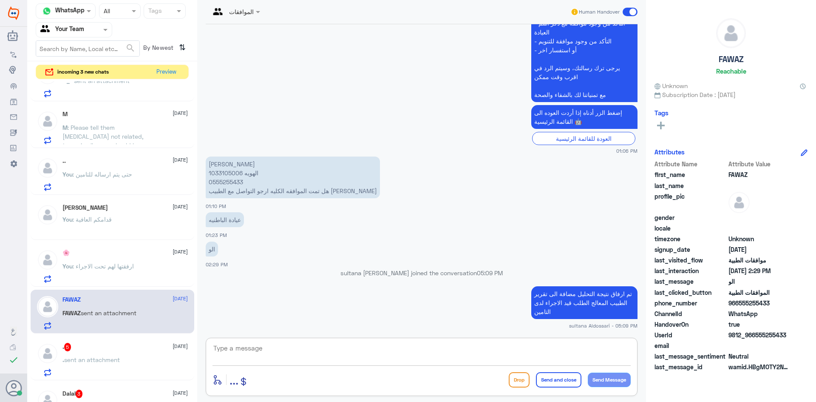
click at [368, 356] on textarea at bounding box center [422, 352] width 418 height 21
type textarea "تم متابعة طلبكم مره اخرى تحت الاجراء"
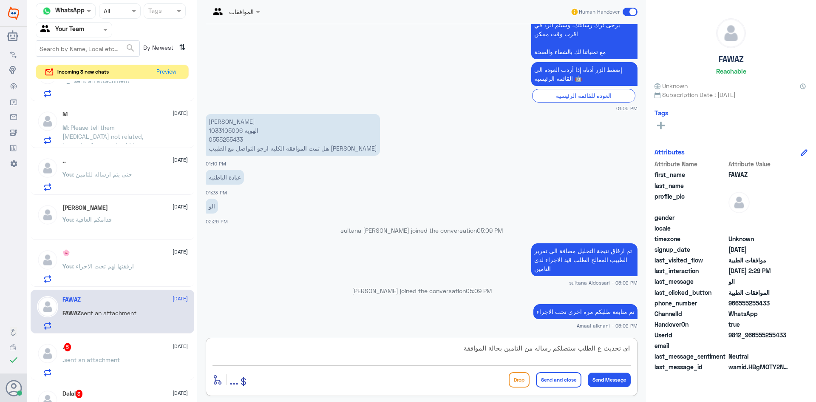
type textarea "اي تحديث ع الطلب ستصلكم رساله من التامين بحالة الموافقة"
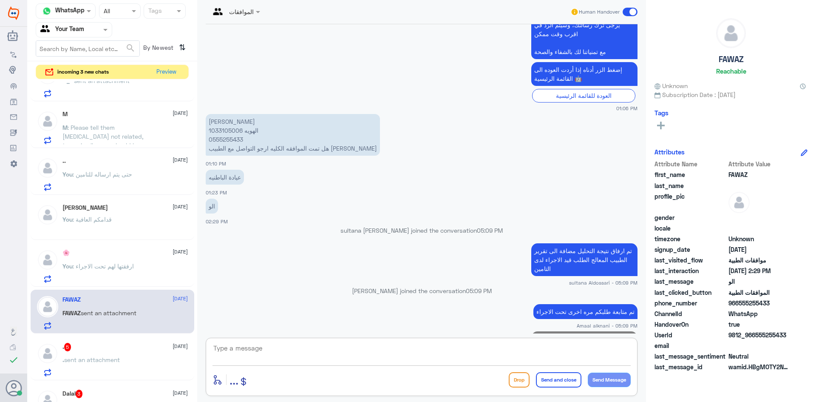
scroll to position [355, 0]
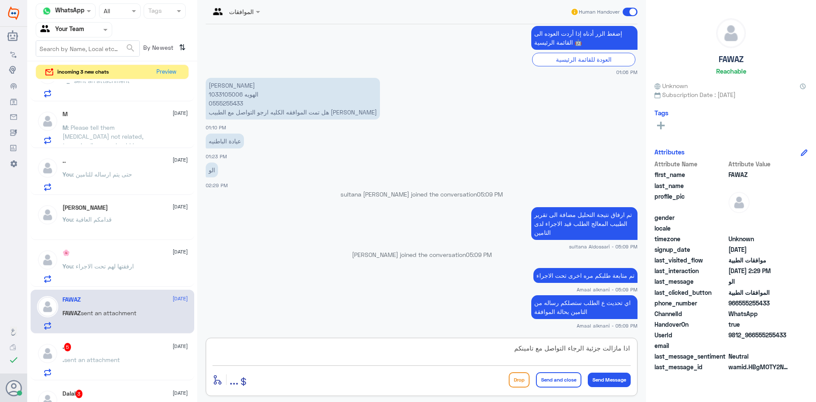
type textarea "اذا مازالت جزئية الرجاء التواصل مع تامينكم"
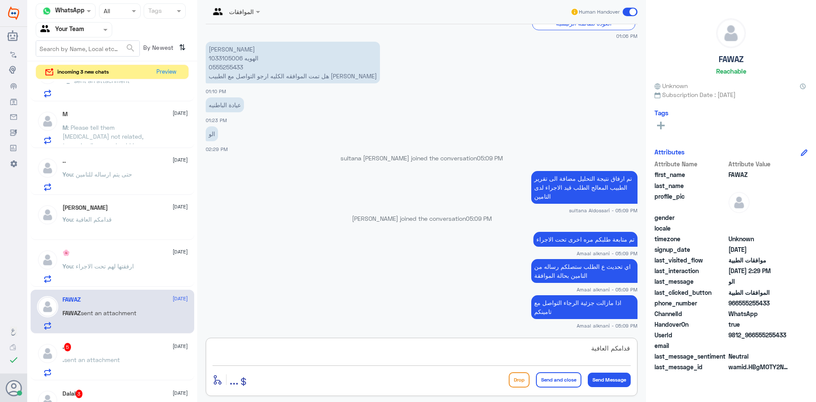
type textarea "قدامكم العافية"
click at [562, 381] on button "Send and close" at bounding box center [558, 379] width 45 height 15
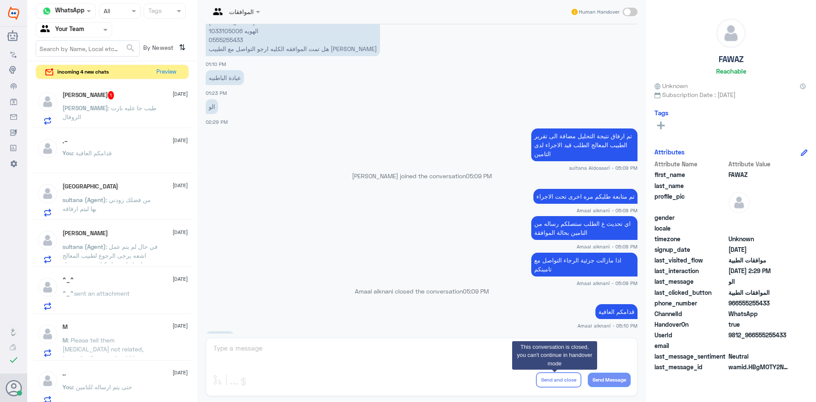
scroll to position [676, 0]
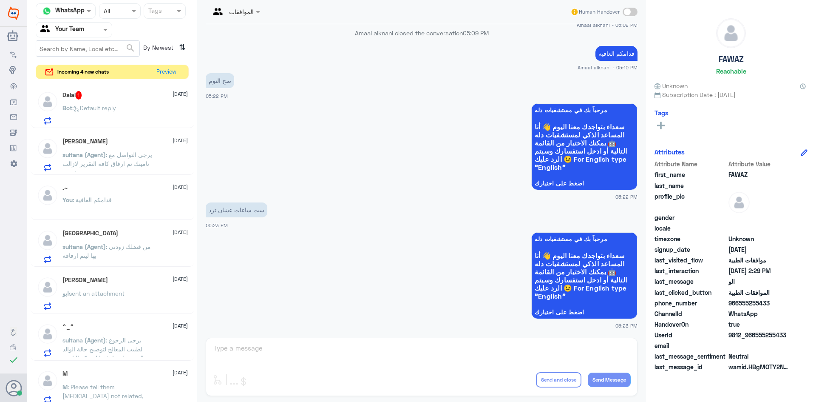
click at [128, 108] on div "Bot : Default reply" at bounding box center [125, 114] width 125 height 19
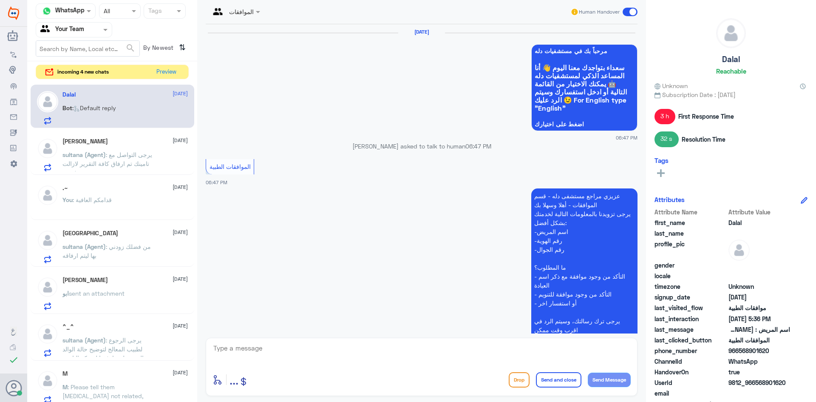
scroll to position [864, 0]
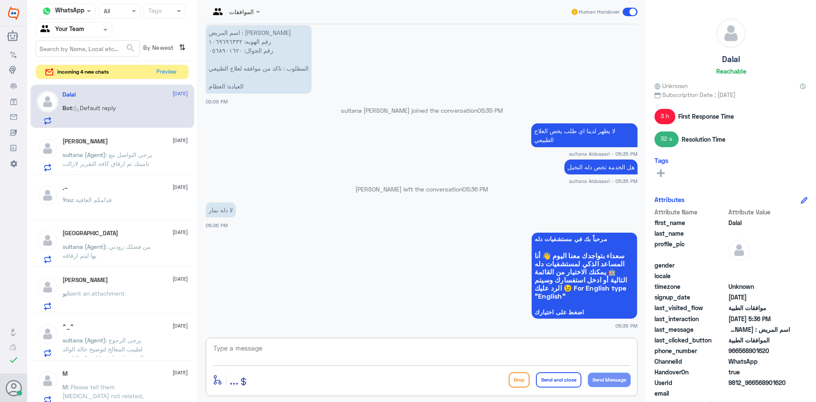
click at [290, 358] on textarea at bounding box center [422, 352] width 418 height 21
type textarea "H"
type textarea "الرجاء التواصل مع خدمة العملاء ع الرقم الموحد بالاتصال هاتفيا 920012222 لخدمات …"
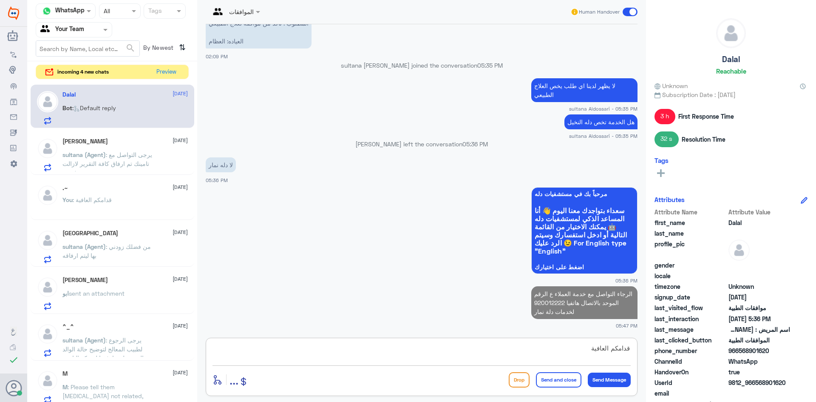
type textarea "قدامكم العافية"
click at [564, 384] on button "Send and close" at bounding box center [558, 379] width 45 height 15
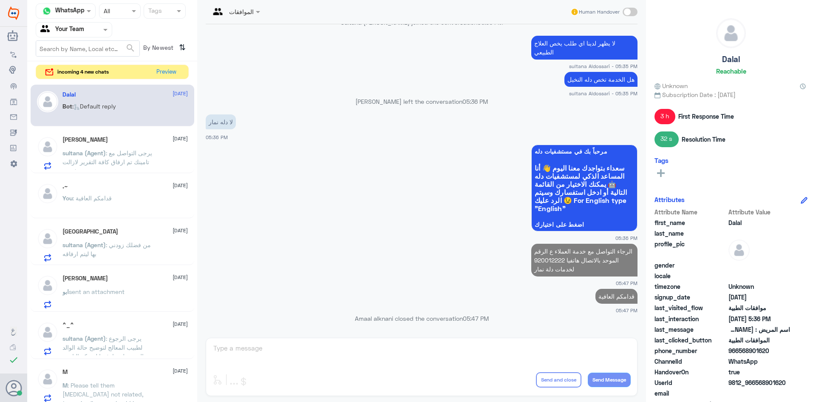
click at [86, 156] on span "sultana (Agent)" at bounding box center [84, 152] width 43 height 7
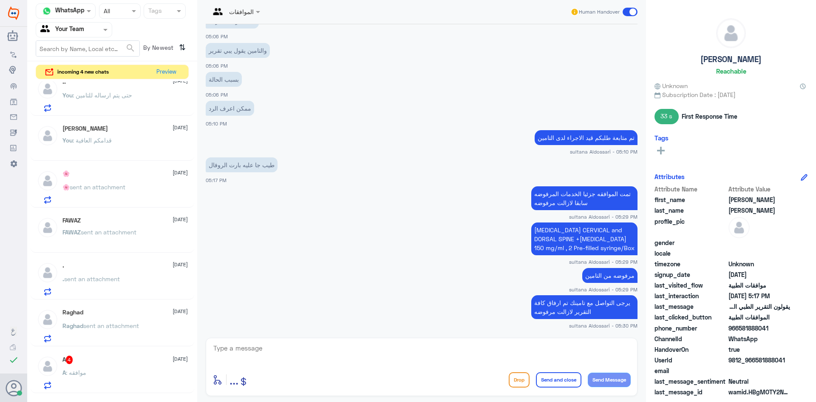
scroll to position [340, 0]
click at [91, 360] on div "A 4 [DATE]" at bounding box center [125, 356] width 125 height 9
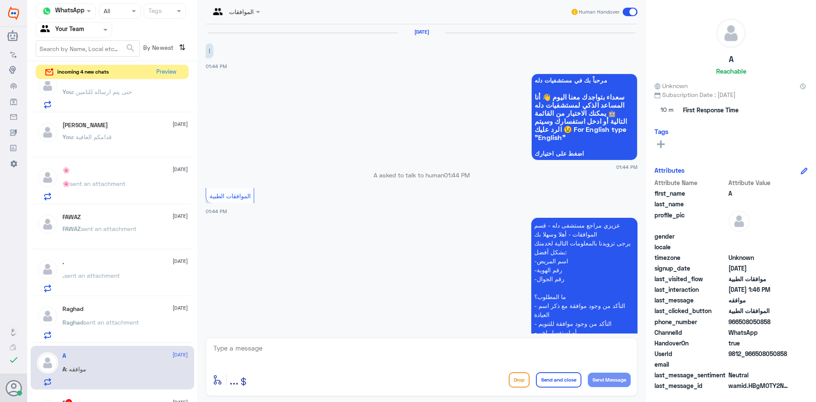
scroll to position [184, 0]
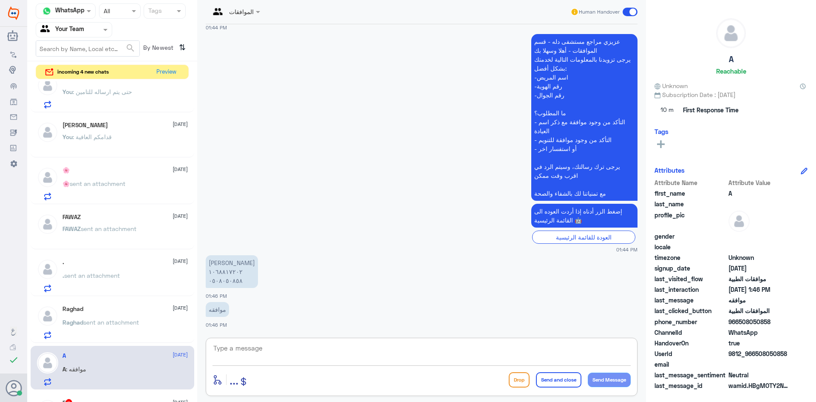
click at [273, 359] on textarea at bounding box center [422, 352] width 418 height 21
click at [239, 347] on textarea at bounding box center [422, 352] width 418 height 21
drag, startPoint x: 295, startPoint y: 355, endPoint x: 140, endPoint y: 352, distance: 155.2
click at [140, 352] on div "Channel WhatsApp Status × All Tags Agent Filter Your Team search By Newest ⇅ in…" at bounding box center [421, 202] width 789 height 404
type textarea "1068817202"
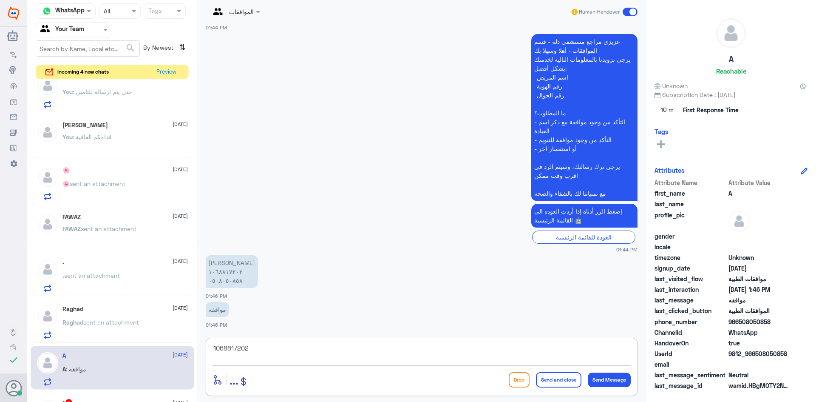
drag, startPoint x: 257, startPoint y: 350, endPoint x: 106, endPoint y: 349, distance: 150.9
click at [106, 349] on div "Channel WhatsApp Status × All Tags Agent Filter Your Team search By Newest ⇅ in…" at bounding box center [421, 202] width 789 height 404
click at [435, 355] on textarea at bounding box center [422, 352] width 418 height 21
type textarea "تم متابعة طلبكم والان تحت الاجراء"
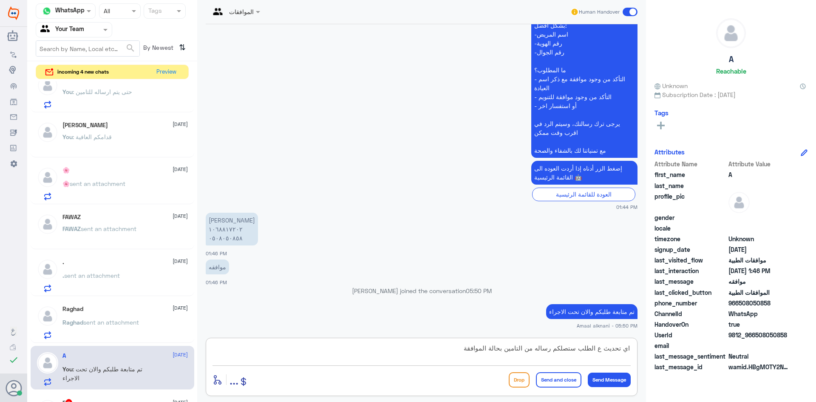
type textarea "اي تحديث ع الطلب ستصلكم رساله من التامين بحالة الموافقة"
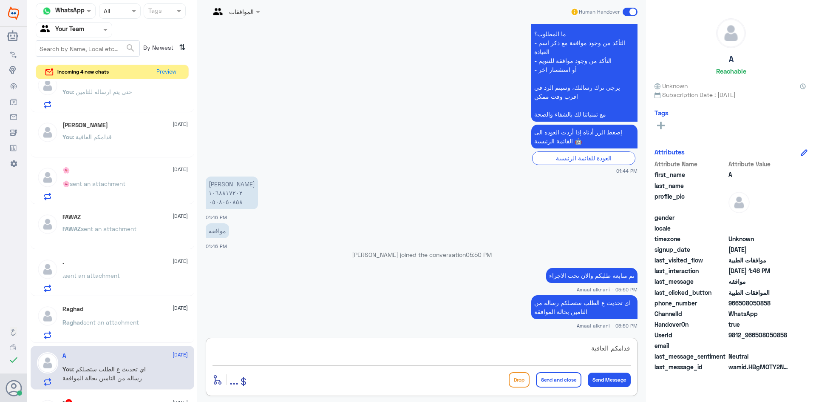
type textarea "قدامكم العافية"
click at [559, 383] on button "Send and close" at bounding box center [558, 379] width 45 height 15
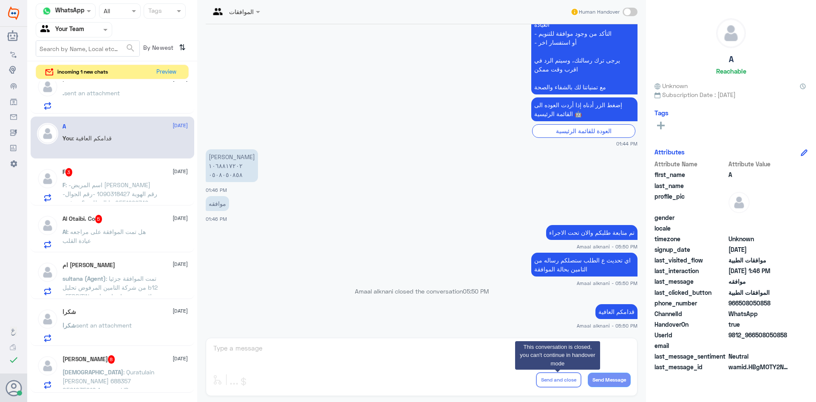
scroll to position [557, 0]
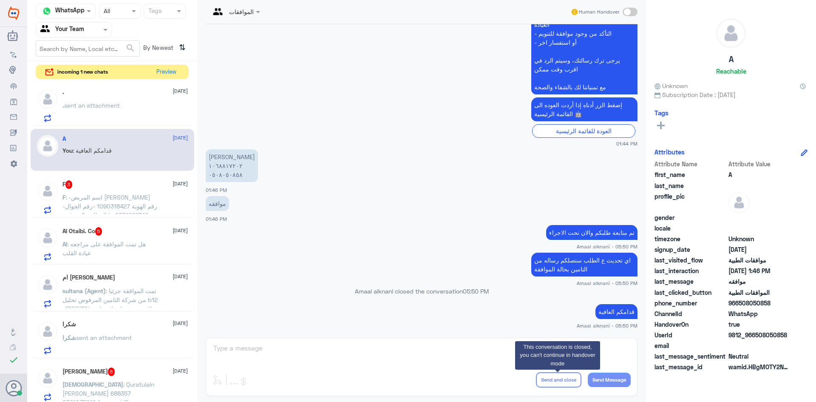
click at [151, 205] on span ": -اسم المريض [PERSON_NAME] -رقم الهوية 1090318427 -رقم الجوال 0551999749 ما ال…" at bounding box center [110, 214] width 95 height 43
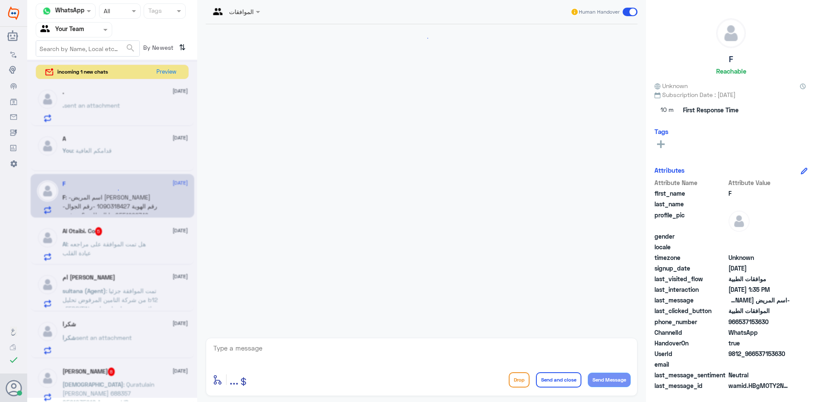
scroll to position [181, 0]
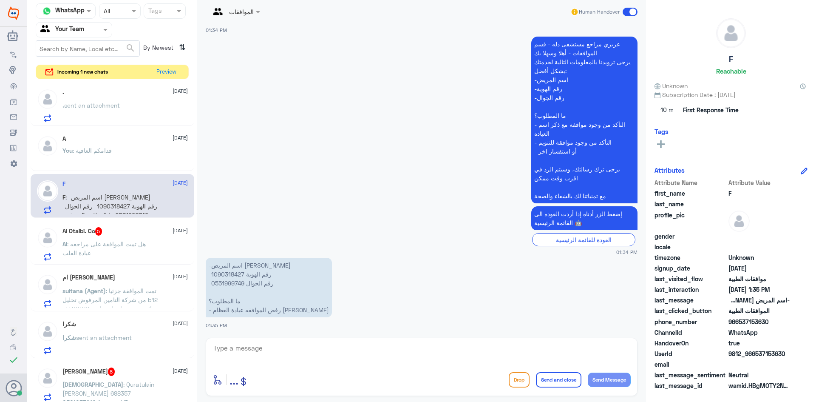
click at [229, 271] on p "-اسم المريض [PERSON_NAME] -رقم الهوية 1090318427 -رقم الجوال 0551999749 ما المط…" at bounding box center [269, 288] width 126 height 60
click at [332, 355] on textarea at bounding box center [422, 352] width 418 height 21
type textarea "يوجد لديكم موافقة لاشعة"
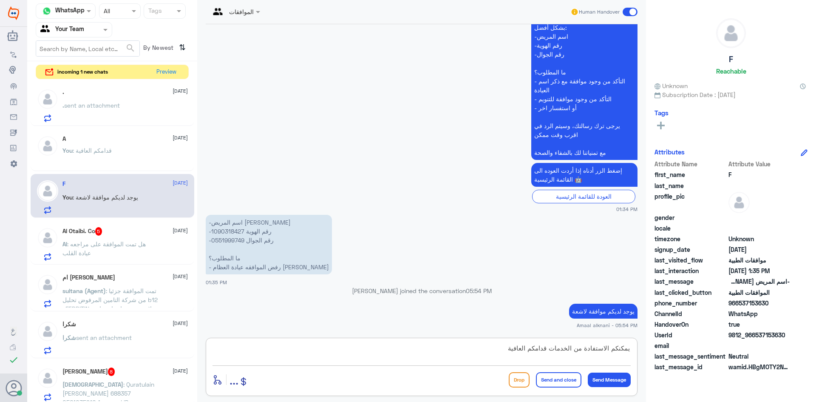
drag, startPoint x: 546, startPoint y: 349, endPoint x: 479, endPoint y: 347, distance: 66.3
click at [479, 347] on textarea "يمكنكم الاستفادة من الخدمات قدامكم العافية" at bounding box center [422, 352] width 418 height 21
type textarea "يمكنكم الاستفادة من الخدمات"
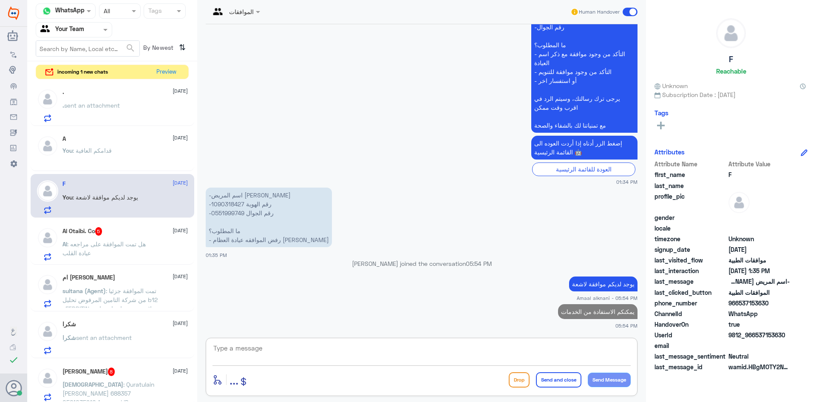
click at [560, 361] on textarea at bounding box center [422, 352] width 418 height 21
paste textarea "قدامكم العافية"
type textarea "قدامكم العافية"
click at [565, 381] on button "Send and close" at bounding box center [558, 379] width 45 height 15
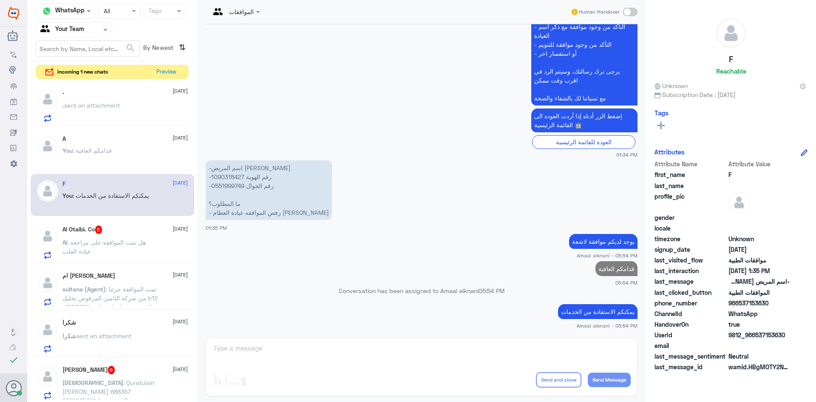
click at [116, 240] on span ": هل تمت الموافقة على مراجعه عيادة القلب" at bounding box center [104, 247] width 83 height 16
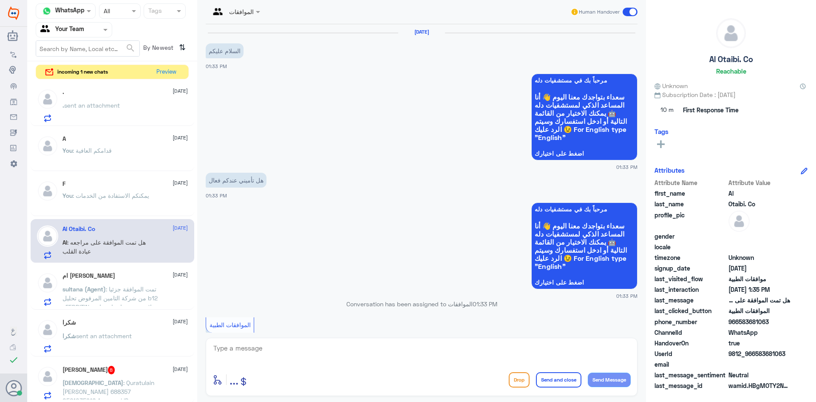
scroll to position [313, 0]
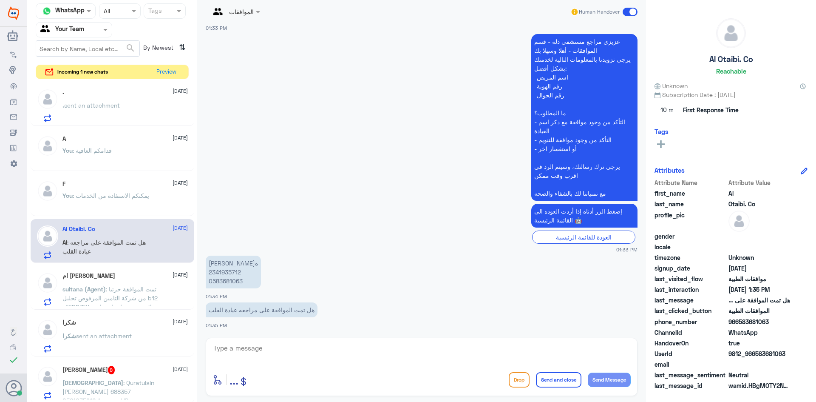
click at [233, 279] on p "[PERSON_NAME]ه 2341935712 0583681063" at bounding box center [233, 272] width 55 height 33
click at [234, 272] on p "[PERSON_NAME]ه 2341935712 0583681063" at bounding box center [233, 272] width 55 height 33
click at [321, 359] on textarea at bounding box center [422, 352] width 418 height 21
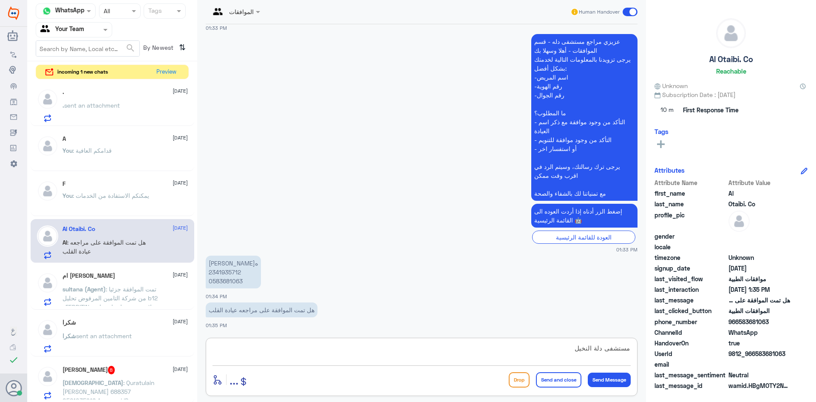
type textarea "مستشفى دلة النخيل ؟"
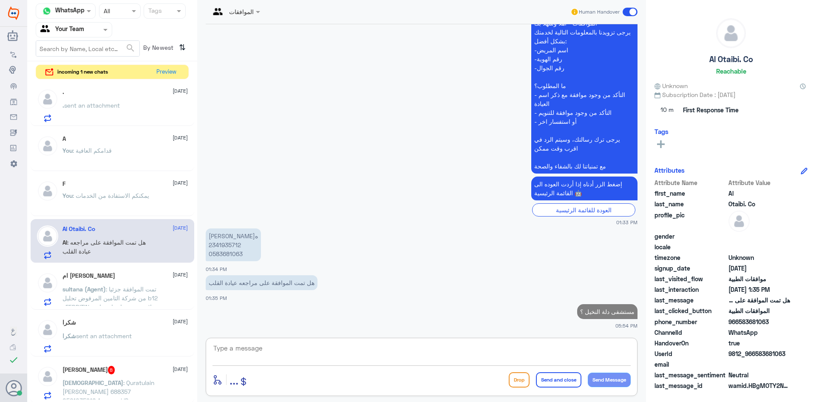
click at [138, 372] on div "[DEMOGRAPHIC_DATA][PERSON_NAME] 8 [DATE]" at bounding box center [125, 370] width 125 height 9
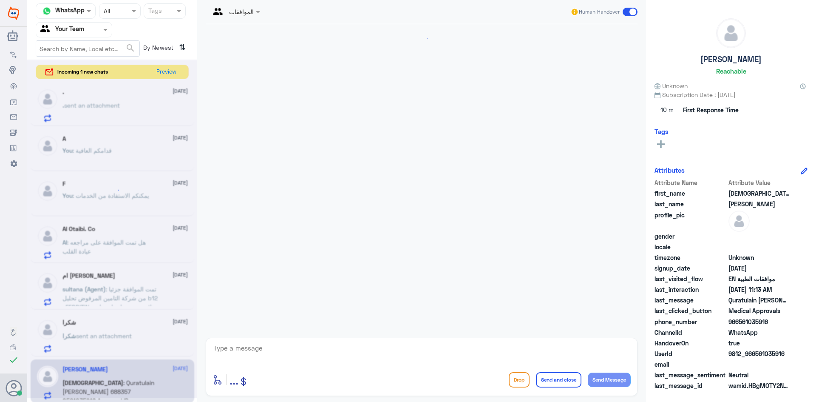
scroll to position [1245, 0]
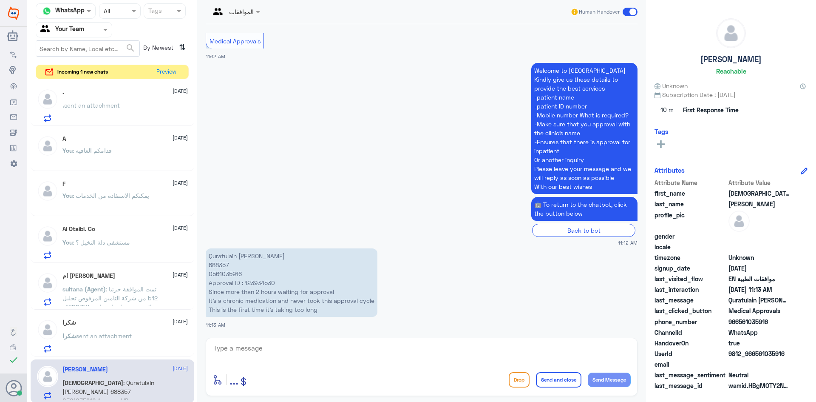
click at [219, 264] on p "Quratulain [PERSON_NAME] 688357 0561035916 Approval ID : 123934530 Since more t…" at bounding box center [292, 282] width 172 height 68
